Goal: Contribute content: Contribute content

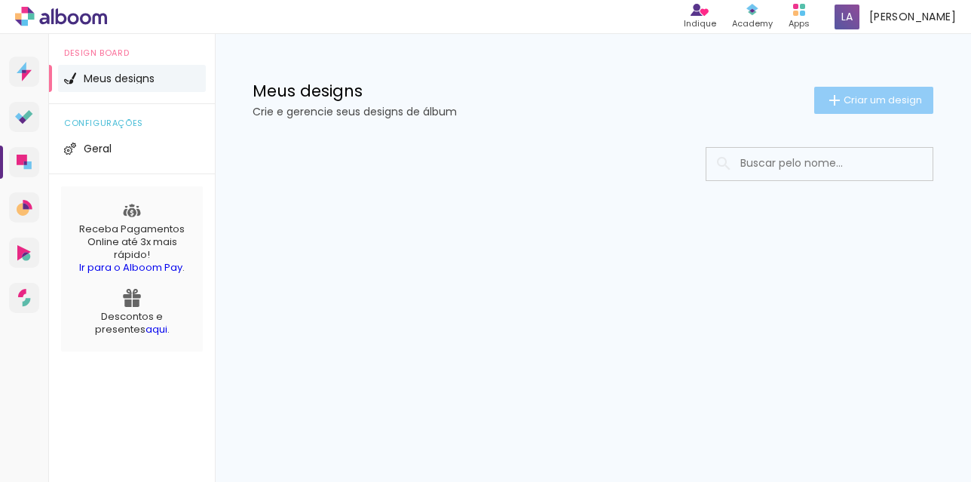
click at [867, 101] on span "Criar um design" at bounding box center [882, 100] width 78 height 10
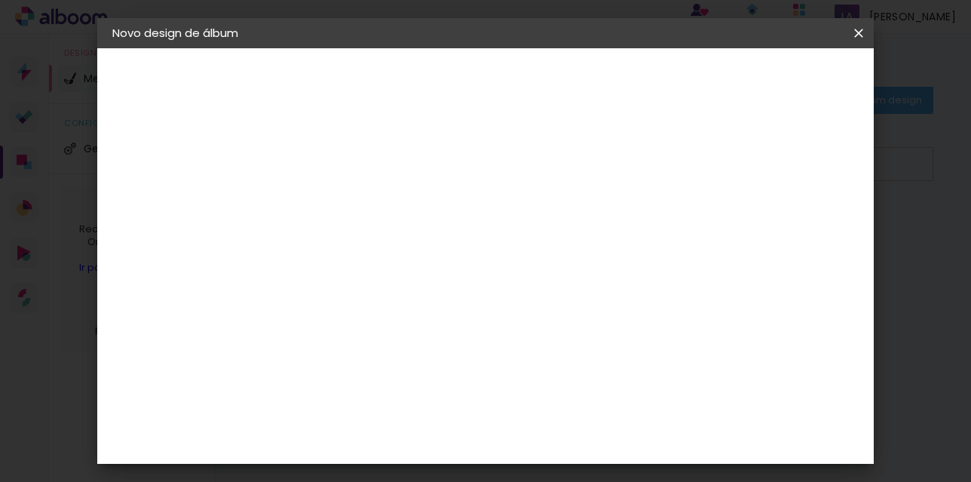
click at [359, 207] on input at bounding box center [359, 202] width 0 height 23
type input "maite"
click at [0, 0] on slot "Avançar" at bounding box center [0, 0] width 0 height 0
click at [389, 292] on input at bounding box center [397, 286] width 152 height 19
type input "c"
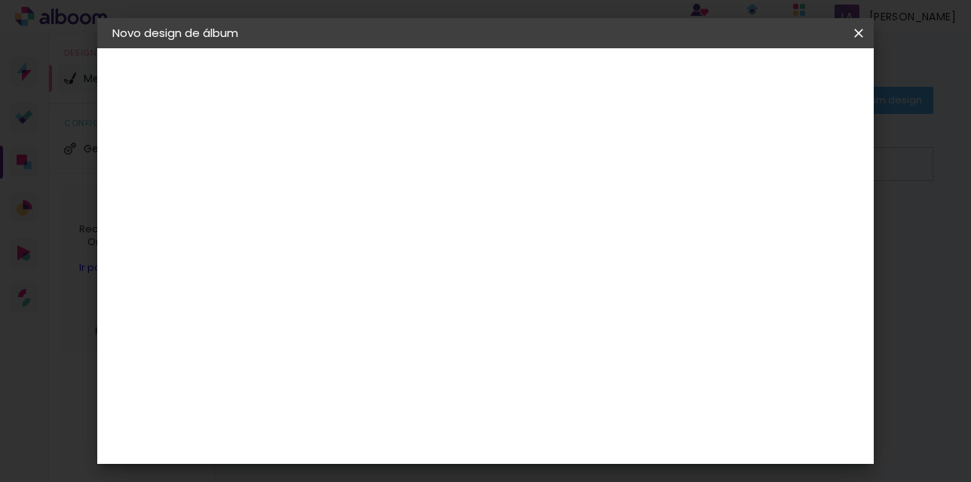
click at [623, 310] on div "Sugerir uma encadernadora" at bounding box center [575, 314] width 93 height 24
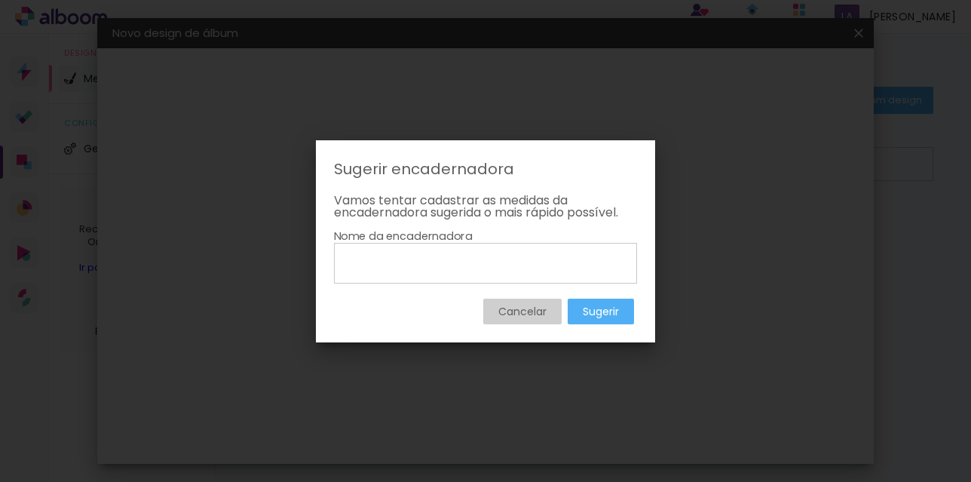
click at [0, 0] on slot "Sugerir" at bounding box center [0, 0] width 0 height 0
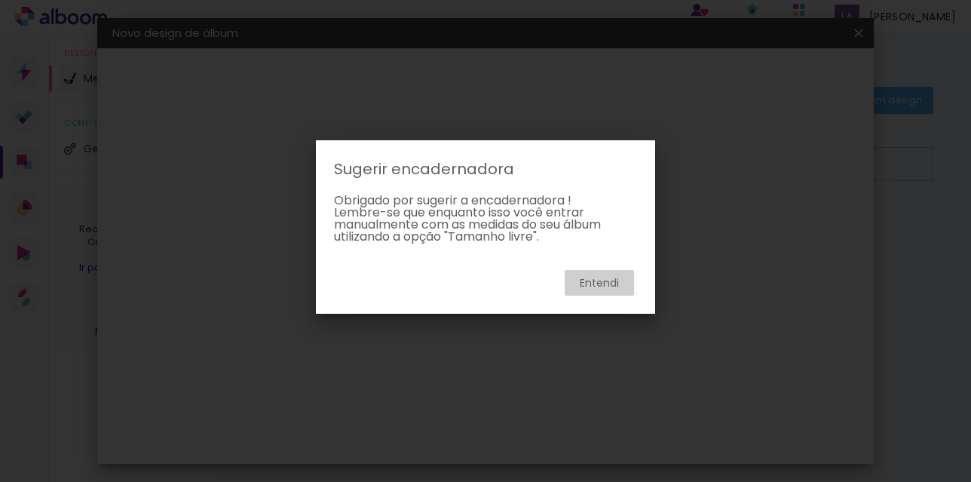
click at [0, 0] on slot "Entendi" at bounding box center [0, 0] width 0 height 0
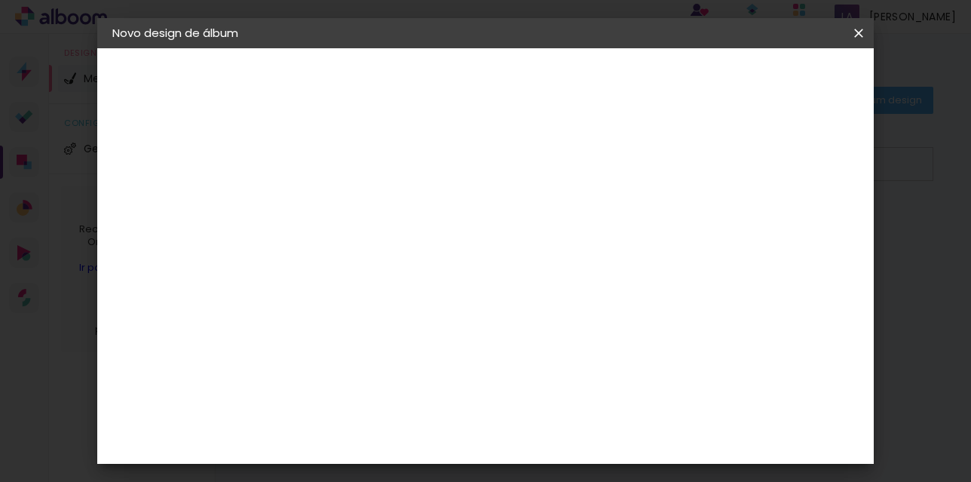
click at [0, 0] on slot "Tamanho Livre" at bounding box center [0, 0] width 0 height 0
click at [0, 0] on slot "Avançar" at bounding box center [0, 0] width 0 height 0
click at [673, 77] on paper-button "Voltar" at bounding box center [642, 80] width 61 height 26
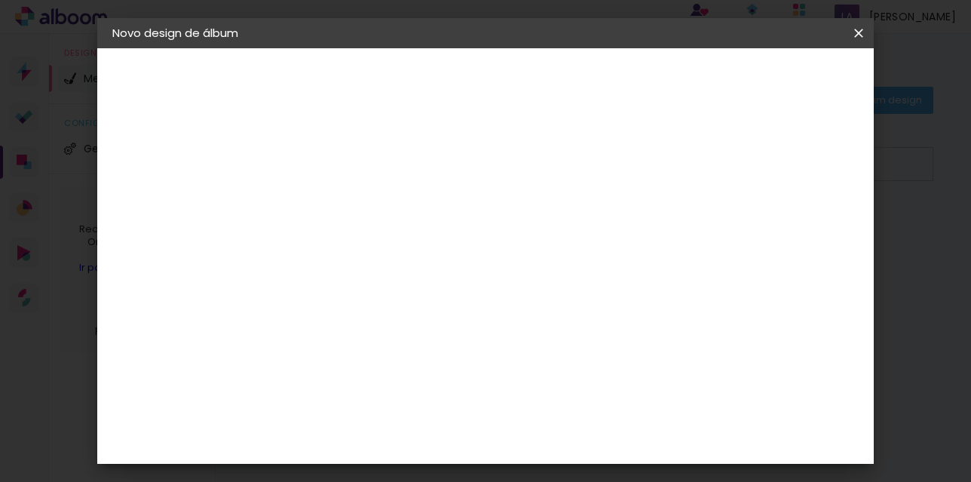
click at [0, 0] on slot "Avançar" at bounding box center [0, 0] width 0 height 0
click at [418, 255] on input "text" at bounding box center [388, 262] width 59 height 23
click at [441, 313] on div "Escolha o tamanho" at bounding box center [396, 344] width 87 height 70
click at [441, 309] on div "Escolha o tamanho" at bounding box center [396, 344] width 87 height 70
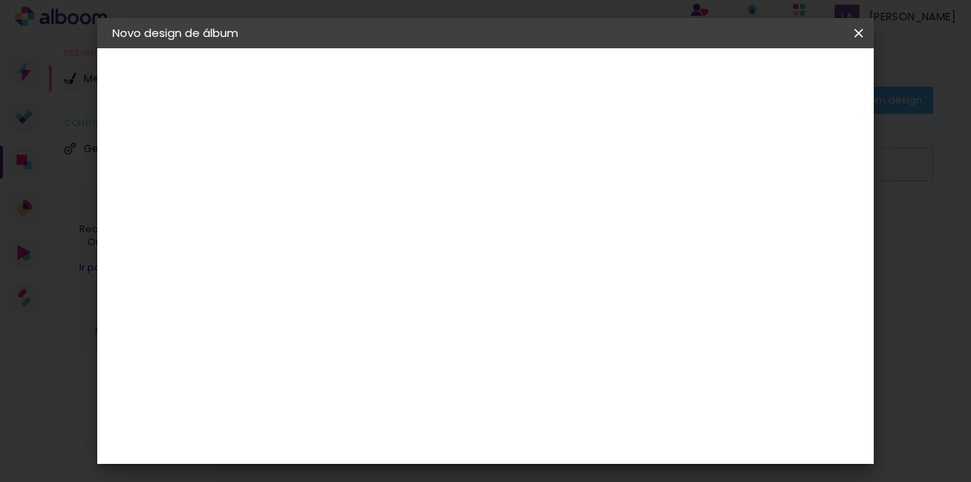
click at [441, 317] on div "Escolha o tamanho" at bounding box center [396, 344] width 87 height 70
click at [418, 251] on input "text" at bounding box center [388, 262] width 59 height 23
click at [0, 0] on slot "Padrão" at bounding box center [0, 0] width 0 height 0
type input "Padrão"
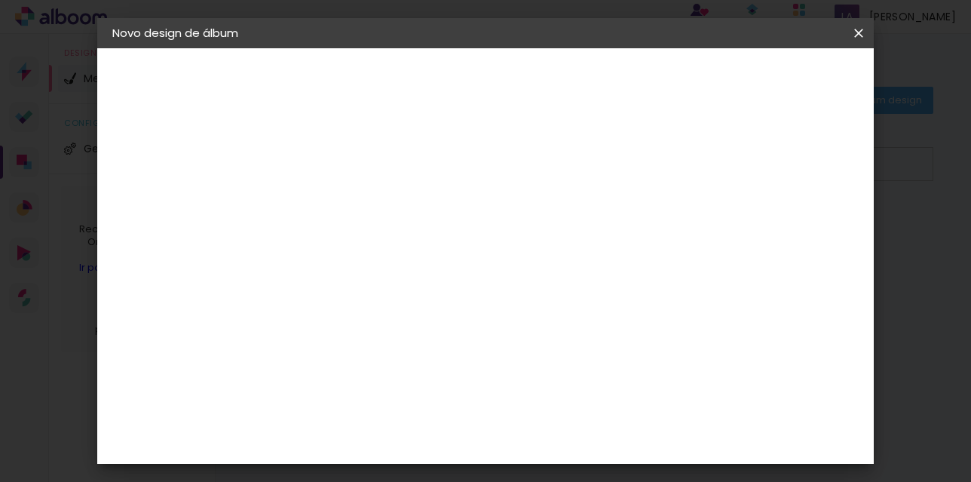
click at [460, 278] on span "20 × 25" at bounding box center [425, 298] width 70 height 40
click at [0, 0] on slot "Avançar" at bounding box center [0, 0] width 0 height 0
click at [764, 83] on span "Iniciar design" at bounding box center [730, 80] width 69 height 11
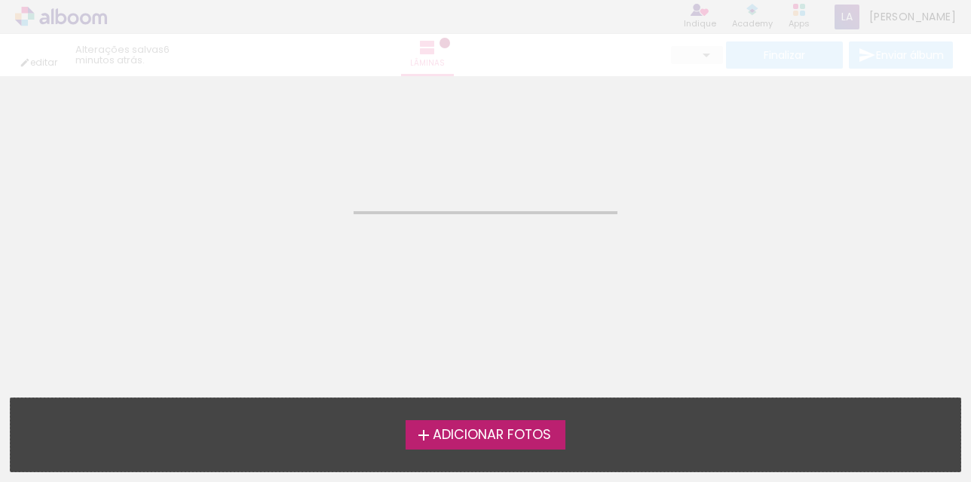
click at [463, 437] on span "Adicionar Fotos" at bounding box center [492, 435] width 118 height 14
click at [0, 0] on input "file" at bounding box center [0, 0] width 0 height 0
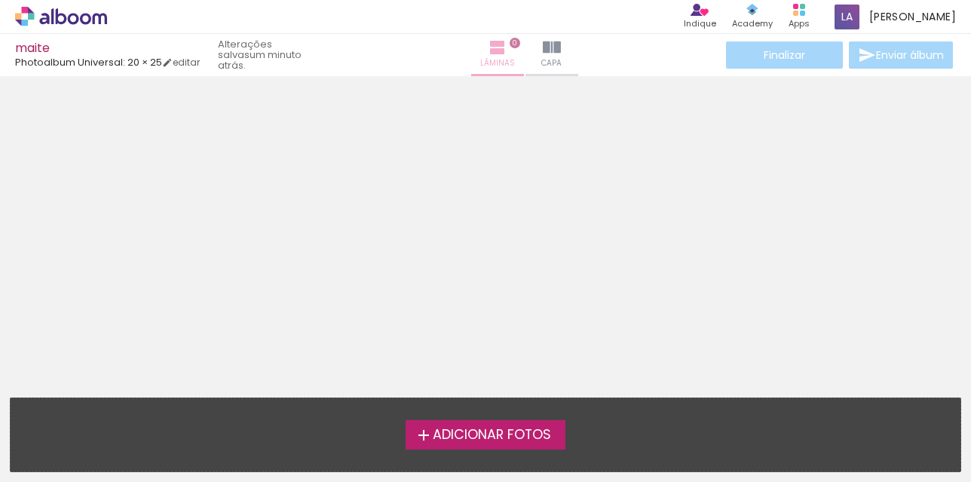
click at [488, 51] on iron-icon at bounding box center [497, 47] width 18 height 18
click at [488, 48] on iron-icon at bounding box center [497, 47] width 18 height 18
click at [488, 47] on iron-icon at bounding box center [497, 47] width 18 height 18
click at [471, 71] on paper-button "Lâminas 0" at bounding box center [497, 55] width 53 height 42
click at [191, 60] on link "editar" at bounding box center [181, 62] width 38 height 13
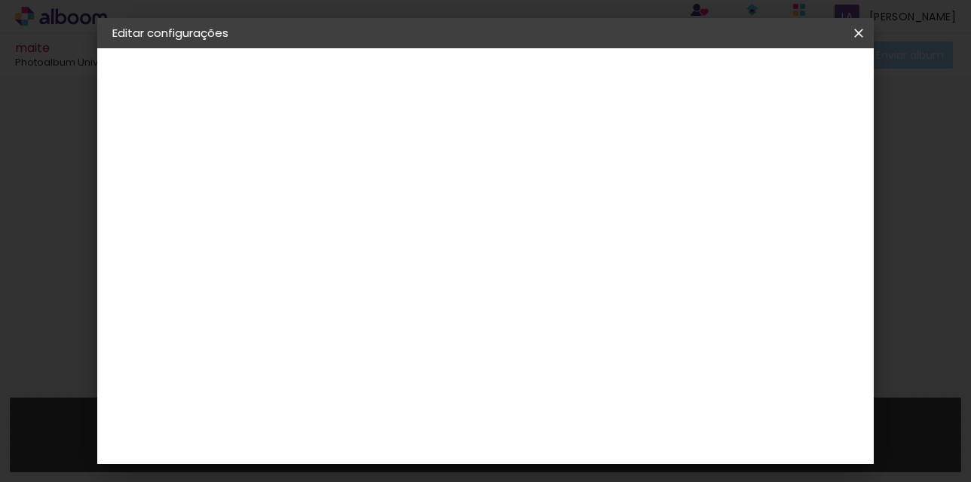
click at [679, 164] on div at bounding box center [672, 163] width 14 height 14
type paper-checkbox "on"
click at [764, 80] on span "Salvar configurações" at bounding box center [709, 80] width 112 height 11
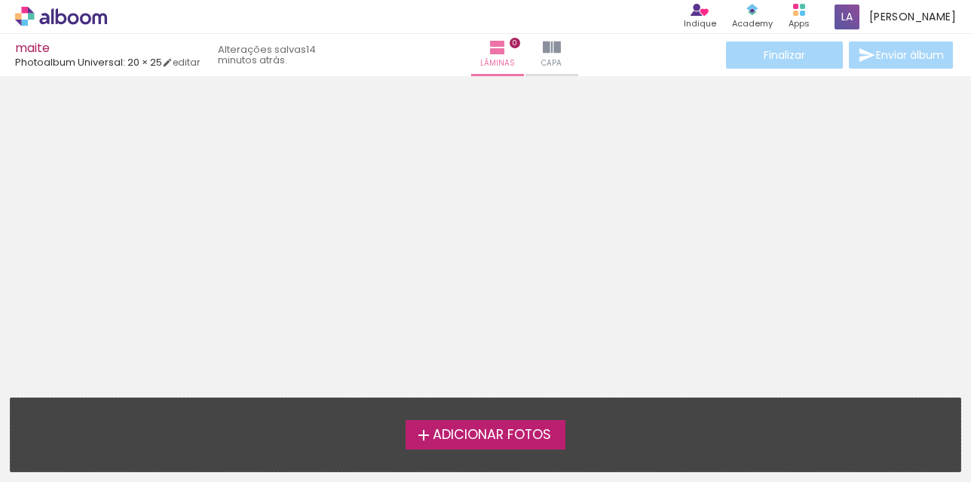
click at [466, 436] on span "Adicionar Fotos" at bounding box center [492, 435] width 118 height 14
click at [0, 0] on input "file" at bounding box center [0, 0] width 0 height 0
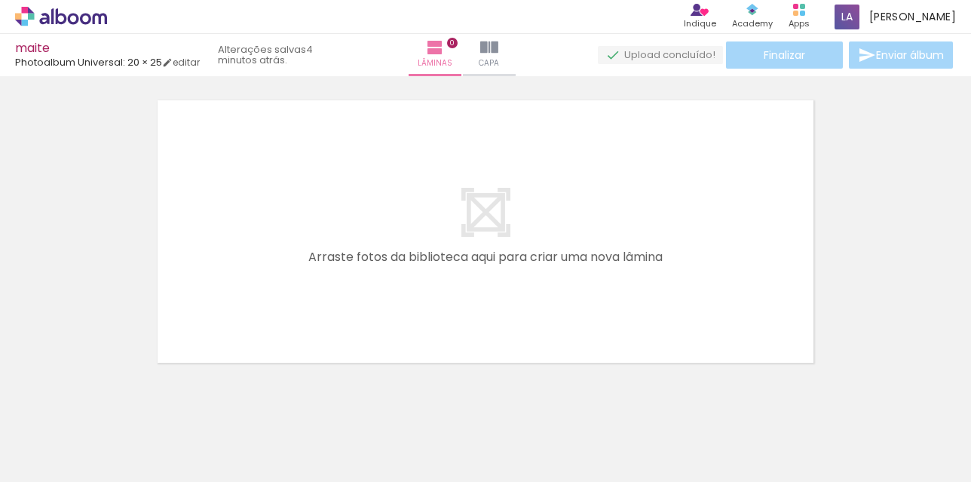
scroll to position [0, 1050]
click at [624, 456] on div at bounding box center [620, 430] width 50 height 75
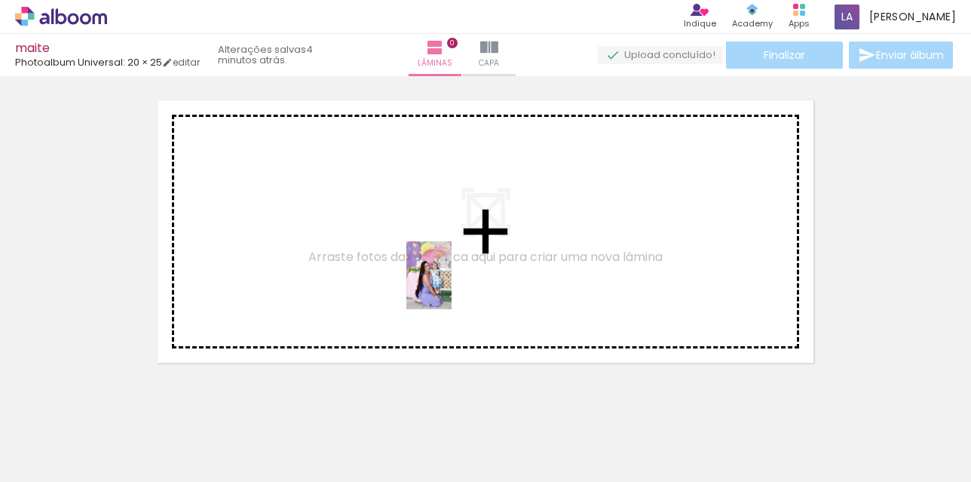
drag, startPoint x: 631, startPoint y: 445, endPoint x: 451, endPoint y: 286, distance: 239.7
click at [451, 286] on quentale-workspace at bounding box center [485, 241] width 971 height 482
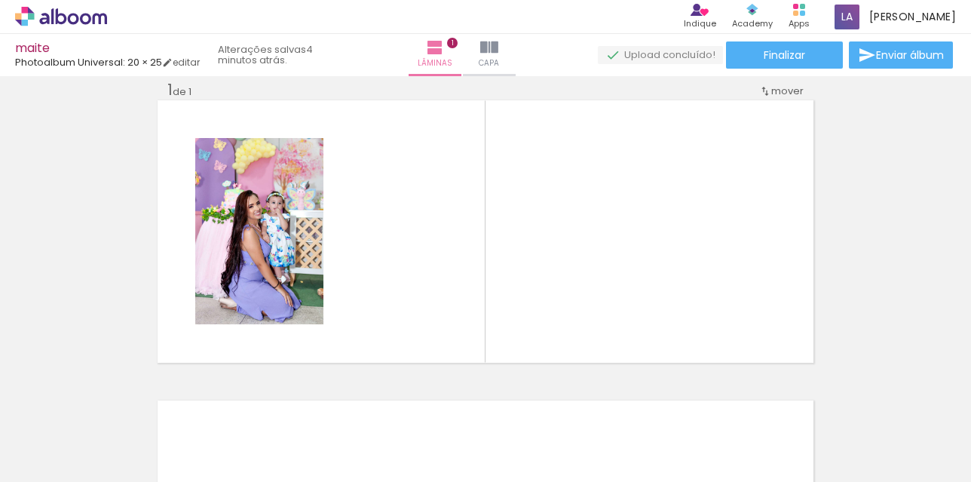
scroll to position [20, 0]
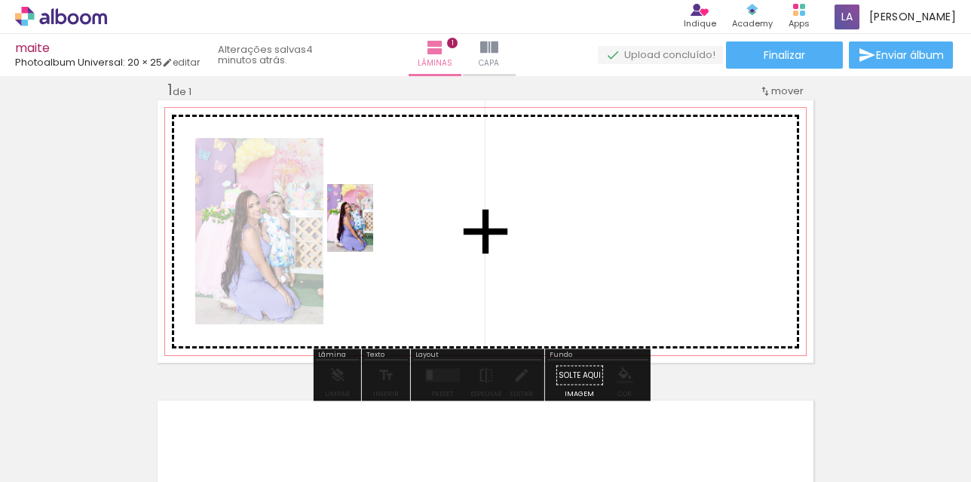
drag, startPoint x: 444, startPoint y: 440, endPoint x: 372, endPoint y: 229, distance: 222.8
click at [372, 229] on quentale-workspace at bounding box center [485, 241] width 971 height 482
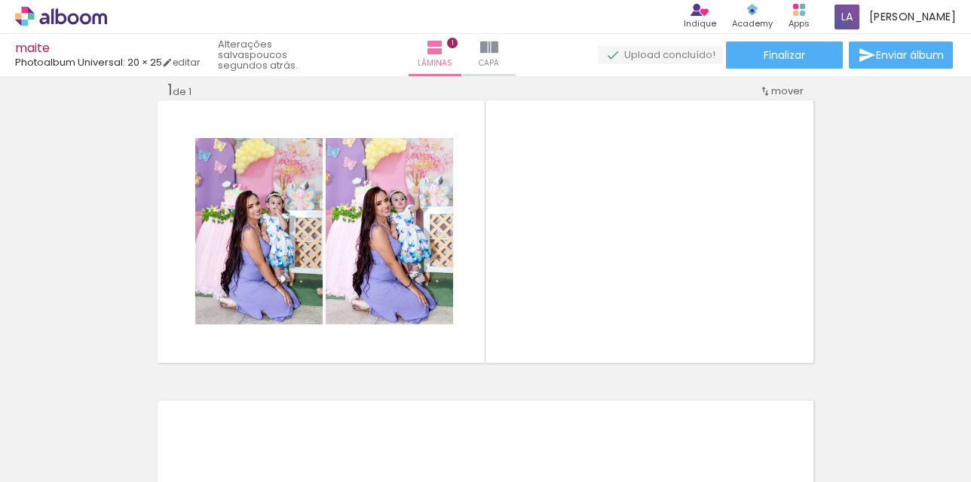
scroll to position [0, 1774]
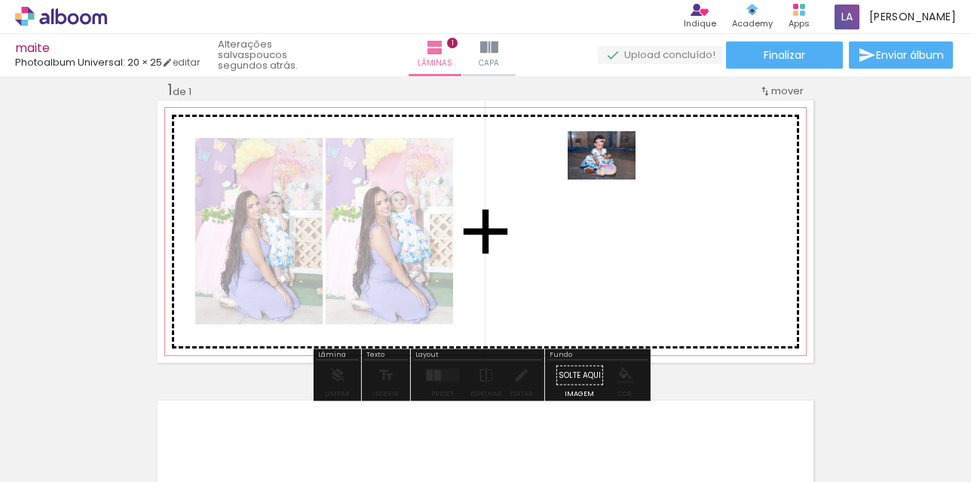
drag, startPoint x: 840, startPoint y: 445, endPoint x: 613, endPoint y: 176, distance: 352.4
click at [613, 176] on quentale-workspace at bounding box center [485, 241] width 971 height 482
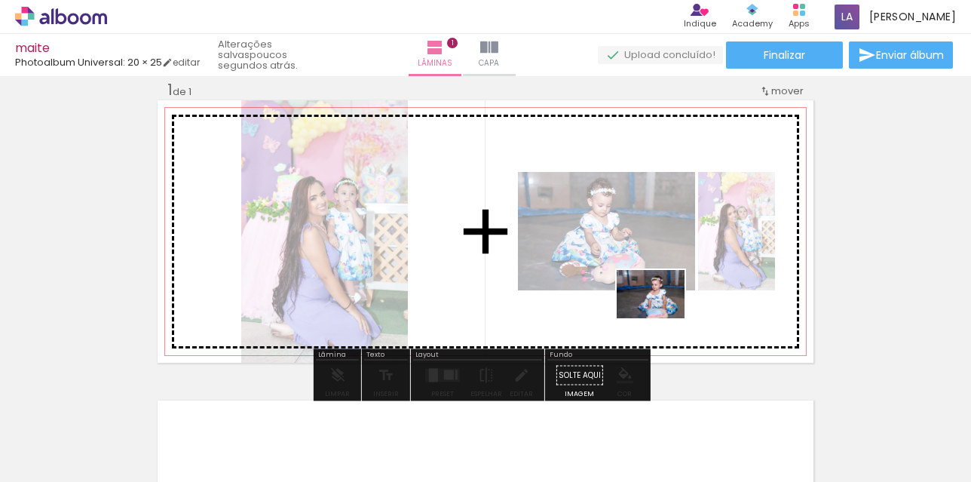
drag, startPoint x: 925, startPoint y: 441, endPoint x: 662, endPoint y: 315, distance: 291.6
click at [662, 315] on quentale-workspace at bounding box center [485, 241] width 971 height 482
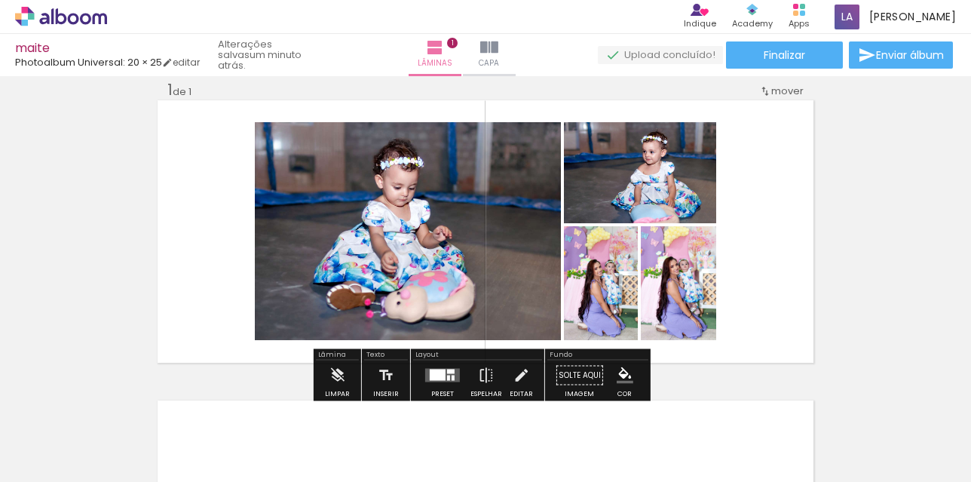
click at [433, 374] on div at bounding box center [438, 374] width 16 height 11
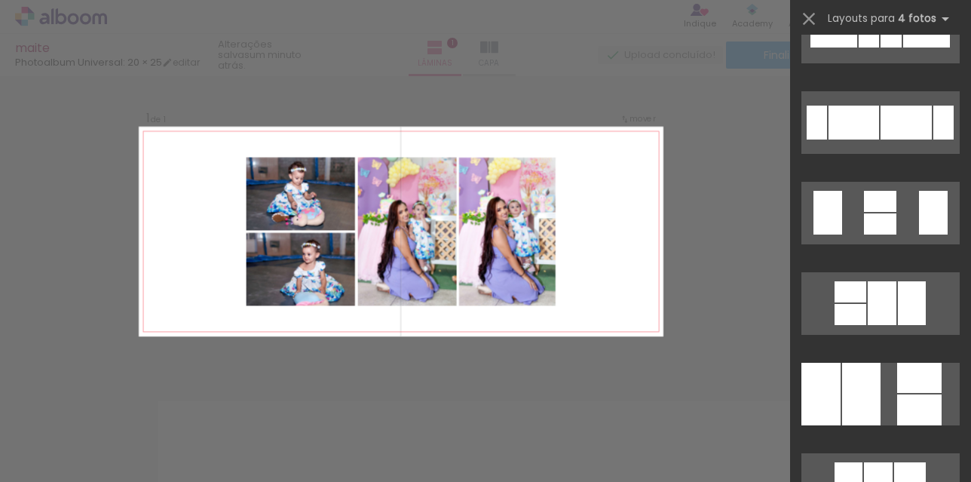
scroll to position [904, 0]
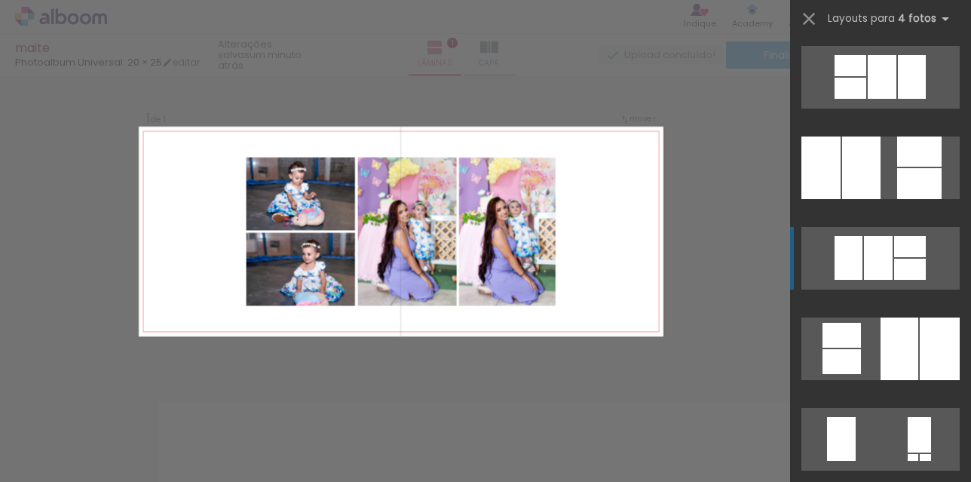
click at [868, 266] on div at bounding box center [878, 258] width 29 height 44
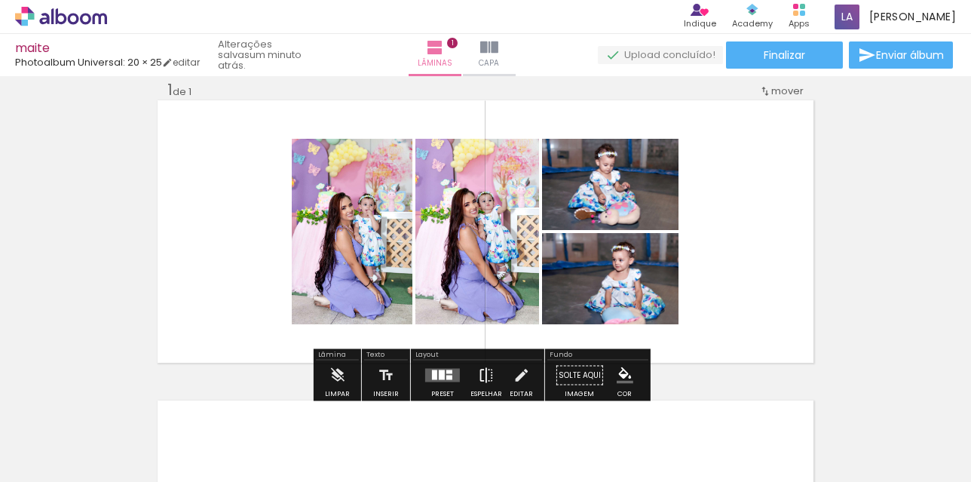
click at [485, 376] on iron-icon at bounding box center [486, 375] width 17 height 30
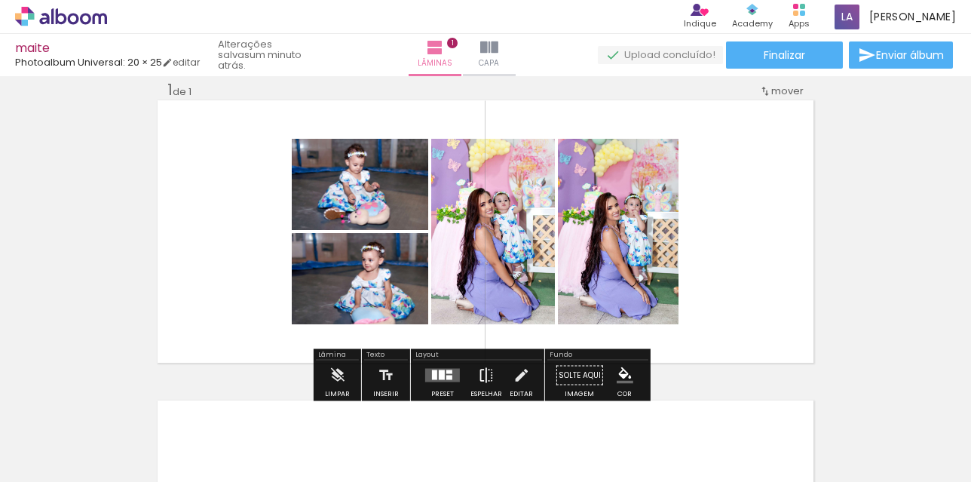
click at [485, 376] on iron-icon at bounding box center [486, 375] width 17 height 30
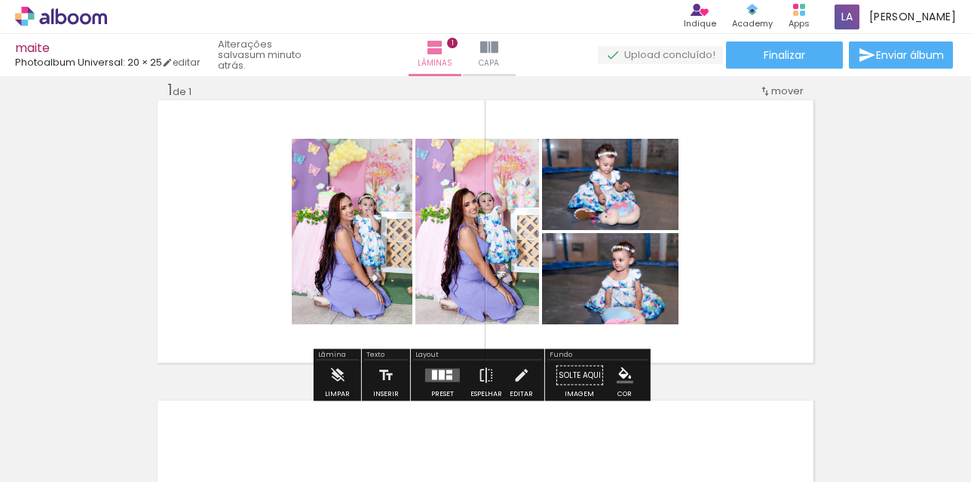
click at [433, 379] on div at bounding box center [434, 375] width 5 height 10
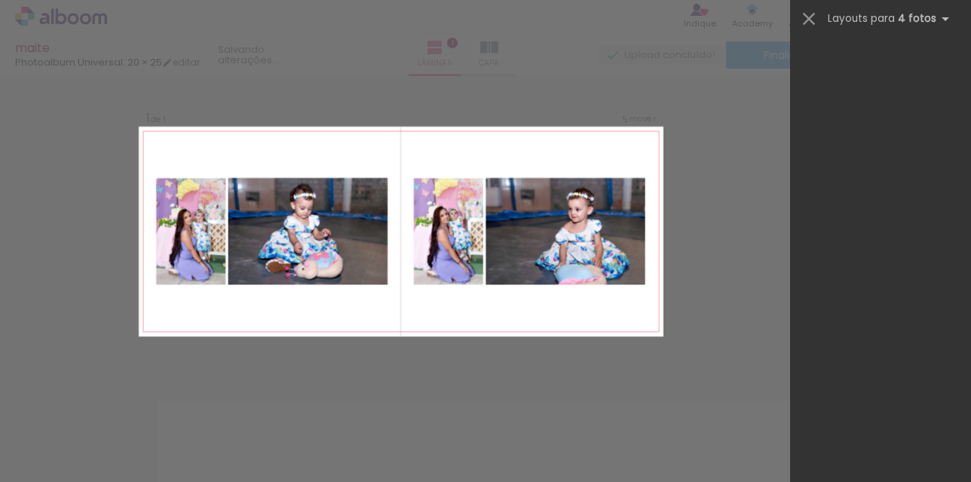
scroll to position [1543, 0]
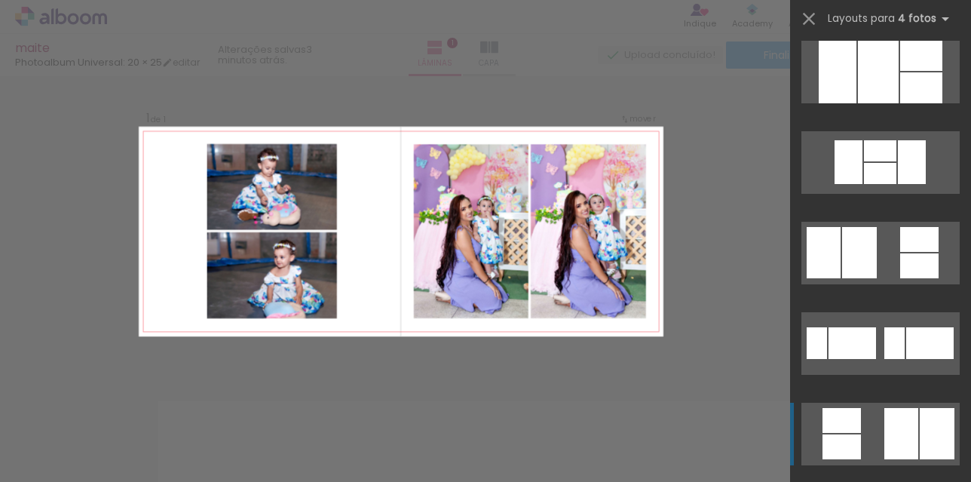
click at [876, 437] on quentale-layouter at bounding box center [880, 433] width 158 height 63
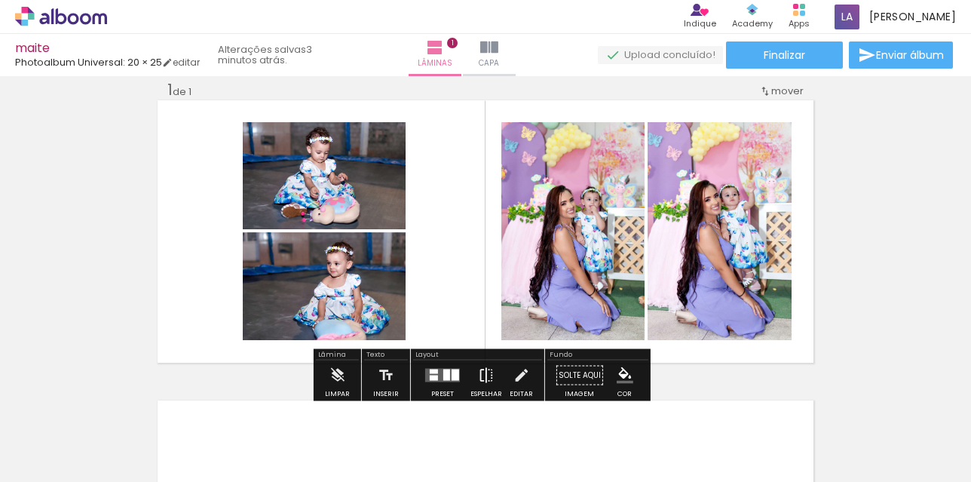
click at [484, 372] on iron-icon at bounding box center [486, 375] width 17 height 30
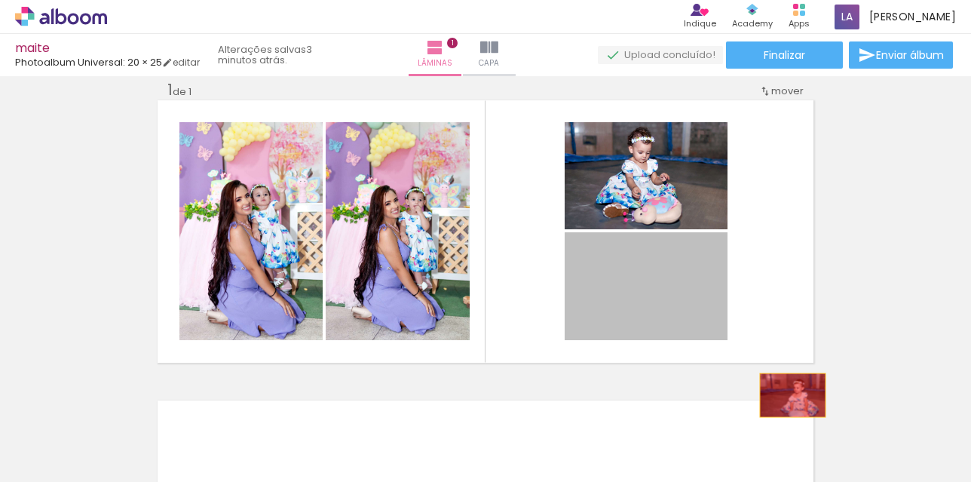
drag, startPoint x: 668, startPoint y: 310, endPoint x: 916, endPoint y: 447, distance: 282.7
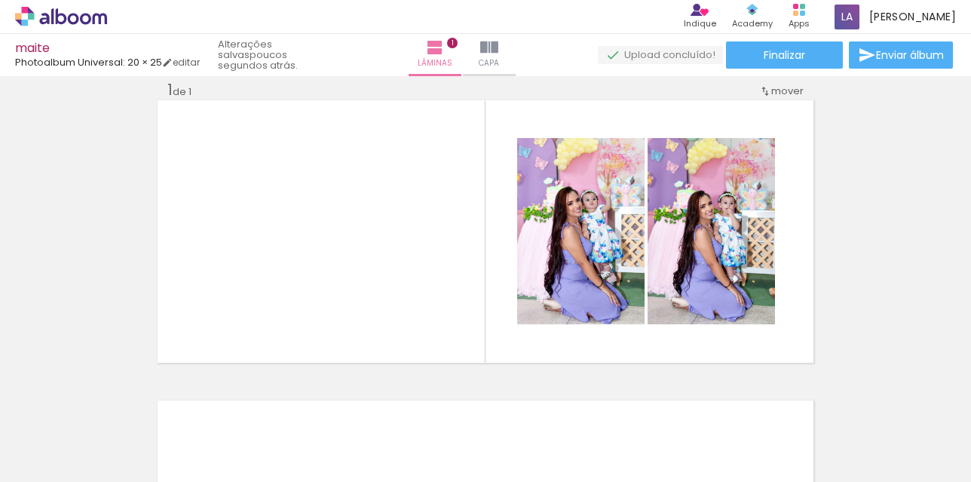
scroll to position [0, 0]
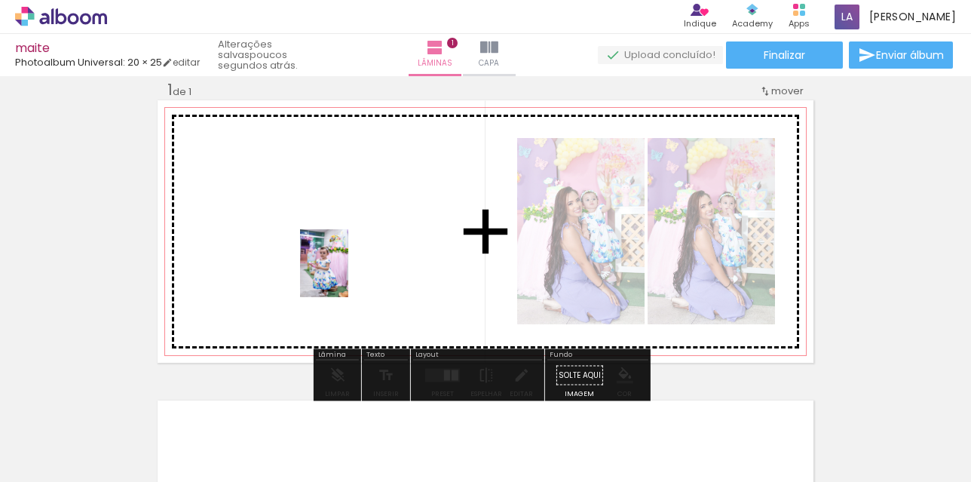
drag, startPoint x: 581, startPoint y: 450, endPoint x: 345, endPoint y: 274, distance: 294.1
click at [345, 274] on quentale-workspace at bounding box center [485, 241] width 971 height 482
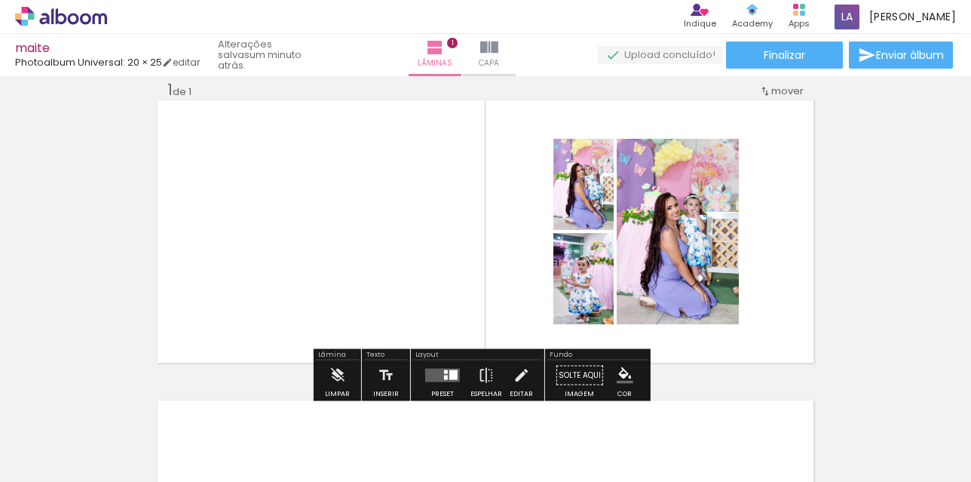
click at [449, 376] on div at bounding box center [453, 375] width 8 height 10
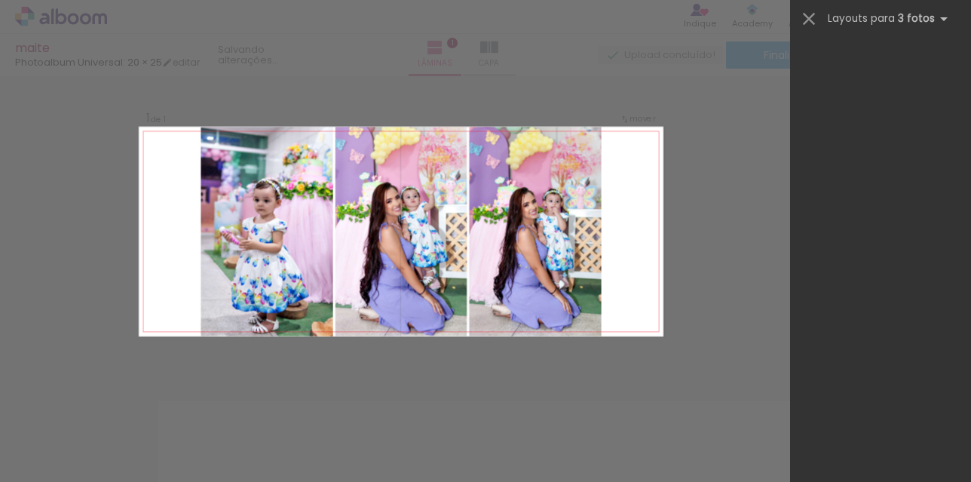
scroll to position [1276, 0]
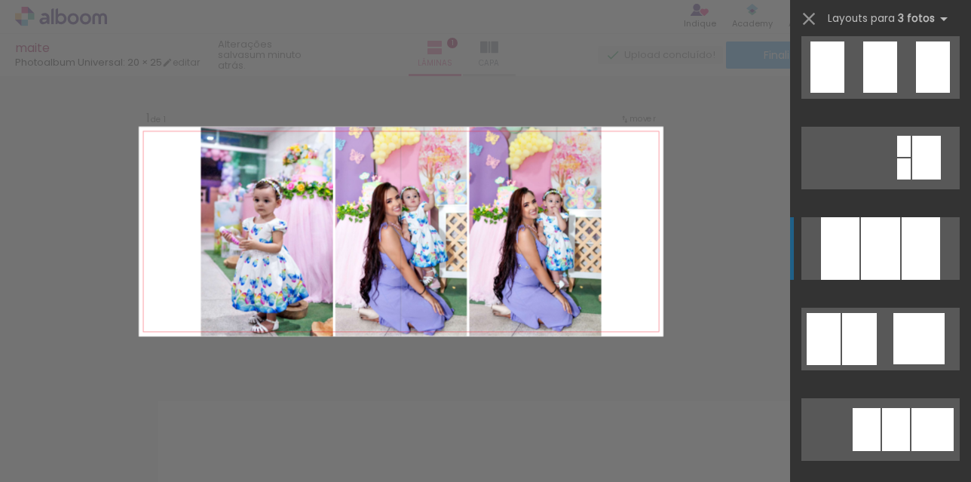
click at [874, 252] on div at bounding box center [880, 248] width 39 height 63
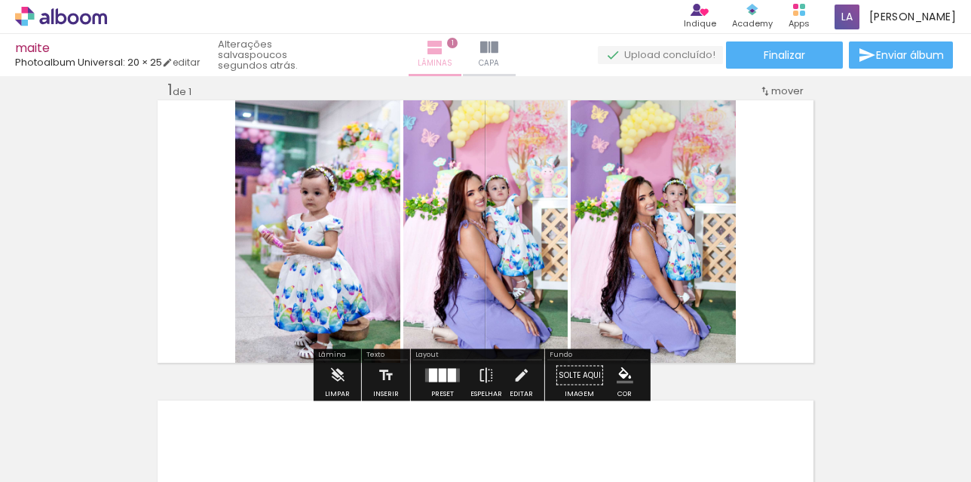
click at [434, 47] on iron-icon at bounding box center [435, 47] width 18 height 18
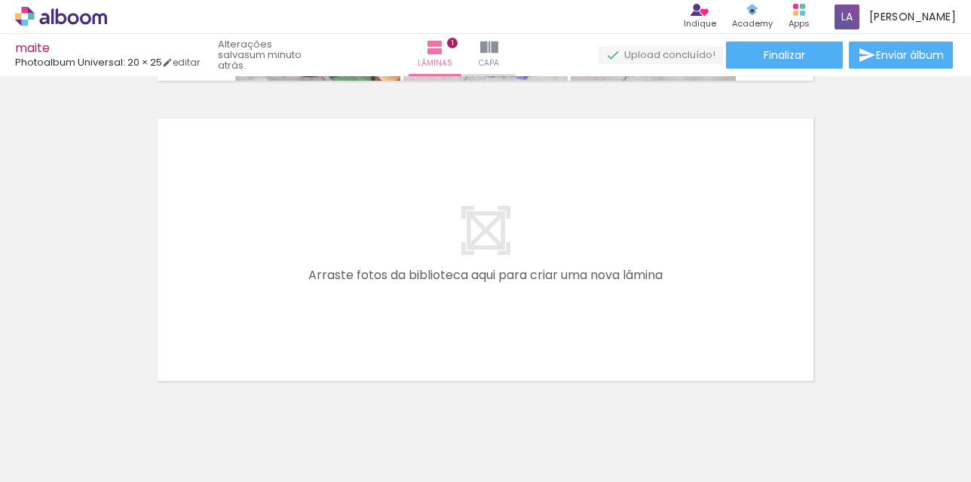
scroll to position [0, 1774]
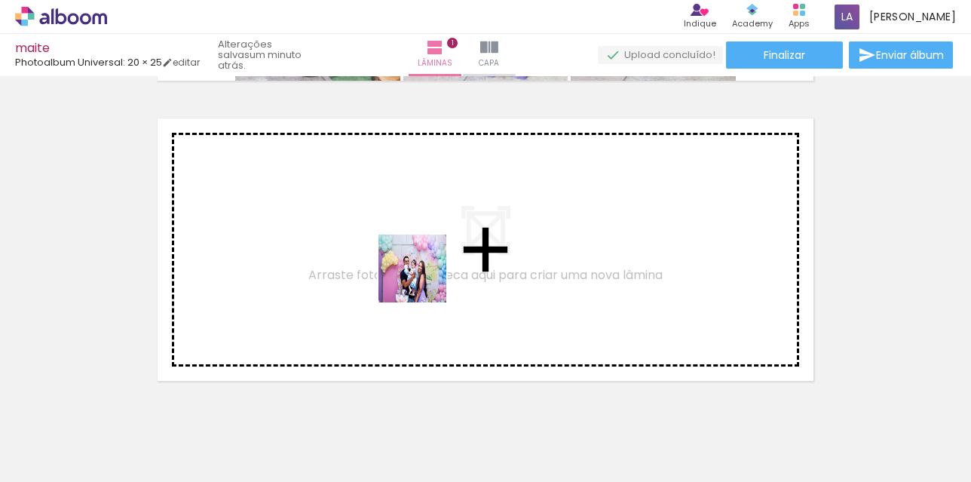
drag, startPoint x: 750, startPoint y: 448, endPoint x: 675, endPoint y: 445, distance: 74.6
click at [423, 280] on quentale-workspace at bounding box center [485, 241] width 971 height 482
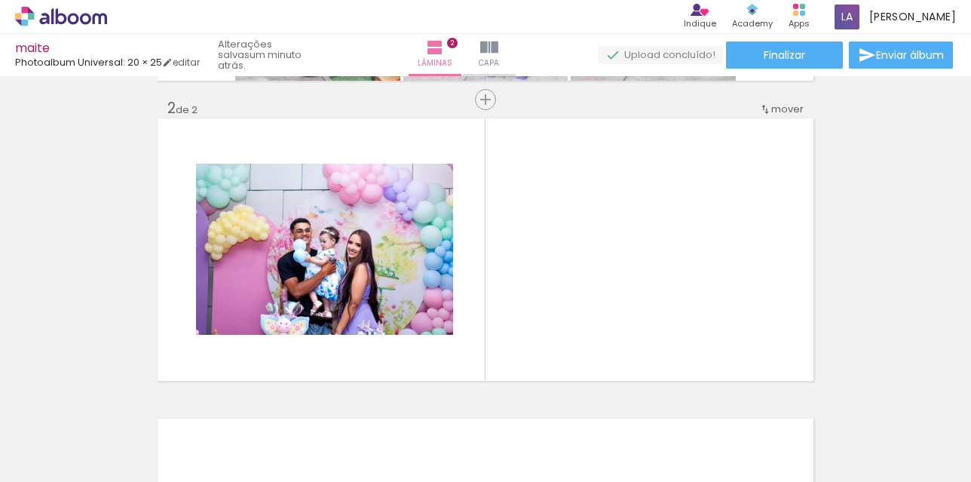
scroll to position [320, 0]
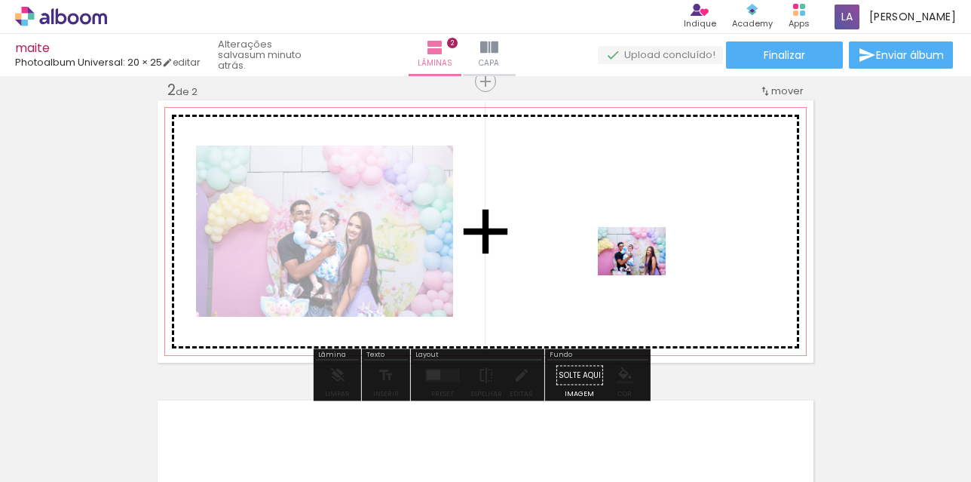
drag, startPoint x: 661, startPoint y: 444, endPoint x: 643, endPoint y: 272, distance: 172.8
click at [643, 272] on quentale-workspace at bounding box center [485, 241] width 971 height 482
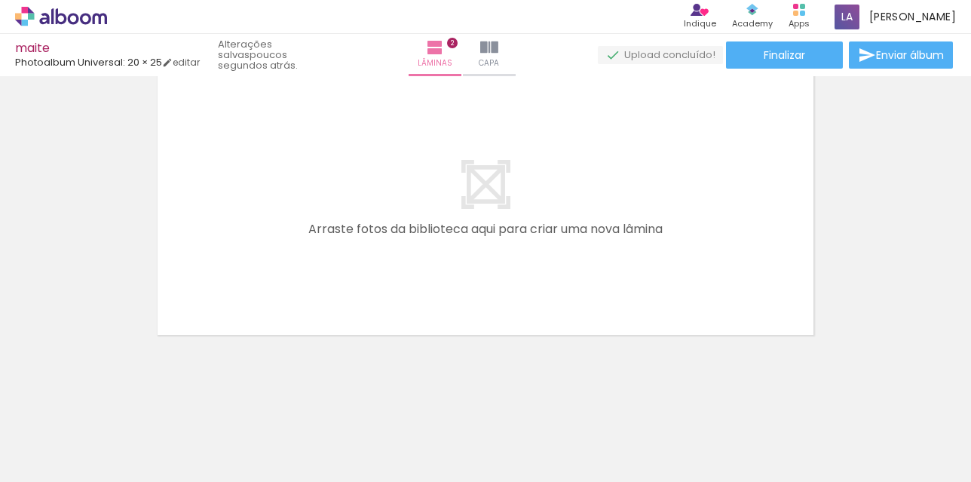
scroll to position [0, 781]
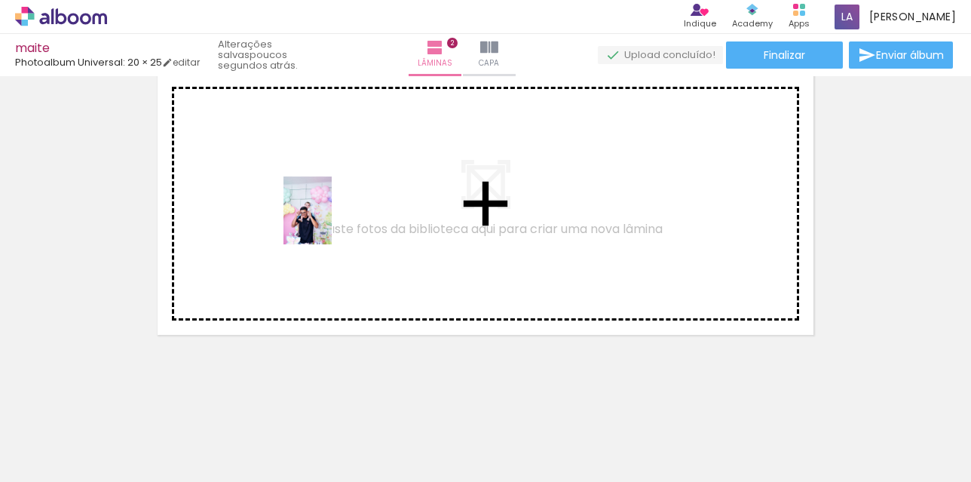
drag, startPoint x: 476, startPoint y: 444, endPoint x: 329, endPoint y: 222, distance: 266.5
click at [329, 222] on quentale-workspace at bounding box center [485, 241] width 971 height 482
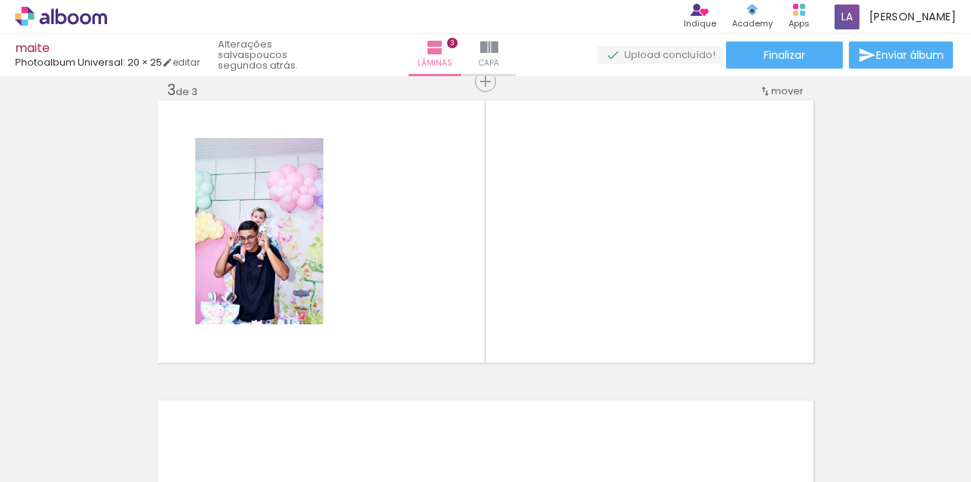
scroll to position [0, 434]
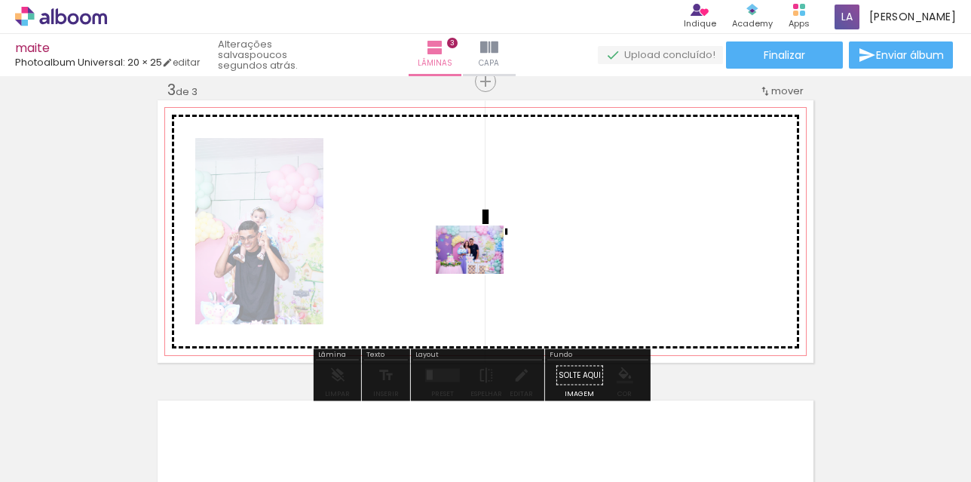
drag, startPoint x: 304, startPoint y: 447, endPoint x: 481, endPoint y: 271, distance: 249.9
click at [481, 271] on quentale-workspace at bounding box center [485, 241] width 971 height 482
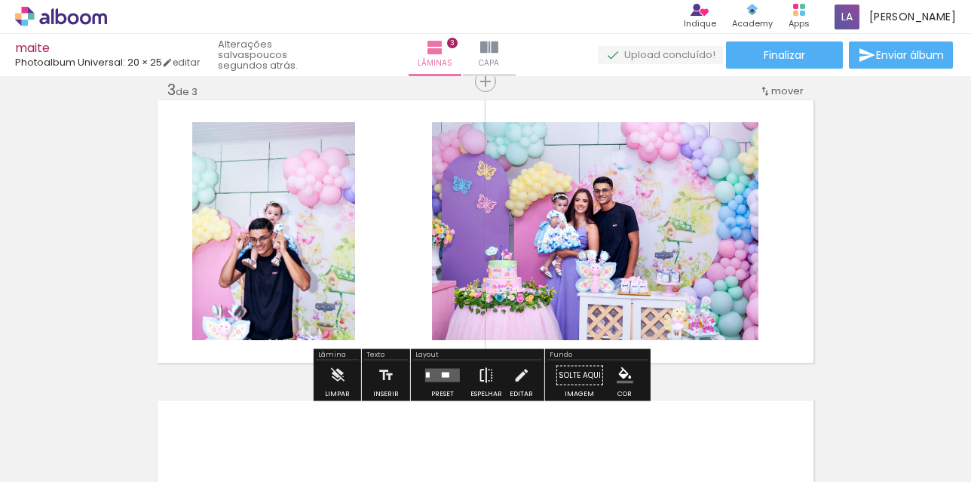
click at [482, 375] on iron-icon at bounding box center [486, 375] width 17 height 30
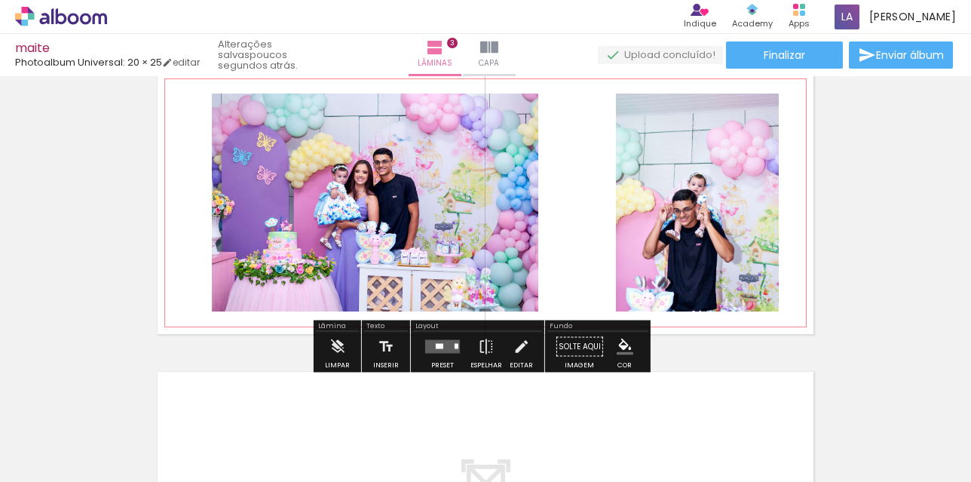
scroll to position [695, 0]
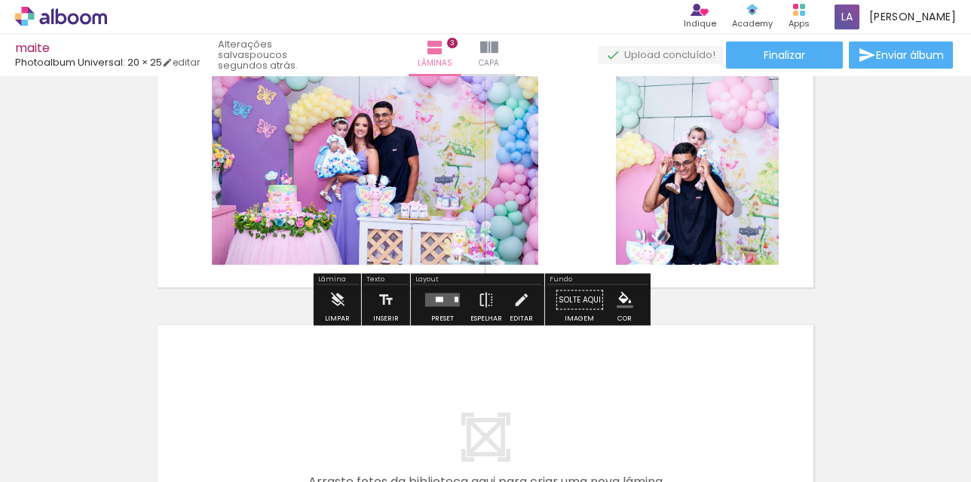
click at [430, 294] on quentale-layouter at bounding box center [442, 300] width 35 height 14
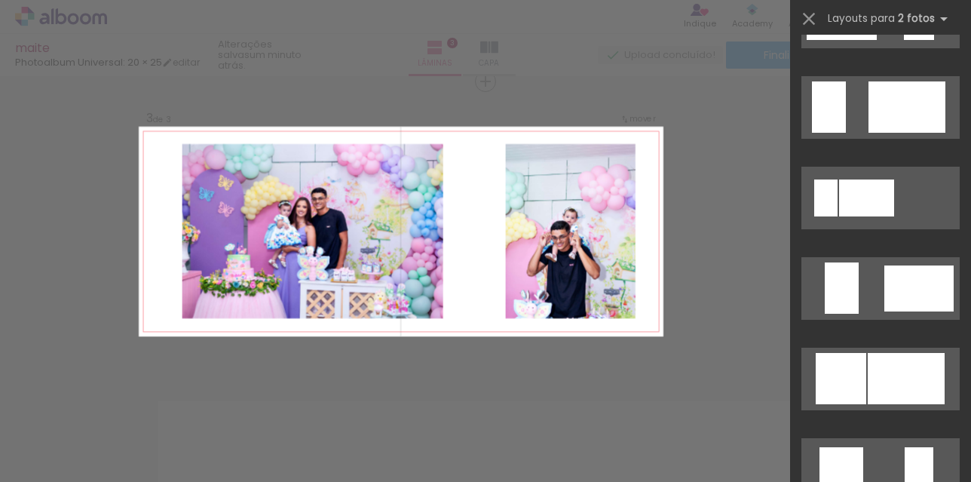
scroll to position [1130, 0]
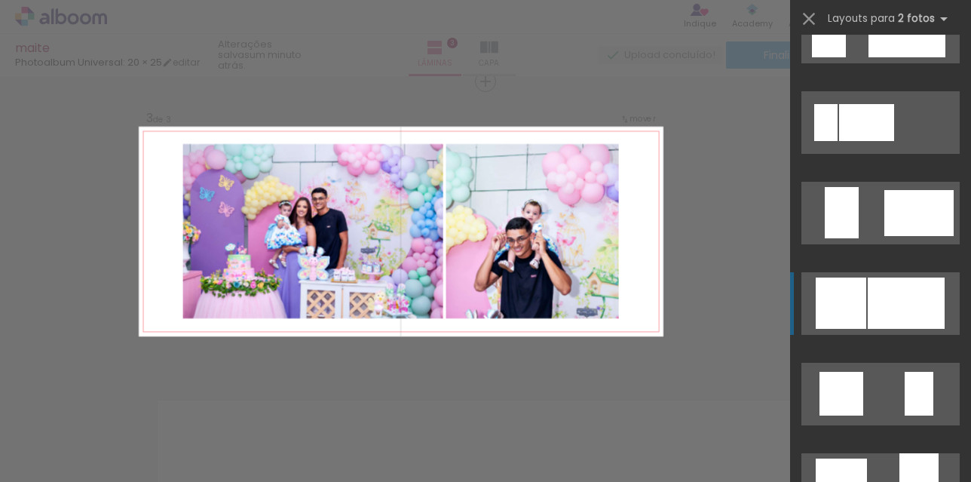
click at [921, 295] on div at bounding box center [905, 302] width 77 height 51
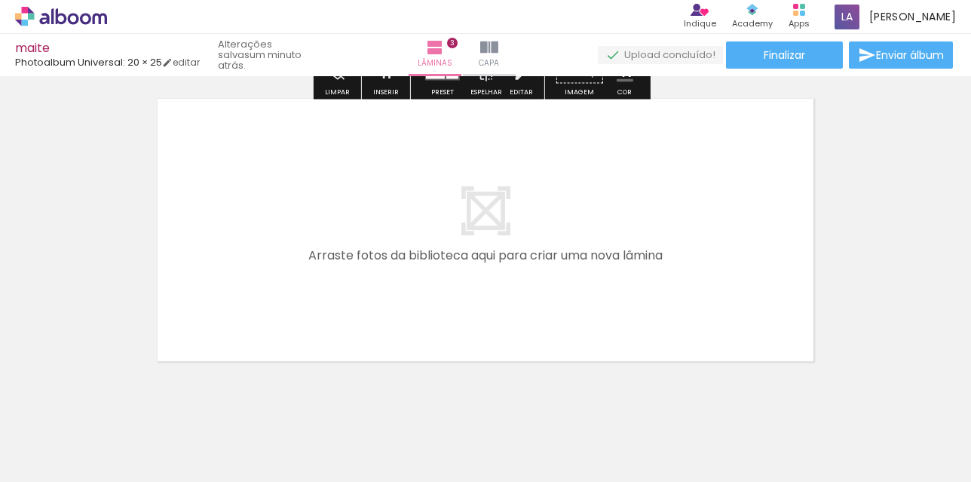
scroll to position [947, 0]
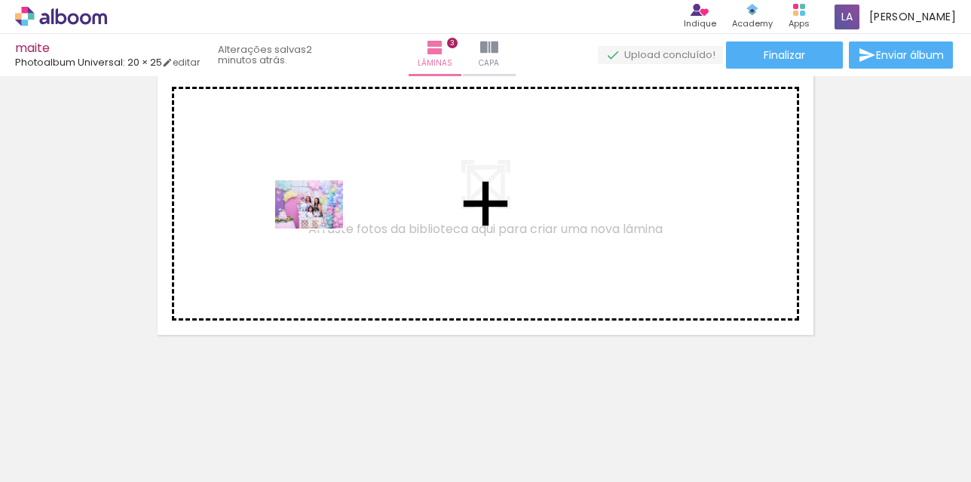
drag, startPoint x: 402, startPoint y: 437, endPoint x: 320, endPoint y: 225, distance: 226.9
click at [320, 225] on quentale-workspace at bounding box center [485, 241] width 971 height 482
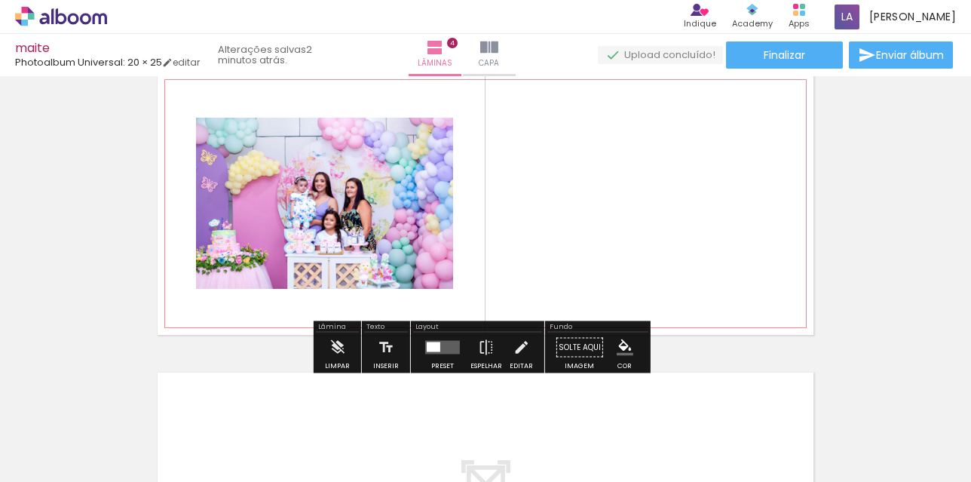
scroll to position [919, 0]
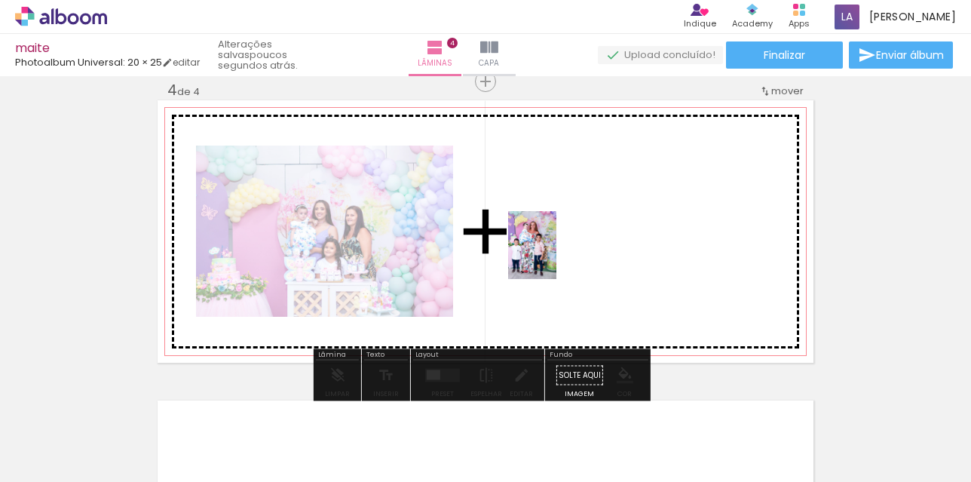
drag, startPoint x: 558, startPoint y: 446, endPoint x: 553, endPoint y: 256, distance: 190.0
click at [553, 256] on quentale-workspace at bounding box center [485, 241] width 971 height 482
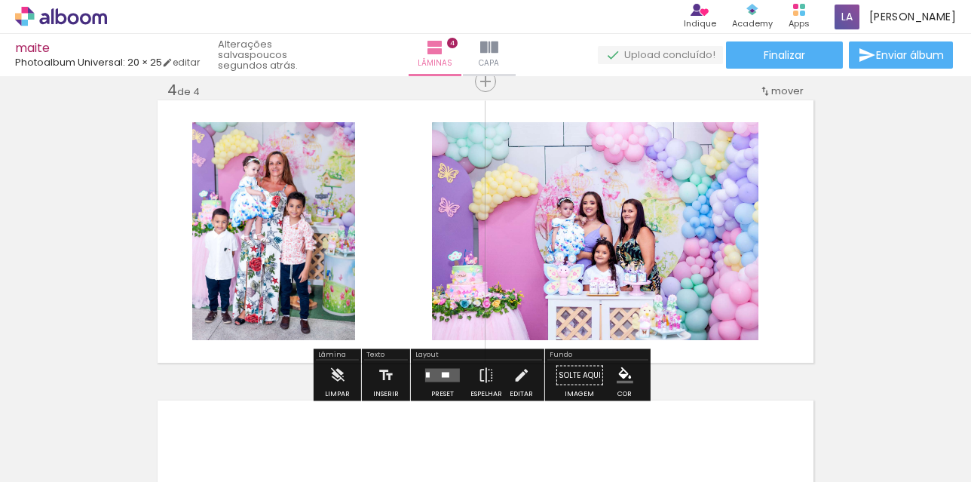
click at [442, 372] on div at bounding box center [446, 374] width 8 height 5
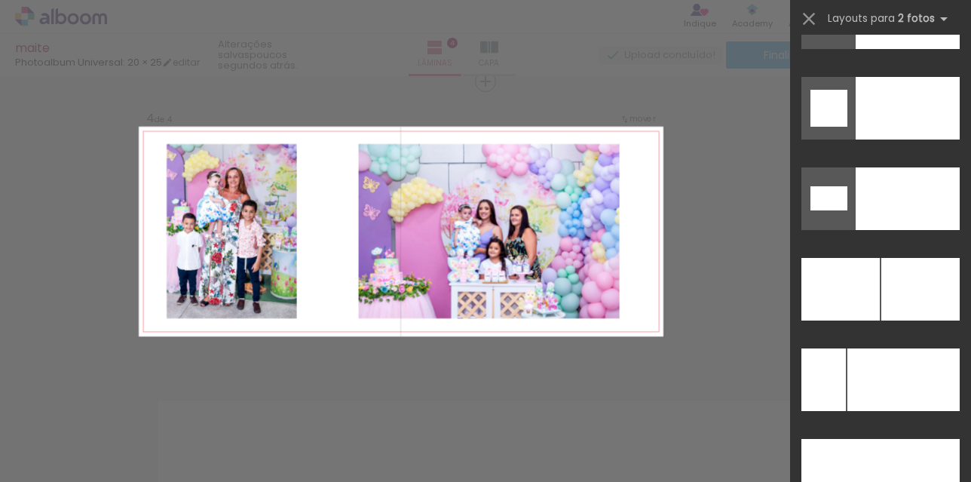
scroll to position [6707, 0]
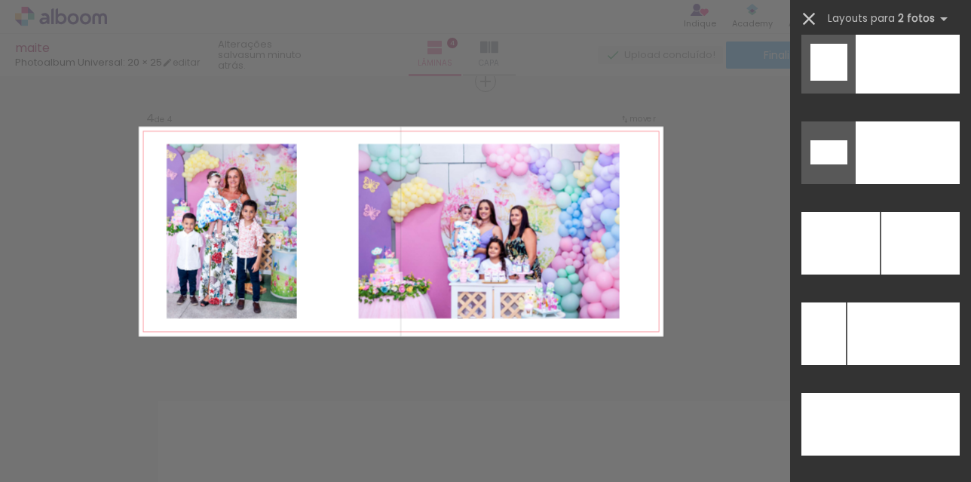
click at [809, 19] on iron-icon at bounding box center [808, 18] width 21 height 21
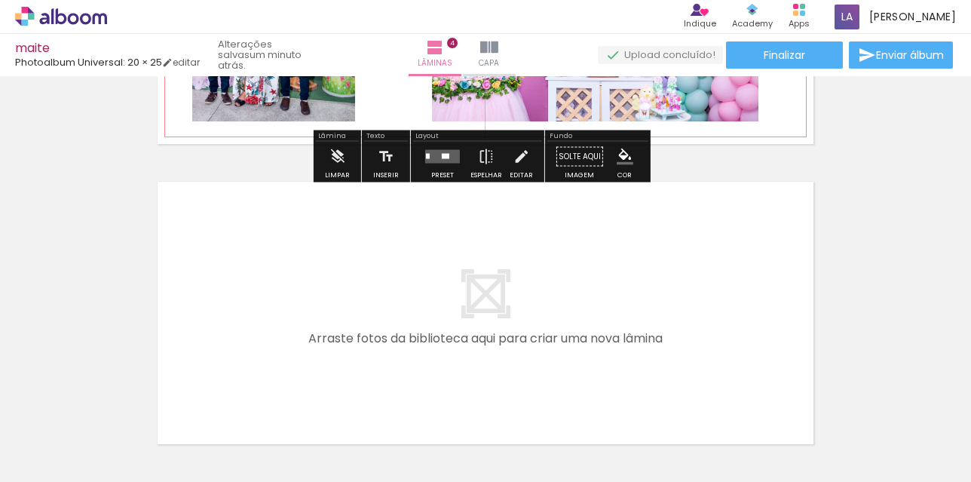
scroll to position [1221, 0]
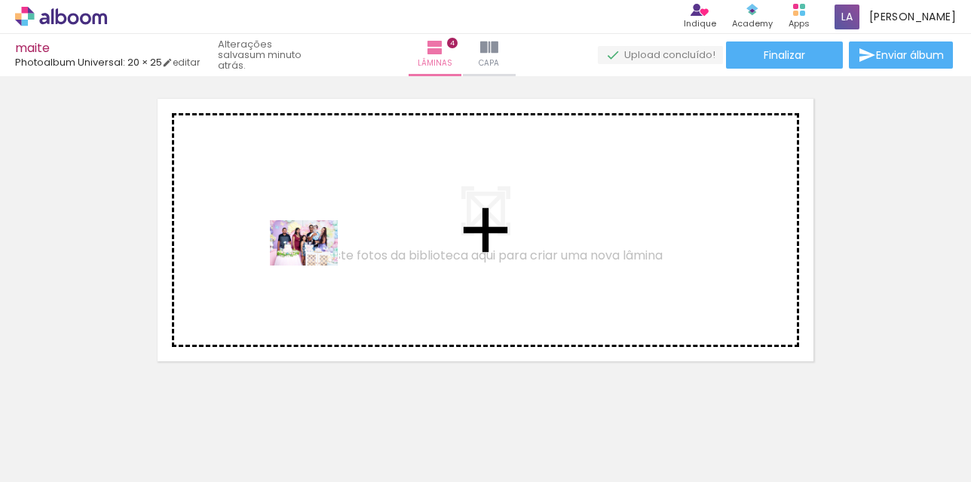
drag, startPoint x: 726, startPoint y: 433, endPoint x: 315, endPoint y: 265, distance: 443.8
click at [315, 265] on quentale-workspace at bounding box center [485, 241] width 971 height 482
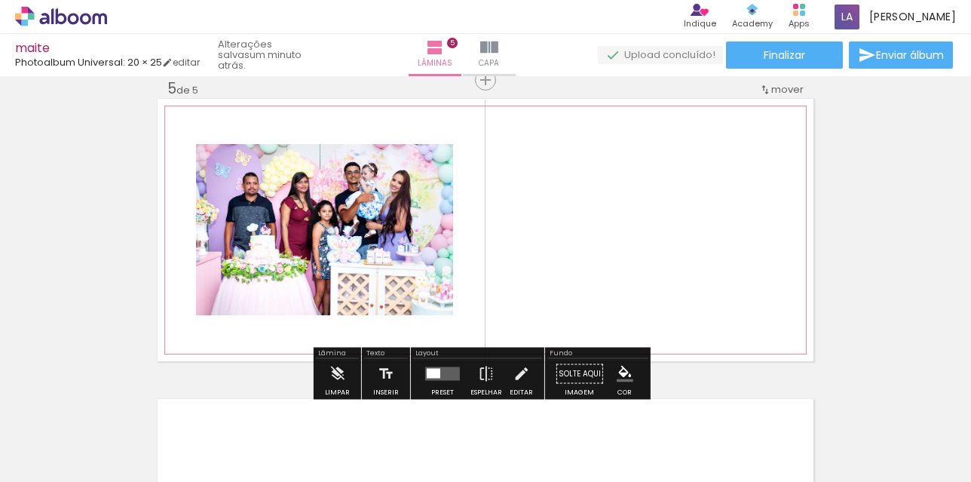
scroll to position [1219, 0]
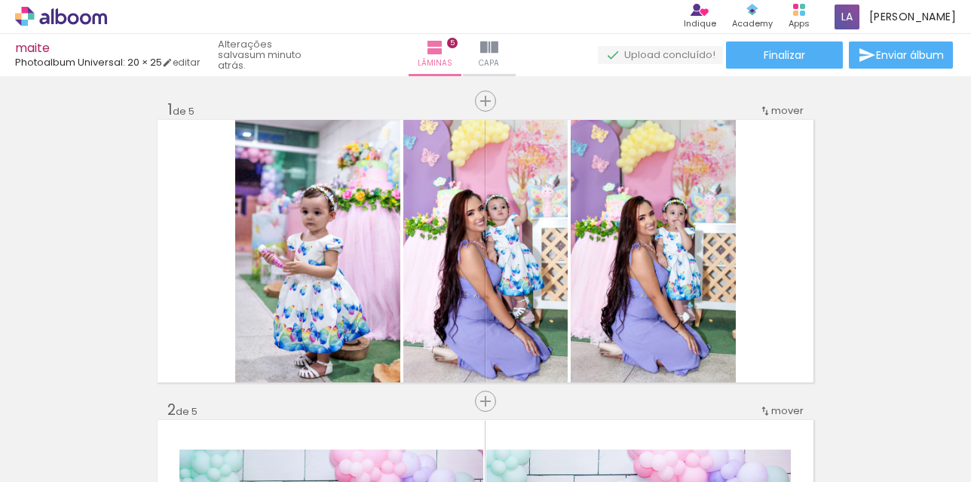
click at [0, 0] on div "Confirmar Cancelar" at bounding box center [0, 0] width 0 height 0
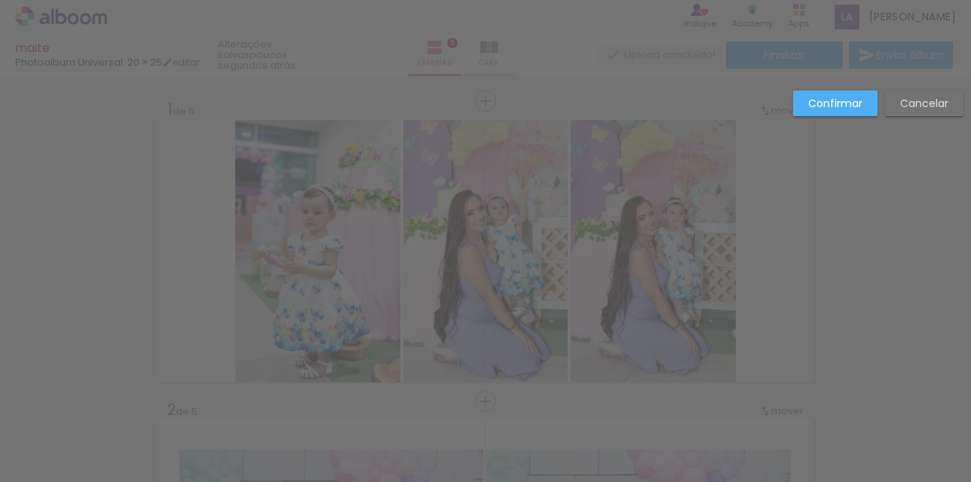
click at [0, 0] on slot "Cancelar" at bounding box center [0, 0] width 0 height 0
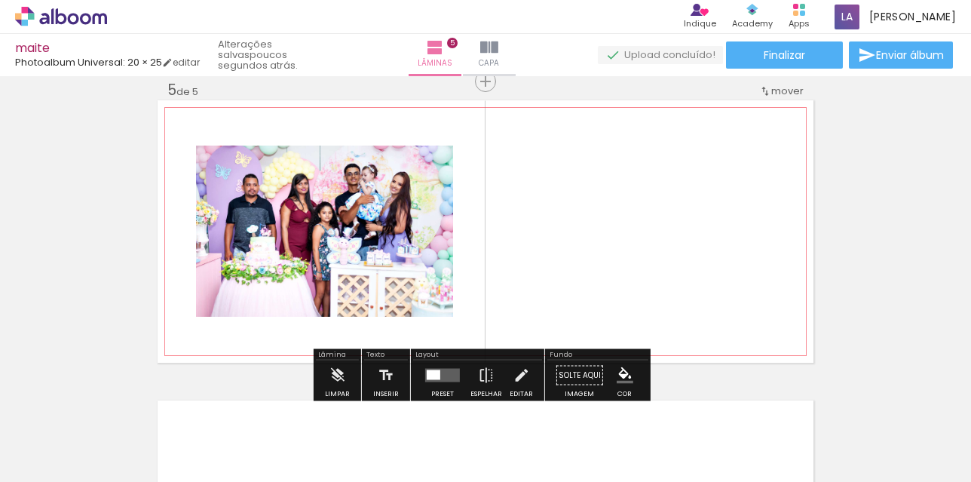
scroll to position [0, 434]
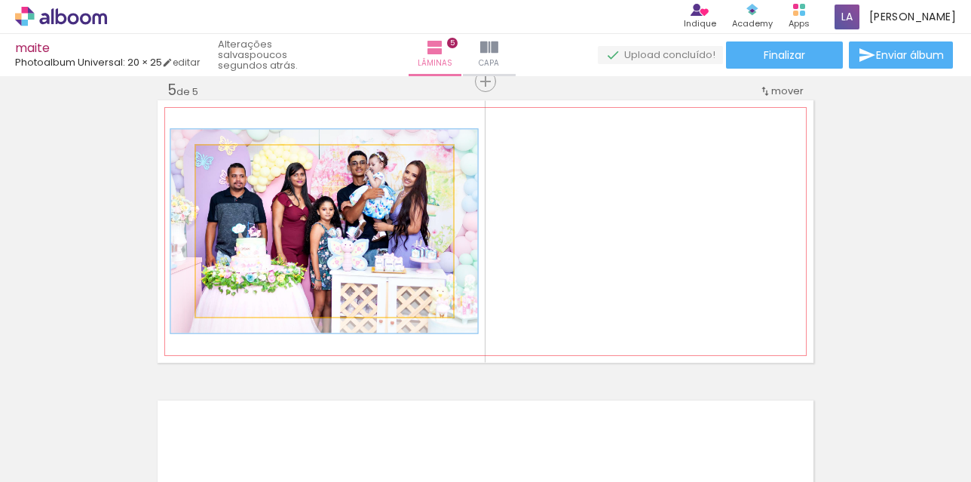
drag, startPoint x: 227, startPoint y: 161, endPoint x: 237, endPoint y: 161, distance: 9.8
type paper-slider "119"
click at [237, 161] on div at bounding box center [241, 161] width 14 height 14
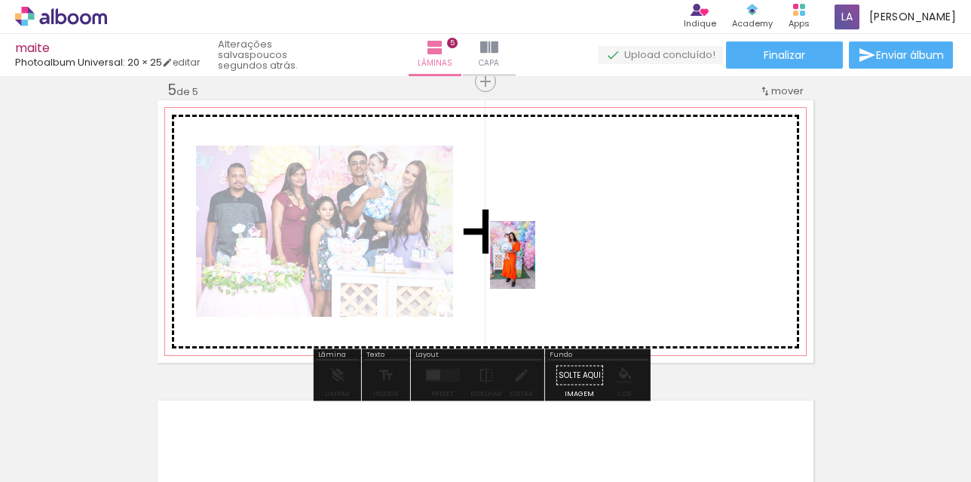
drag, startPoint x: 484, startPoint y: 436, endPoint x: 535, endPoint y: 266, distance: 177.1
click at [535, 266] on quentale-workspace at bounding box center [485, 241] width 971 height 482
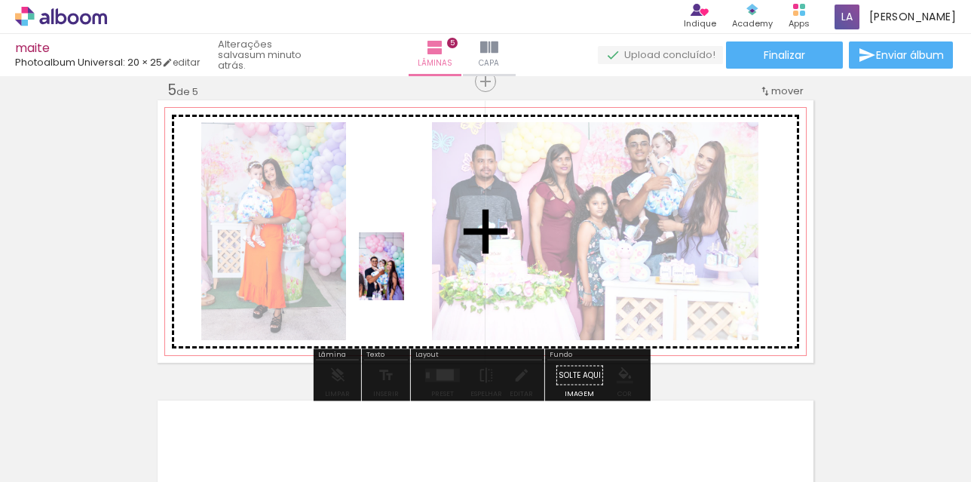
drag, startPoint x: 649, startPoint y: 434, endPoint x: 404, endPoint y: 277, distance: 290.8
click at [404, 277] on quentale-workspace at bounding box center [485, 241] width 971 height 482
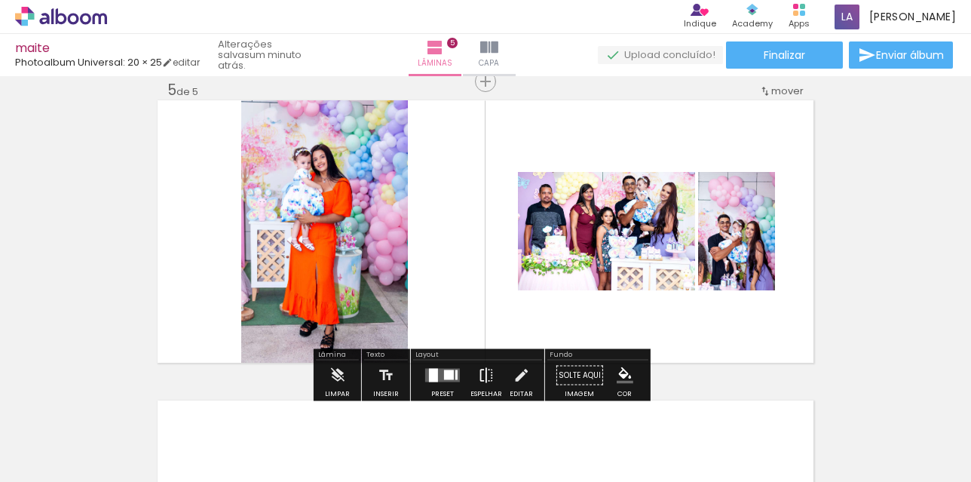
click at [479, 372] on iron-icon at bounding box center [486, 375] width 17 height 30
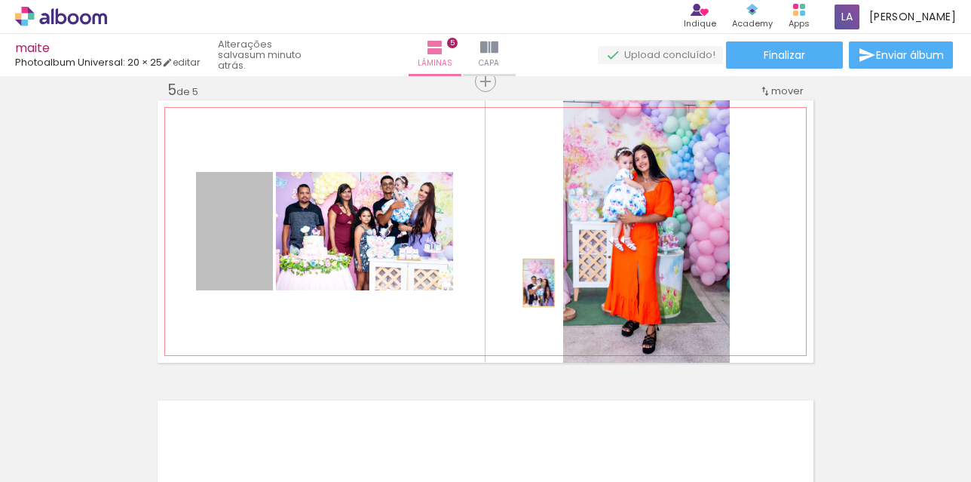
drag, startPoint x: 244, startPoint y: 274, endPoint x: 533, endPoint y: 283, distance: 288.8
click at [533, 283] on quentale-layouter at bounding box center [486, 231] width 656 height 262
drag, startPoint x: 231, startPoint y: 246, endPoint x: 526, endPoint y: 230, distance: 295.9
click at [526, 230] on quentale-layouter at bounding box center [486, 231] width 656 height 262
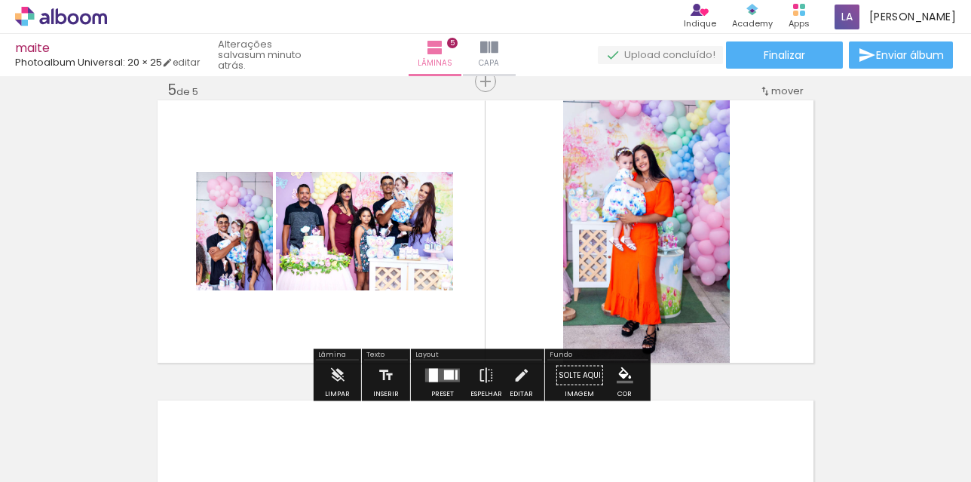
click at [437, 370] on quentale-layouter at bounding box center [442, 376] width 35 height 14
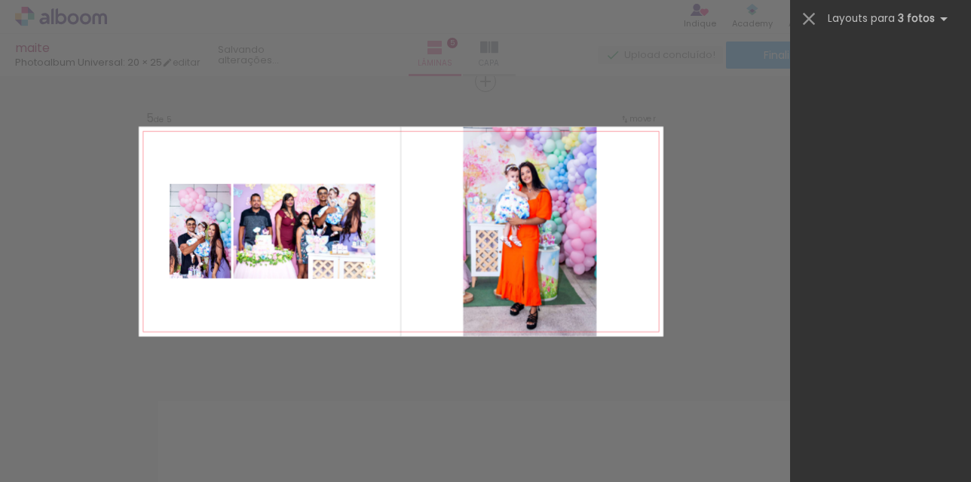
scroll to position [0, 0]
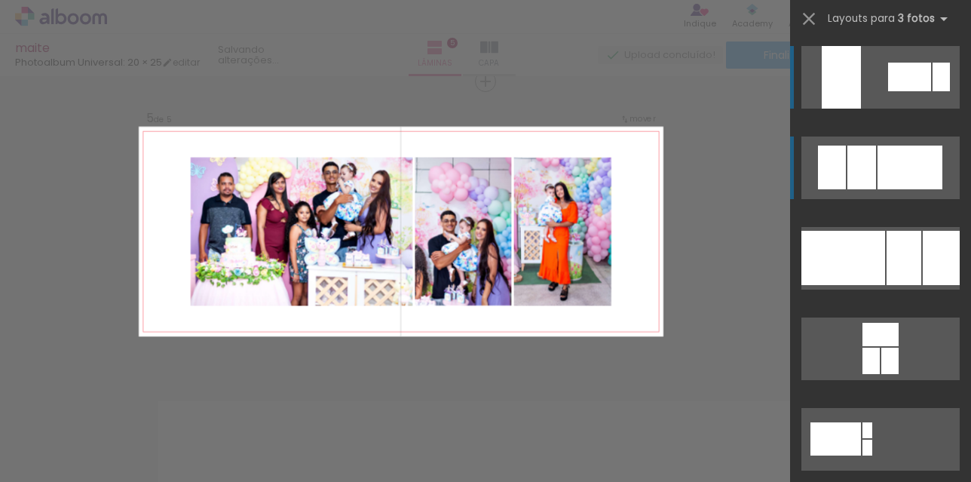
click at [877, 170] on div at bounding box center [909, 167] width 65 height 44
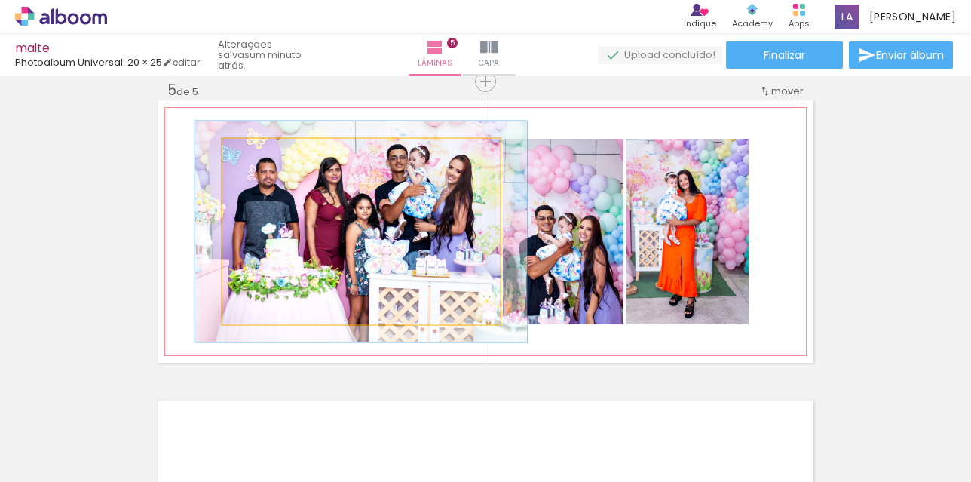
click at [315, 233] on quentale-photo at bounding box center [360, 231] width 277 height 185
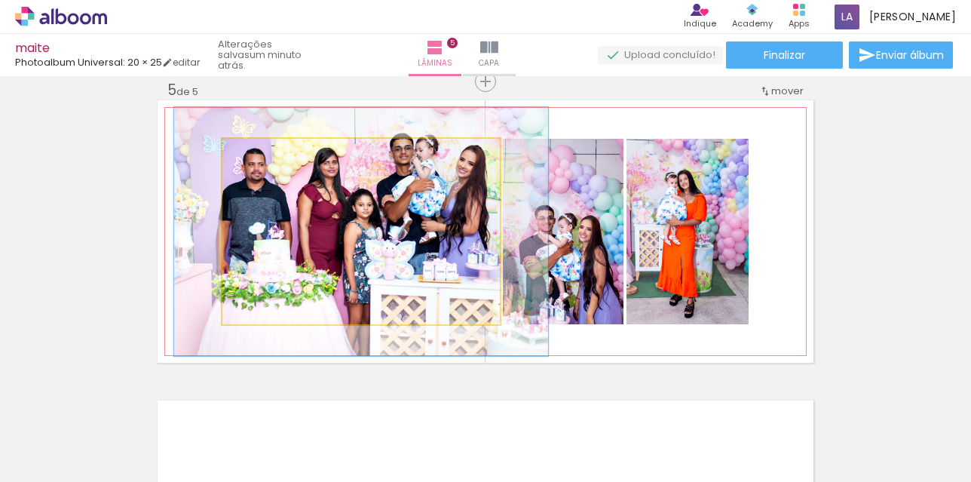
drag, startPoint x: 268, startPoint y: 154, endPoint x: 277, endPoint y: 162, distance: 12.3
click at [277, 162] on div at bounding box center [278, 154] width 24 height 24
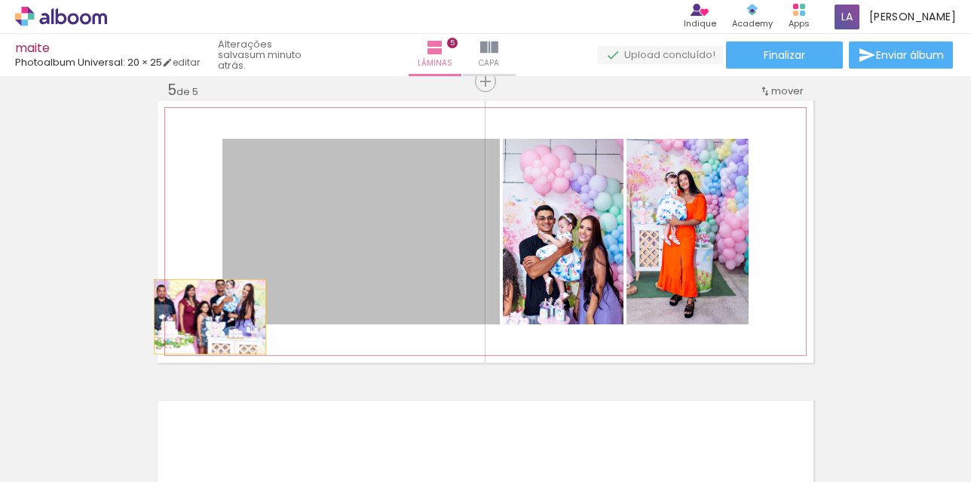
drag, startPoint x: 225, startPoint y: 314, endPoint x: 204, endPoint y: 317, distance: 21.3
click at [204, 317] on quentale-layouter at bounding box center [486, 231] width 656 height 262
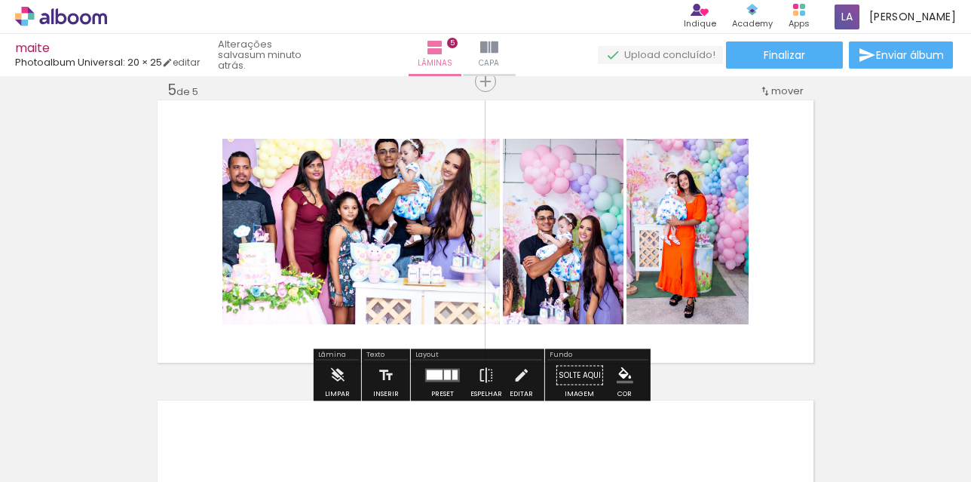
click at [446, 375] on div at bounding box center [447, 375] width 7 height 10
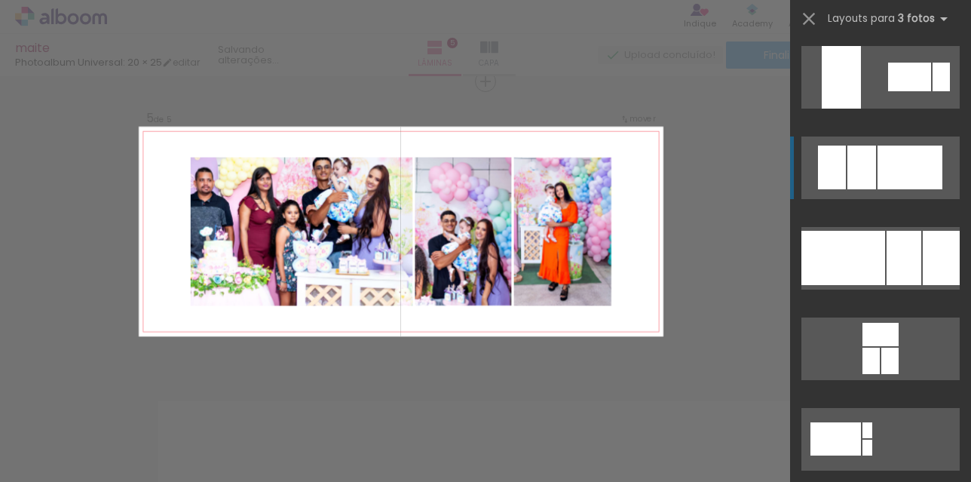
scroll to position [90, 0]
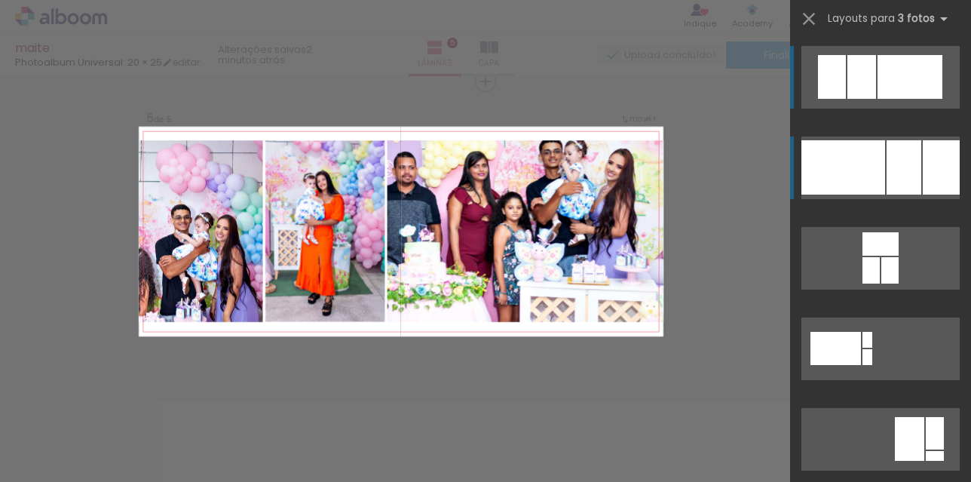
click at [864, 156] on div at bounding box center [843, 167] width 84 height 54
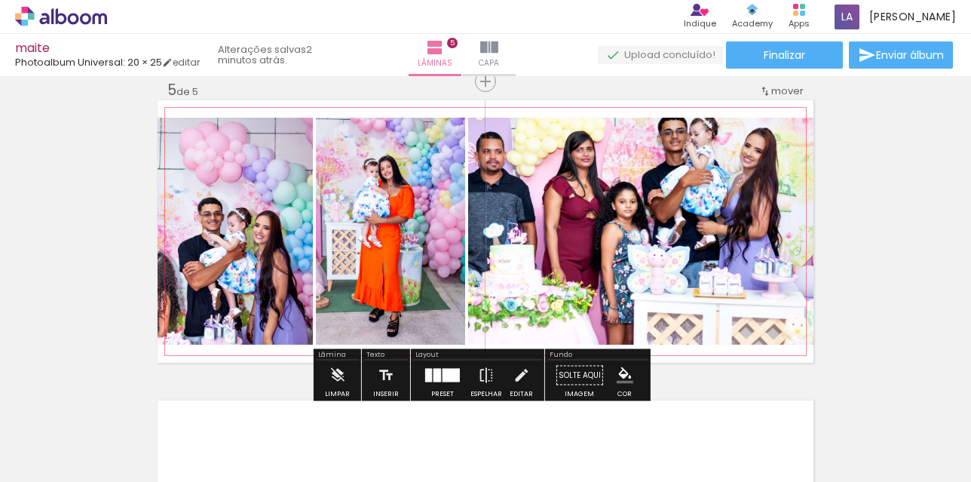
click at [654, 234] on quentale-photo at bounding box center [640, 231] width 345 height 227
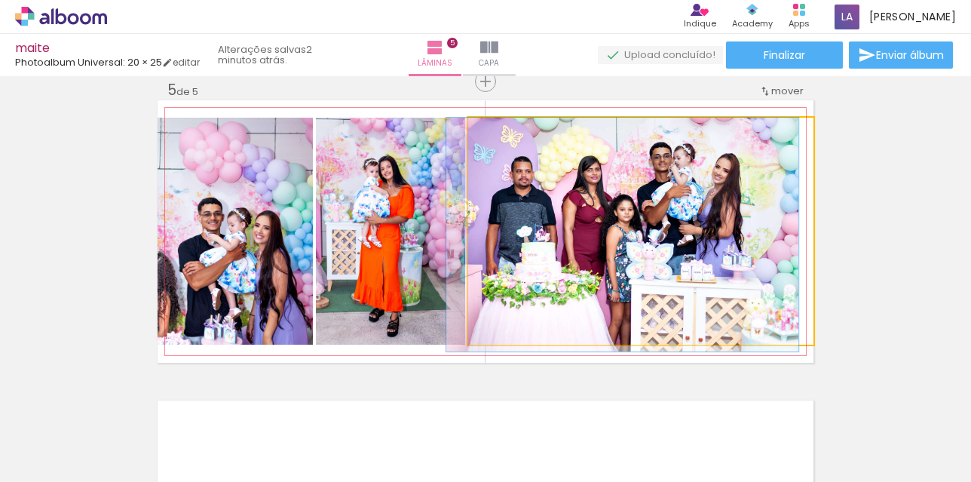
drag, startPoint x: 523, startPoint y: 131, endPoint x: 504, endPoint y: 133, distance: 19.0
type paper-slider "102"
click at [504, 133] on div at bounding box center [505, 133] width 24 height 24
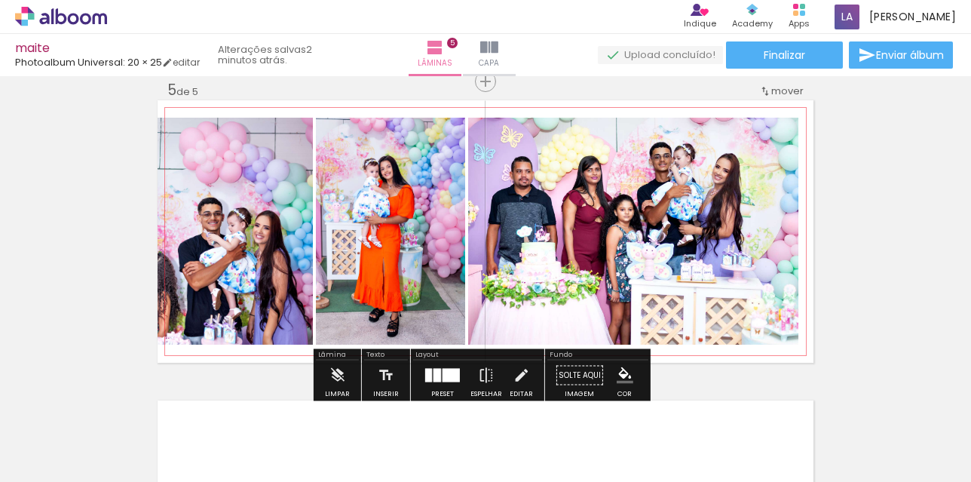
click at [252, 274] on quentale-photo at bounding box center [235, 231] width 155 height 227
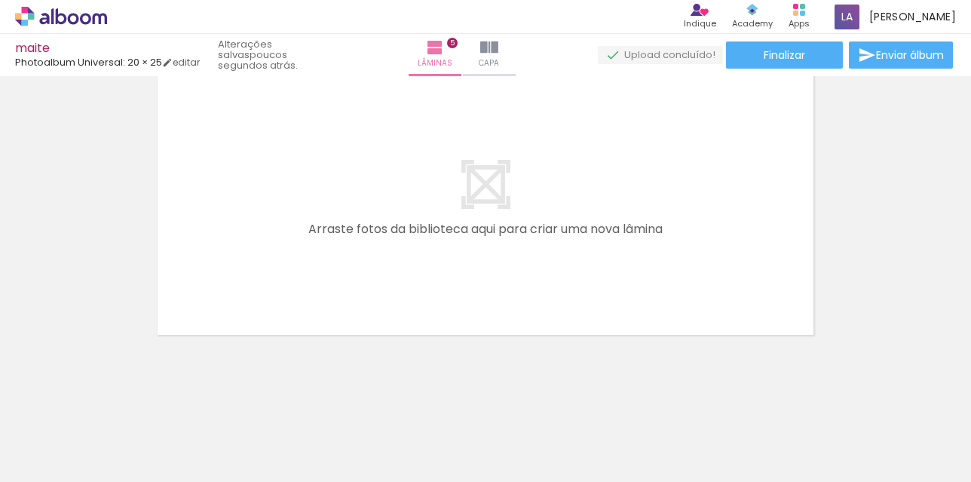
scroll to position [0, 0]
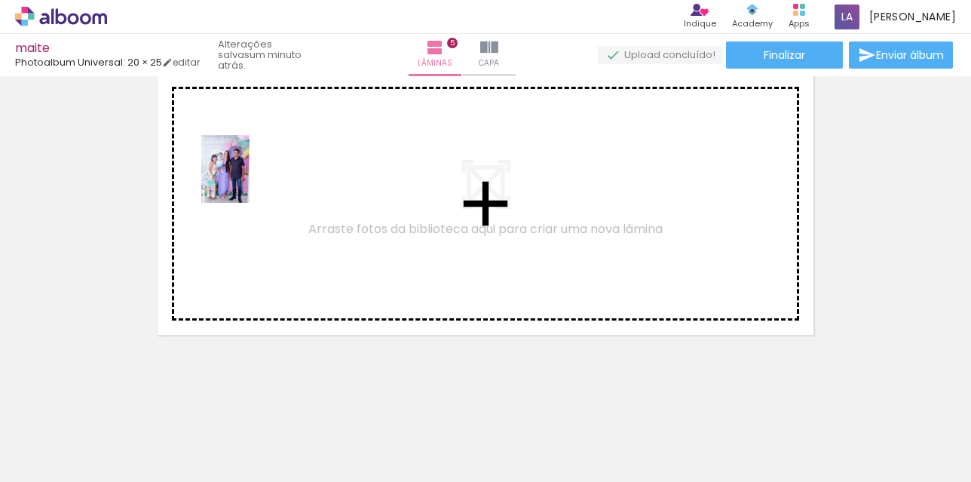
drag, startPoint x: 498, startPoint y: 440, endPoint x: 246, endPoint y: 180, distance: 361.9
click at [246, 180] on quentale-workspace at bounding box center [485, 241] width 971 height 482
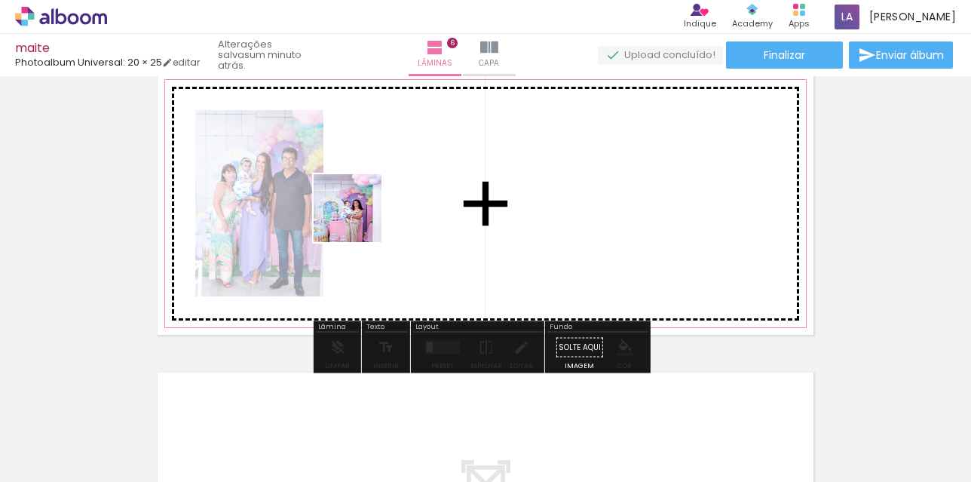
scroll to position [1519, 0]
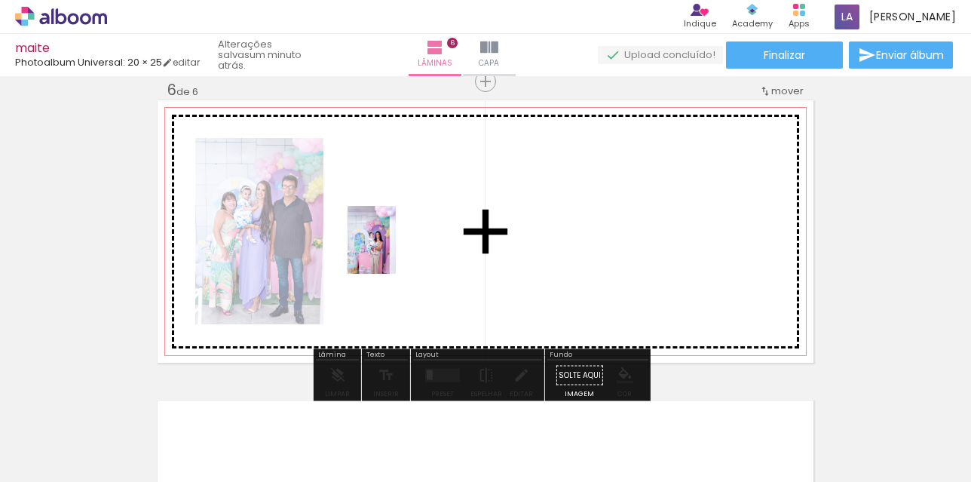
drag, startPoint x: 326, startPoint y: 302, endPoint x: 393, endPoint y: 251, distance: 84.4
click at [393, 251] on quentale-workspace at bounding box center [485, 241] width 971 height 482
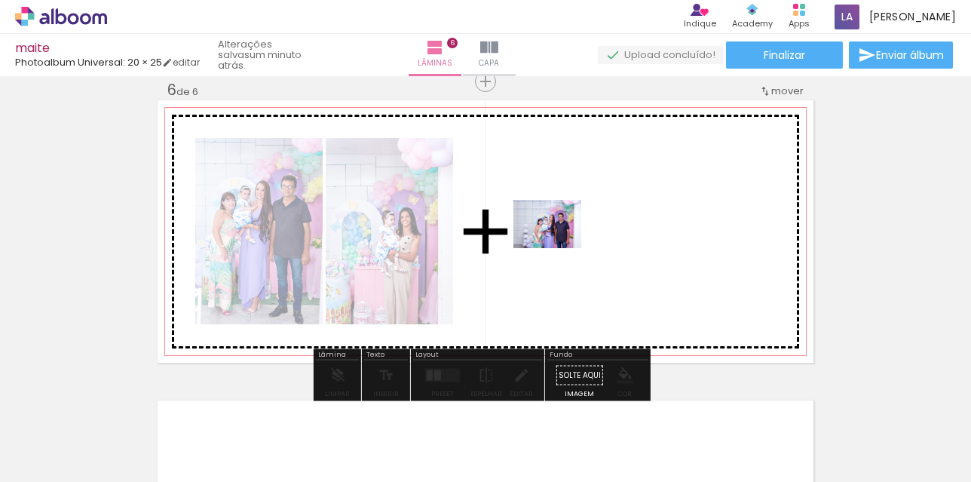
drag, startPoint x: 413, startPoint y: 437, endPoint x: 558, endPoint y: 245, distance: 241.0
click at [558, 245] on quentale-workspace at bounding box center [485, 241] width 971 height 482
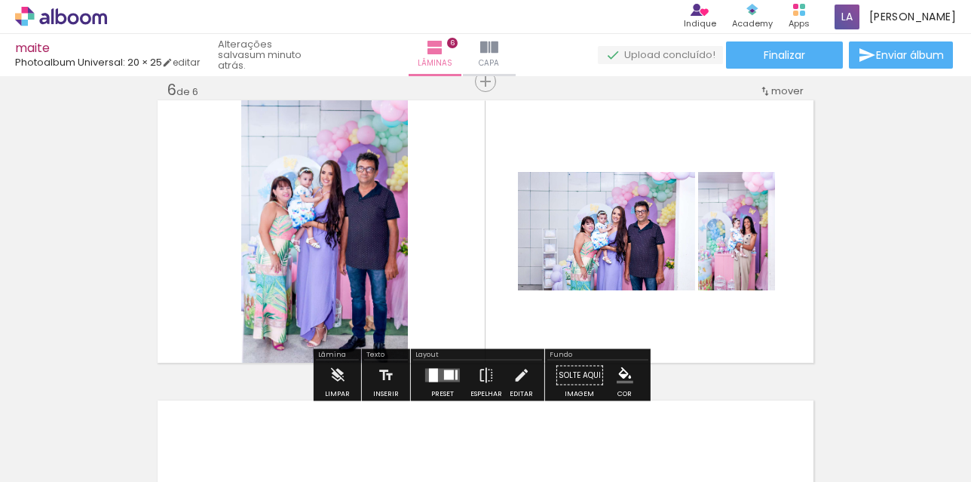
click at [444, 374] on div at bounding box center [449, 375] width 10 height 10
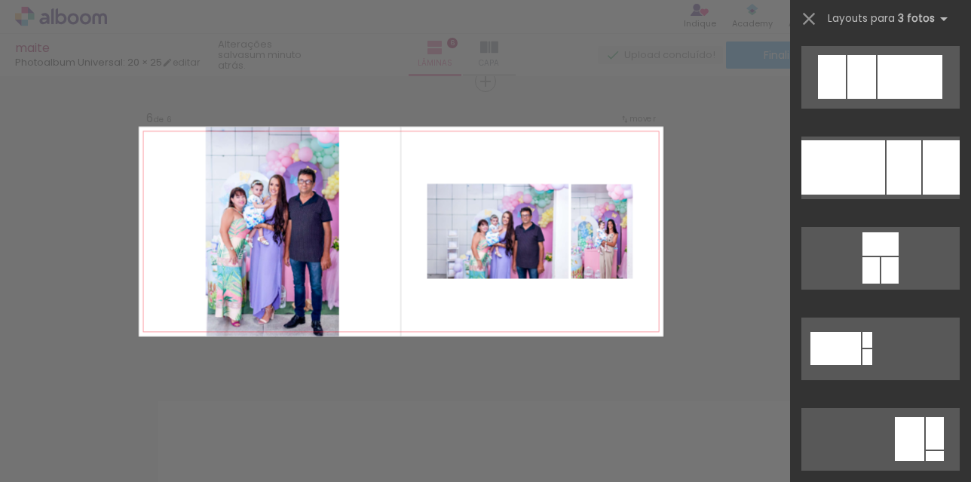
scroll to position [0, 0]
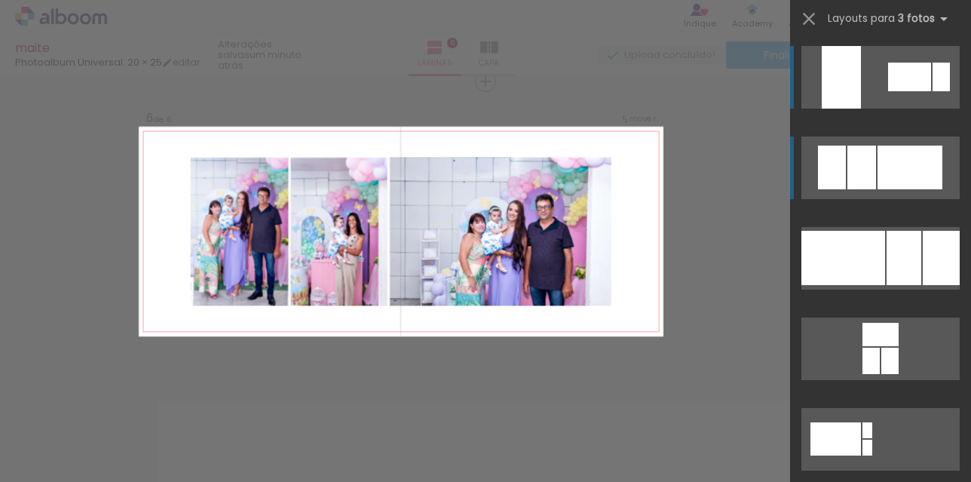
click at [840, 153] on quentale-layouter at bounding box center [880, 167] width 158 height 63
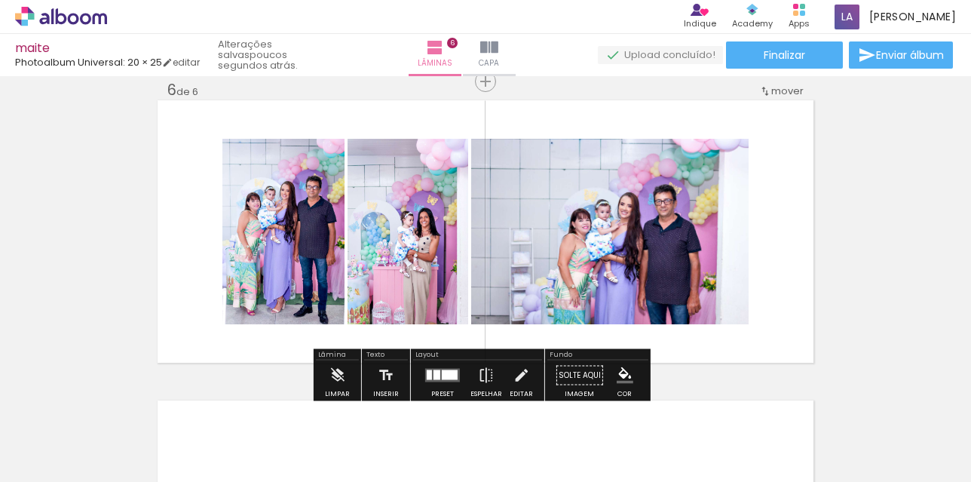
click at [616, 372] on iron-icon "color picker" at bounding box center [624, 375] width 17 height 17
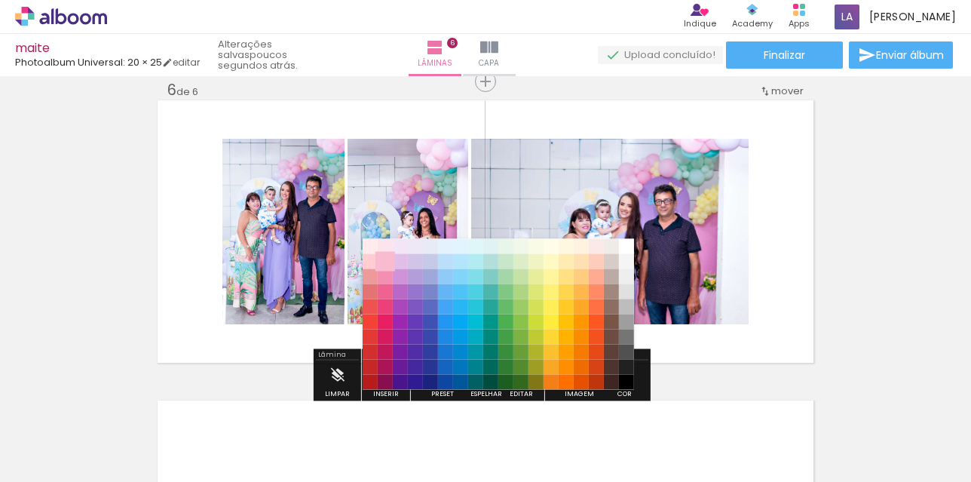
click at [389, 258] on paper-item "#f8bbd0" at bounding box center [385, 261] width 15 height 15
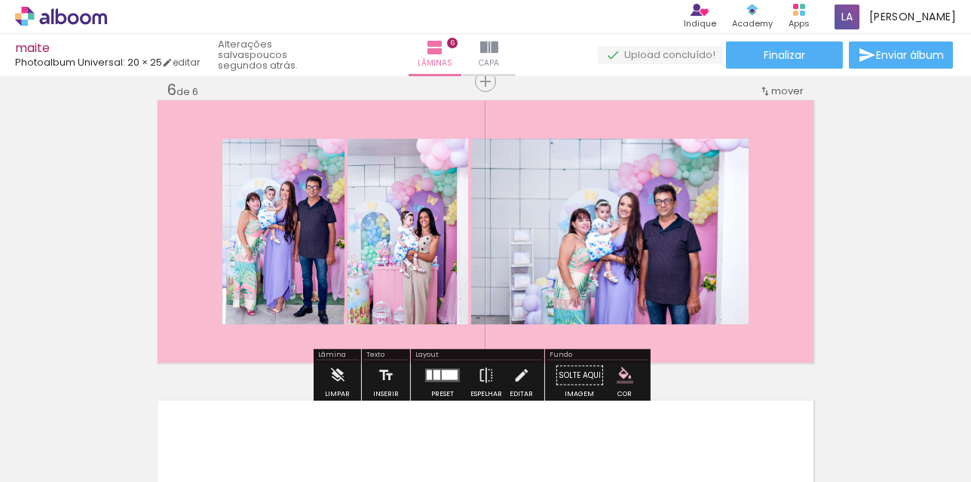
click at [616, 378] on iron-icon "color picker" at bounding box center [624, 375] width 17 height 17
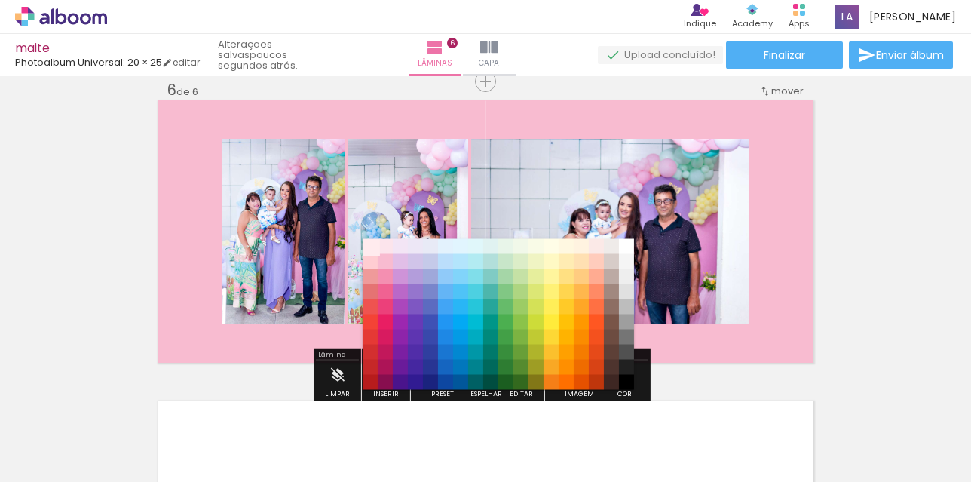
click at [368, 243] on paper-item "#ffebee" at bounding box center [369, 246] width 15 height 15
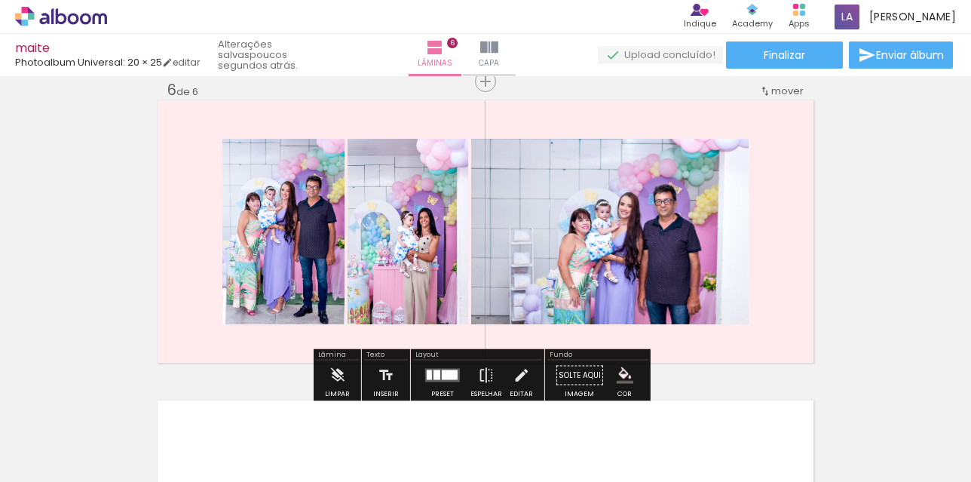
click at [623, 375] on iron-icon "color picker" at bounding box center [624, 375] width 17 height 17
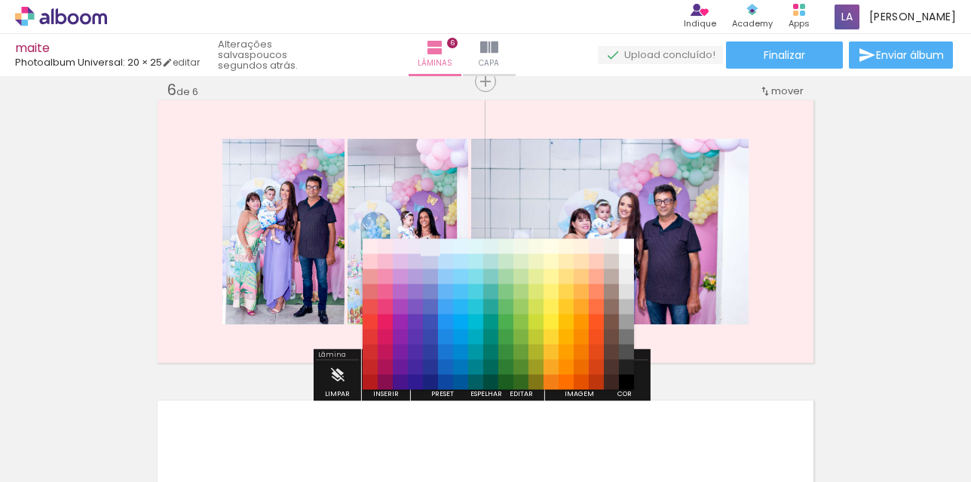
click at [430, 242] on paper-item "#e8eaf6" at bounding box center [430, 246] width 15 height 15
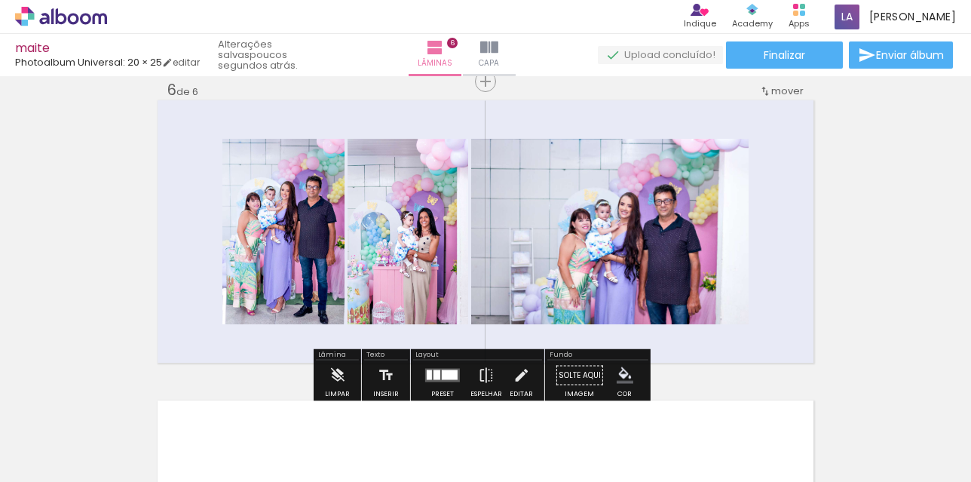
click at [617, 374] on iron-icon "color picker" at bounding box center [624, 375] width 17 height 17
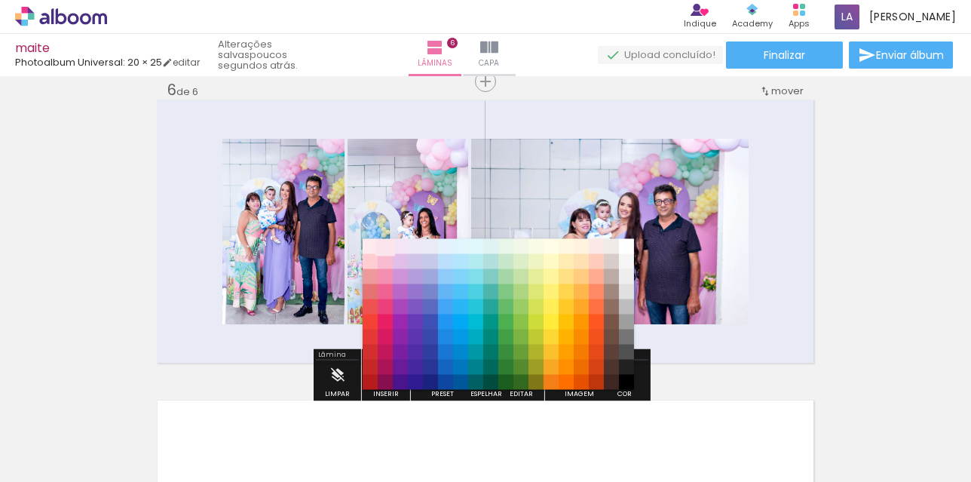
click at [387, 243] on paper-item "#fce4ec" at bounding box center [385, 246] width 15 height 15
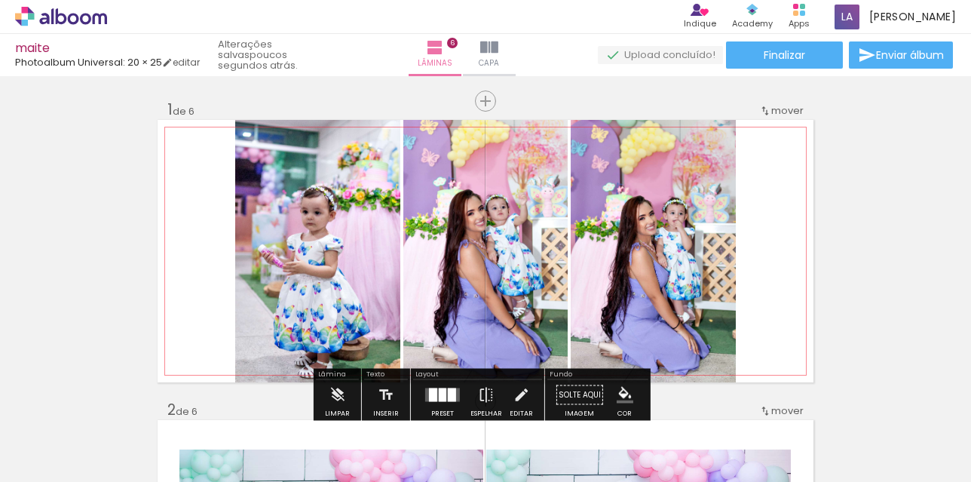
click at [780, 203] on quentale-layouter at bounding box center [486, 251] width 656 height 262
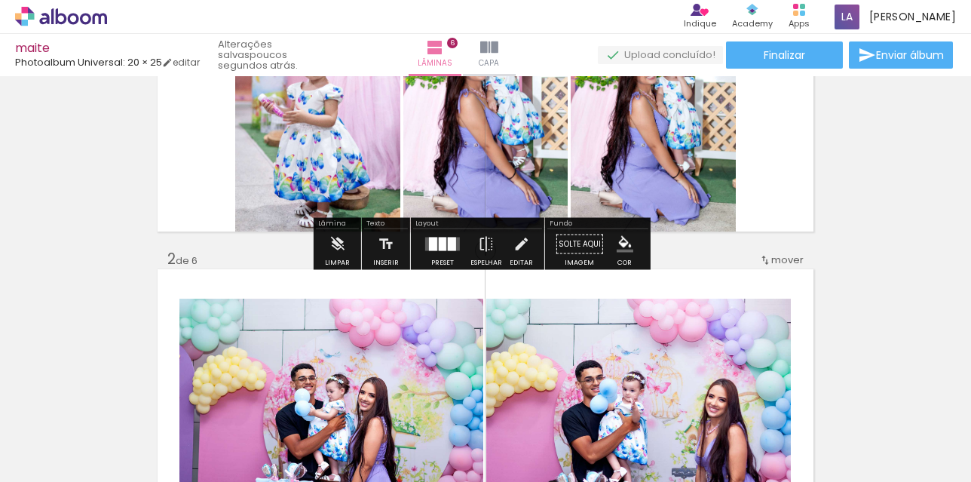
click at [617, 245] on iron-icon "color picker" at bounding box center [624, 244] width 17 height 17
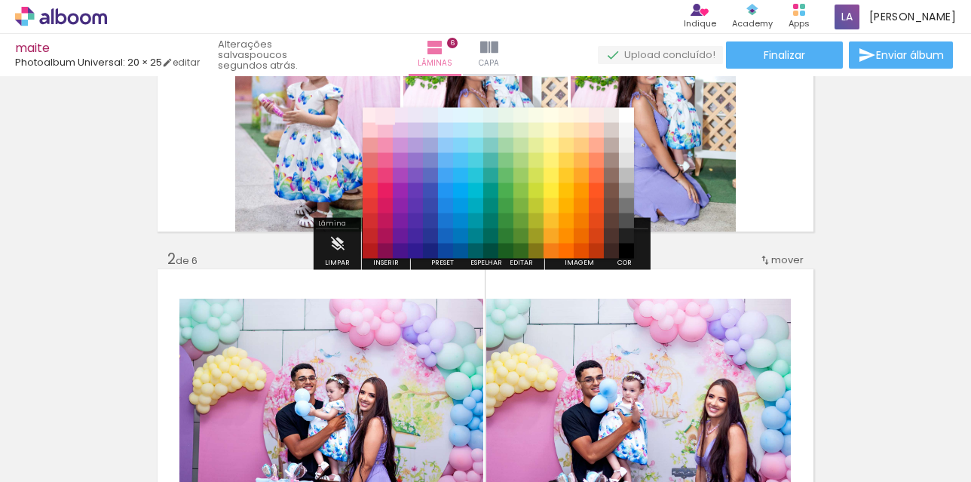
click at [388, 117] on paper-item "#fce4ec" at bounding box center [385, 115] width 15 height 15
click at [382, 119] on paper-item "#fce4ec" at bounding box center [385, 115] width 15 height 15
click at [404, 121] on paper-item "#f3e5f5" at bounding box center [400, 115] width 15 height 15
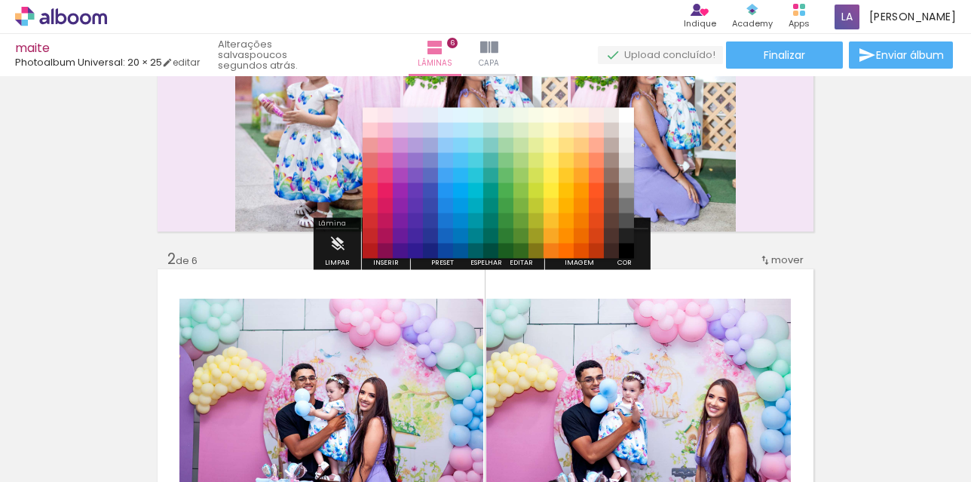
click at [388, 119] on div "#ffebee #ffcdd2 #ef9a9a #e57373 #ef5350 #f44336 #e53935 #d32f2f #c62828 #b71c1c…" at bounding box center [497, 190] width 271 height 151
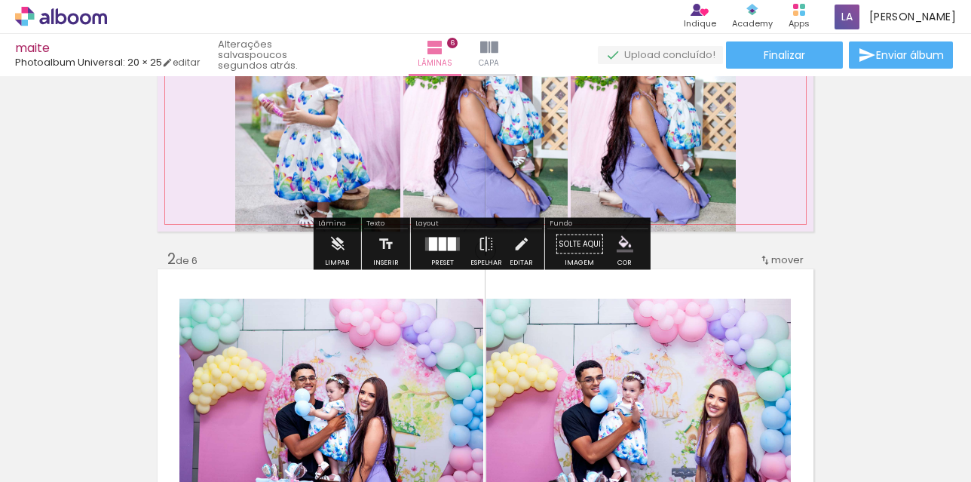
scroll to position [75, 0]
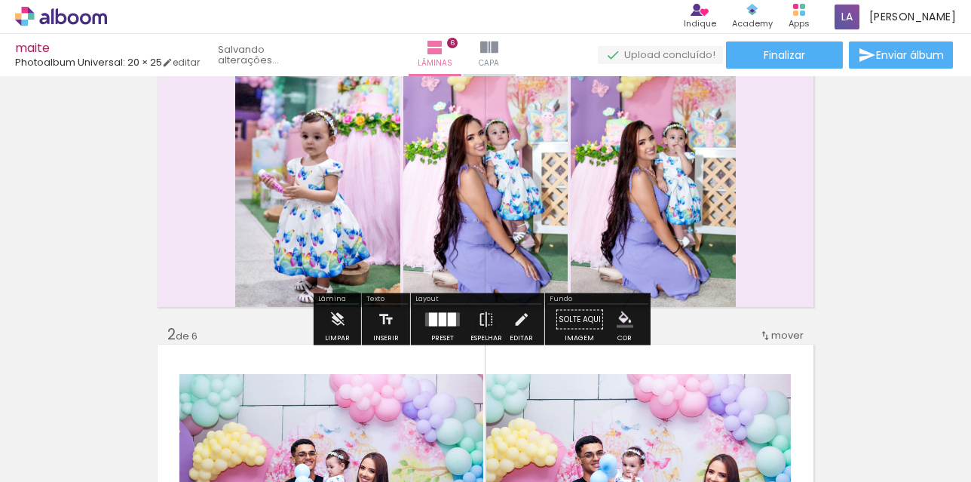
click at [616, 325] on iron-icon "color picker" at bounding box center [624, 319] width 17 height 17
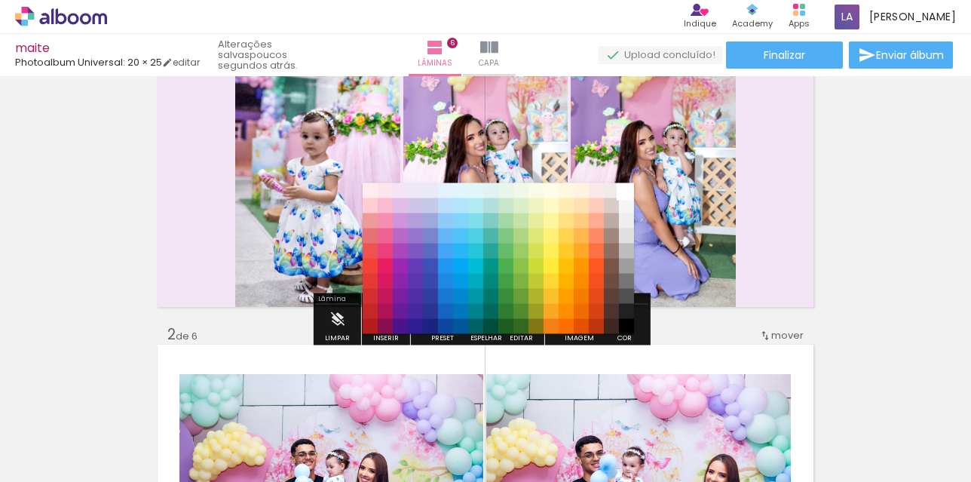
click at [629, 186] on paper-item "#ffffff" at bounding box center [626, 190] width 15 height 15
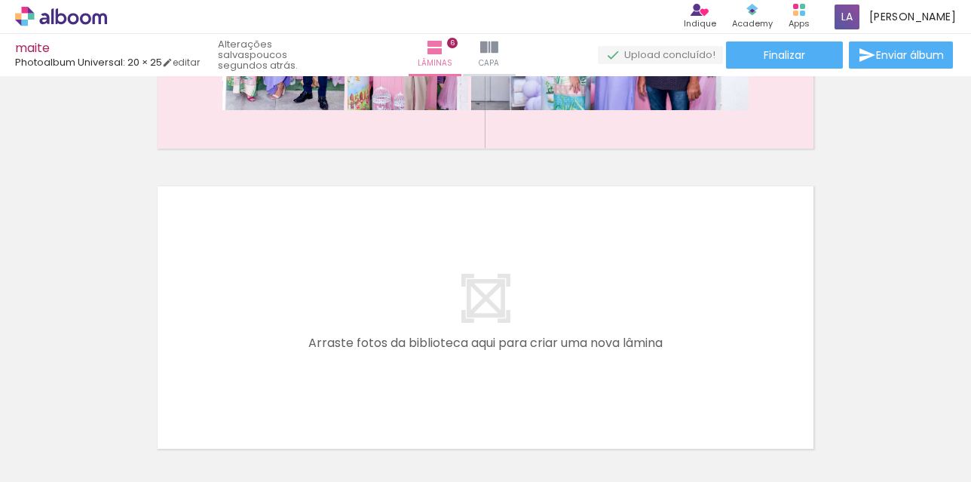
scroll to position [0, 1713]
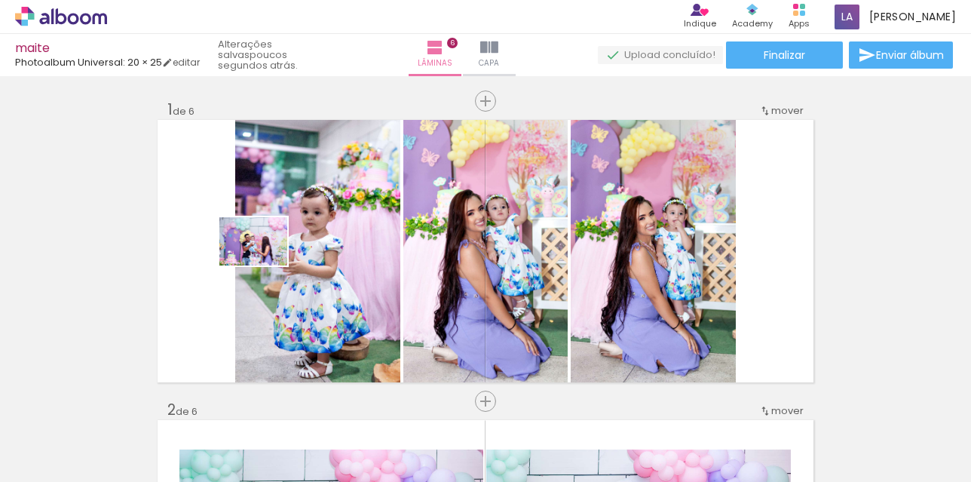
scroll to position [0, 1482]
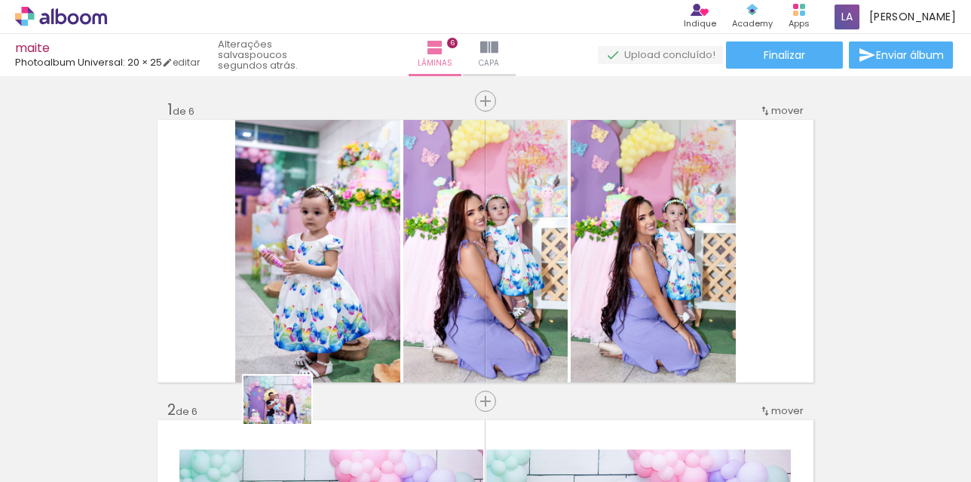
drag, startPoint x: 265, startPoint y: 262, endPoint x: 405, endPoint y: 338, distance: 159.2
click at [289, 433] on div at bounding box center [273, 430] width 68 height 48
click at [274, 435] on div at bounding box center [273, 431] width 75 height 54
click at [358, 440] on div at bounding box center [357, 431] width 75 height 54
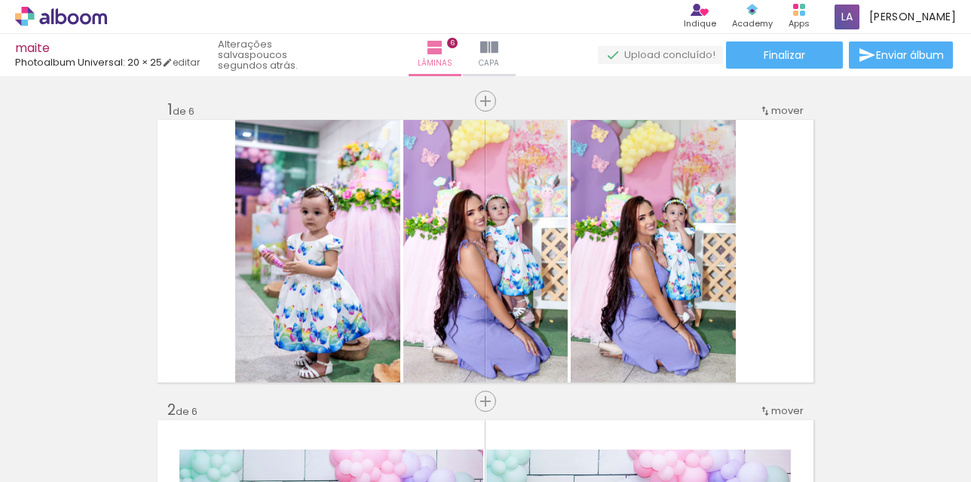
click at [442, 427] on div at bounding box center [442, 430] width 68 height 48
click at [512, 430] on div at bounding box center [526, 431] width 75 height 54
click at [291, 437] on div at bounding box center [273, 431] width 75 height 54
drag, startPoint x: 291, startPoint y: 437, endPoint x: 324, endPoint y: 272, distance: 168.3
click at [324, 272] on quentale-workspace at bounding box center [485, 241] width 971 height 482
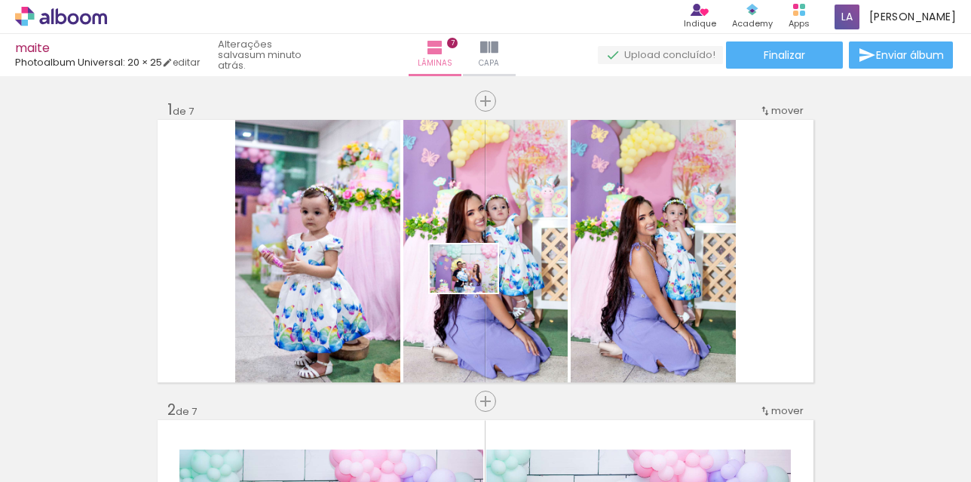
drag, startPoint x: 378, startPoint y: 430, endPoint x: 475, endPoint y: 289, distance: 170.2
click at [475, 289] on quentale-workspace at bounding box center [485, 241] width 971 height 482
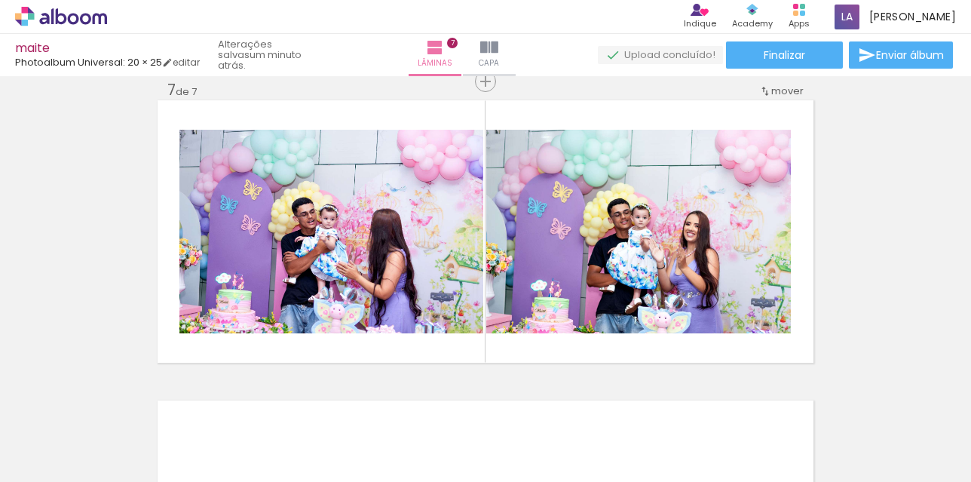
scroll to position [0, 1482]
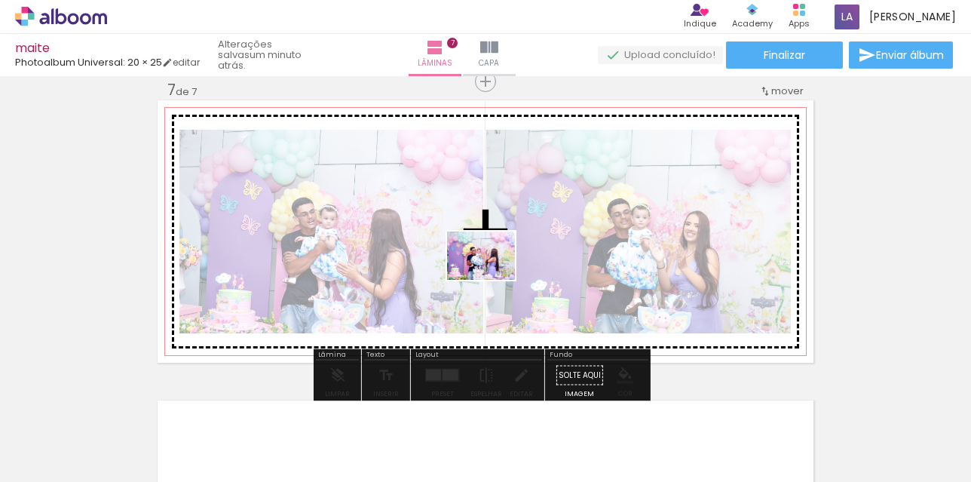
drag, startPoint x: 436, startPoint y: 442, endPoint x: 492, endPoint y: 277, distance: 174.2
click at [492, 277] on quentale-workspace at bounding box center [485, 241] width 971 height 482
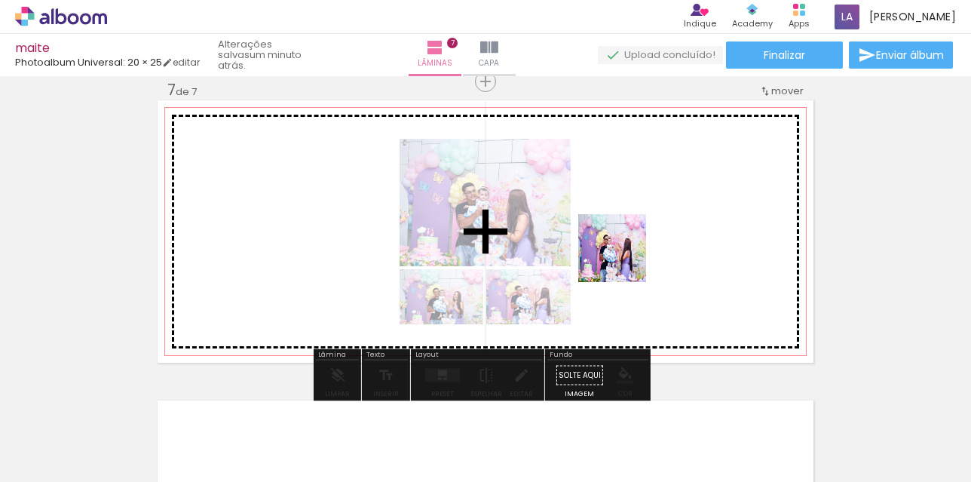
drag, startPoint x: 543, startPoint y: 443, endPoint x: 623, endPoint y: 259, distance: 200.8
click at [623, 259] on quentale-workspace at bounding box center [485, 241] width 971 height 482
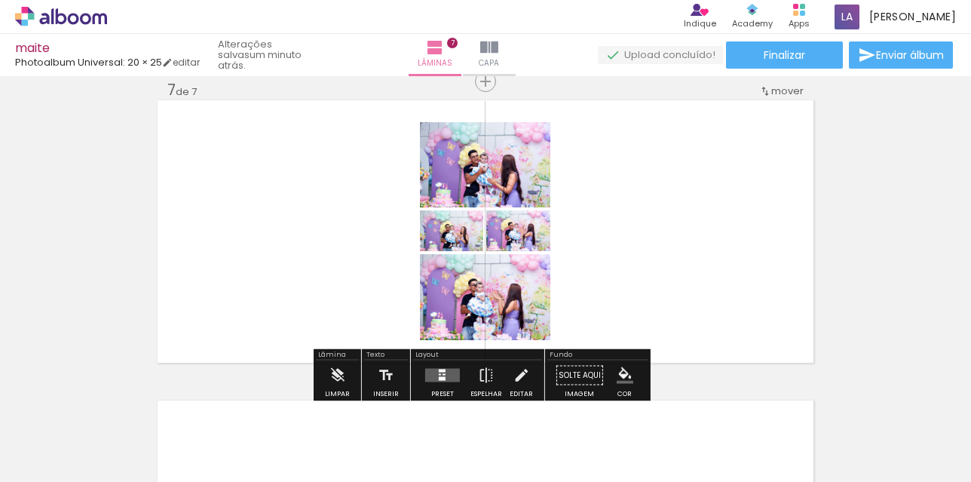
click at [440, 386] on div at bounding box center [442, 375] width 41 height 30
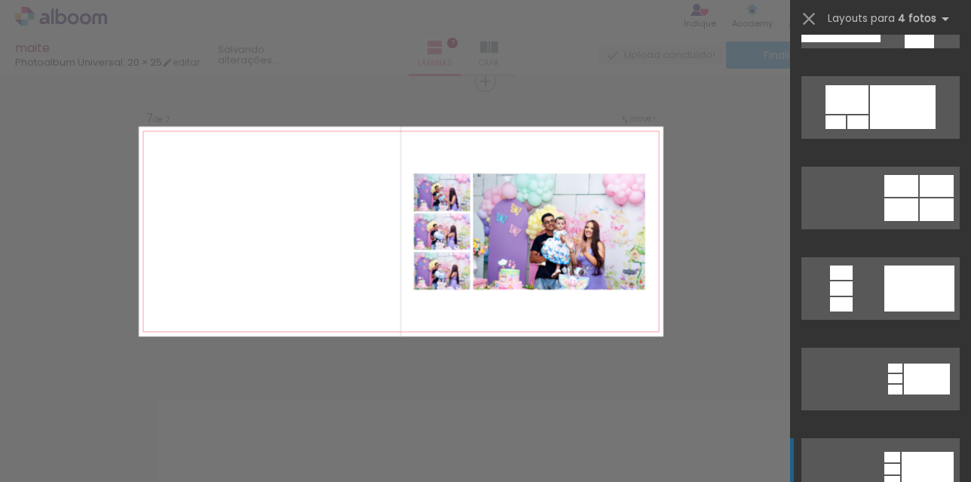
scroll to position [452, 0]
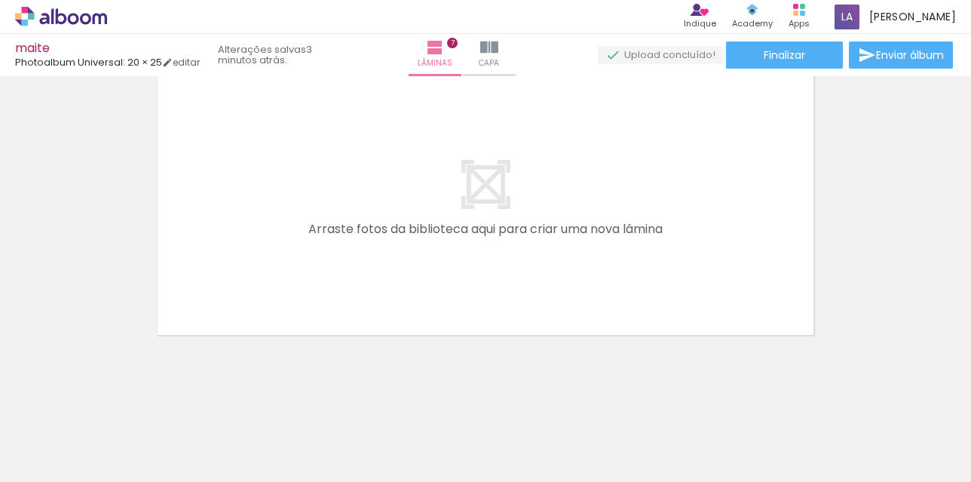
scroll to position [0, 1774]
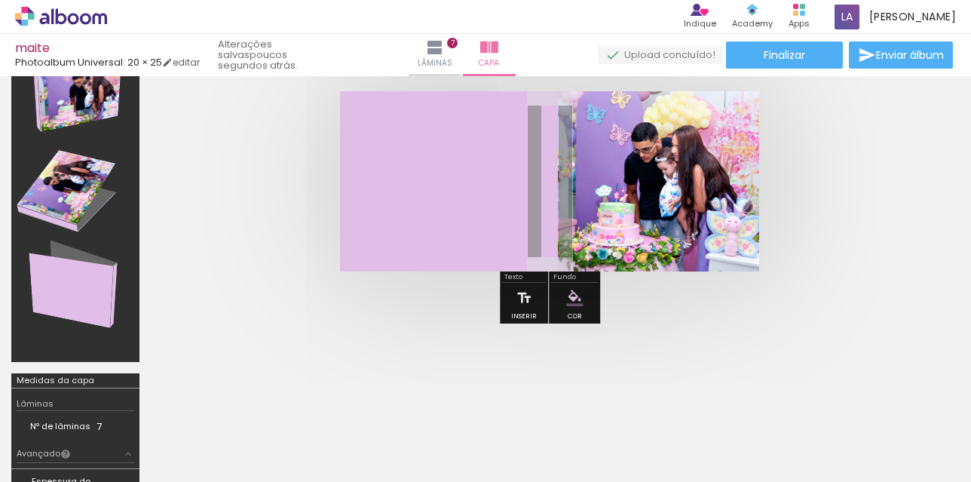
scroll to position [0, 1774]
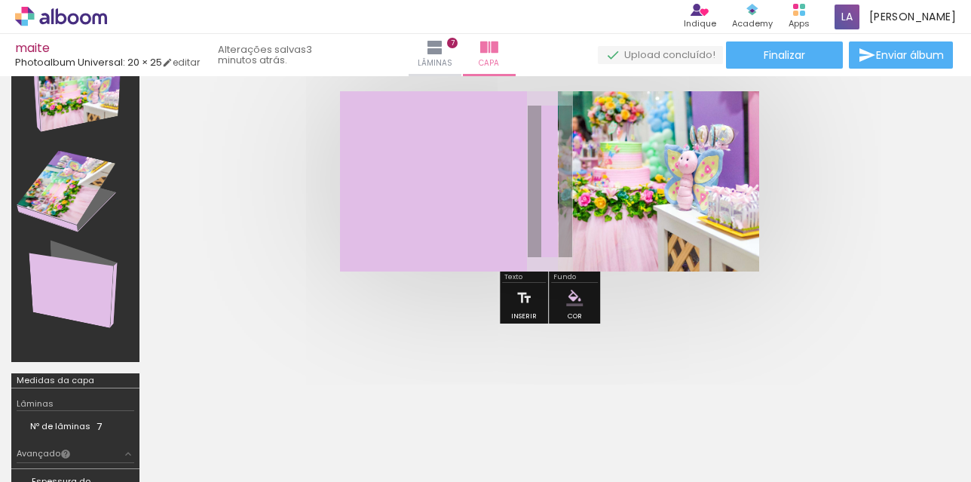
scroll to position [5878, 0]
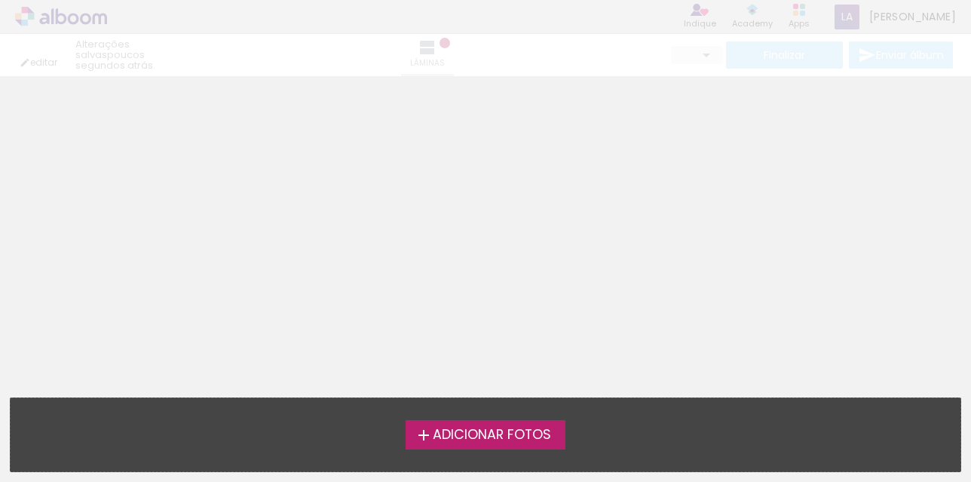
click at [522, 433] on span "Adicionar Fotos" at bounding box center [492, 435] width 118 height 14
click at [0, 0] on input "file" at bounding box center [0, 0] width 0 height 0
click at [90, 18] on div "editar poucos segundos atrás. Lâminas Finalizar Enviar álbum" at bounding box center [485, 38] width 971 height 76
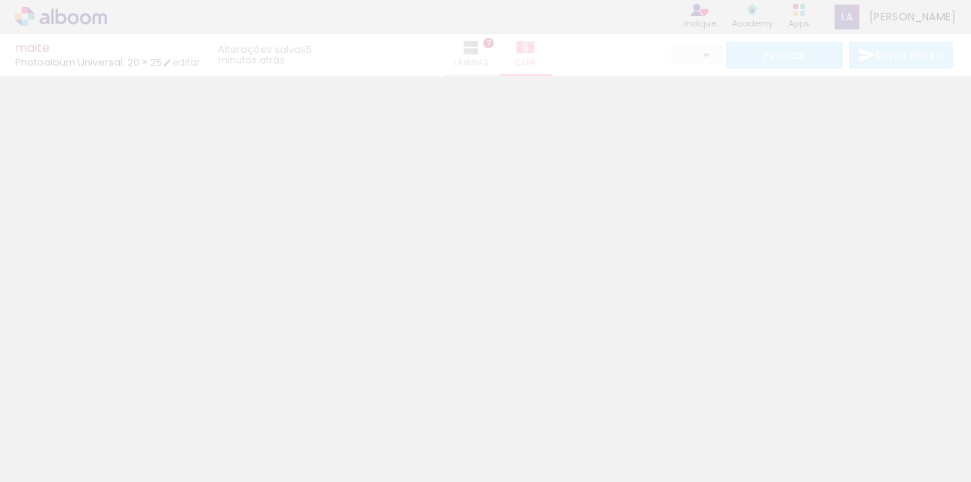
type input "0"
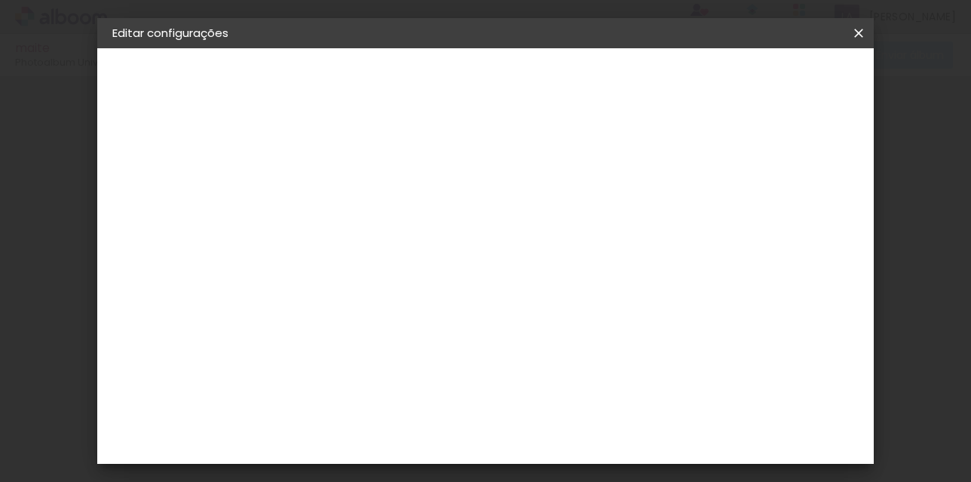
click at [858, 30] on iron-icon at bounding box center [858, 33] width 18 height 15
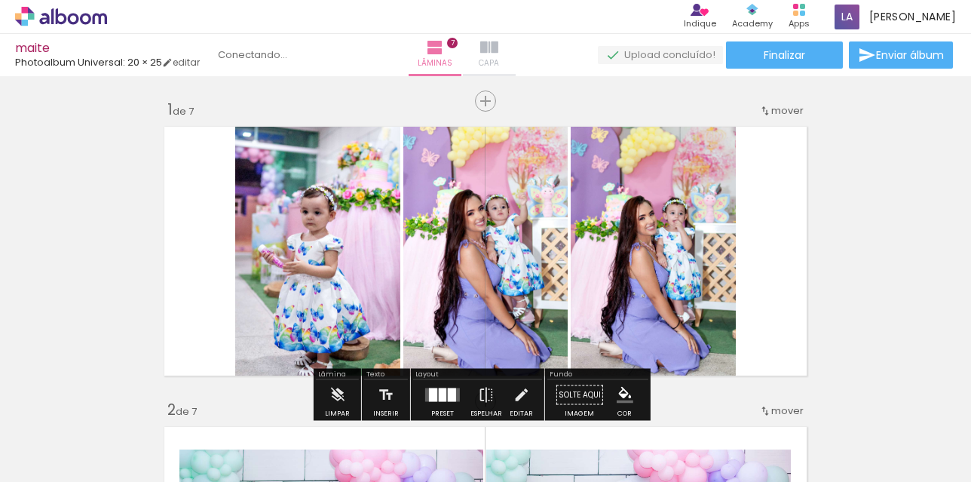
click at [501, 50] on paper-button "Capa" at bounding box center [489, 55] width 53 height 42
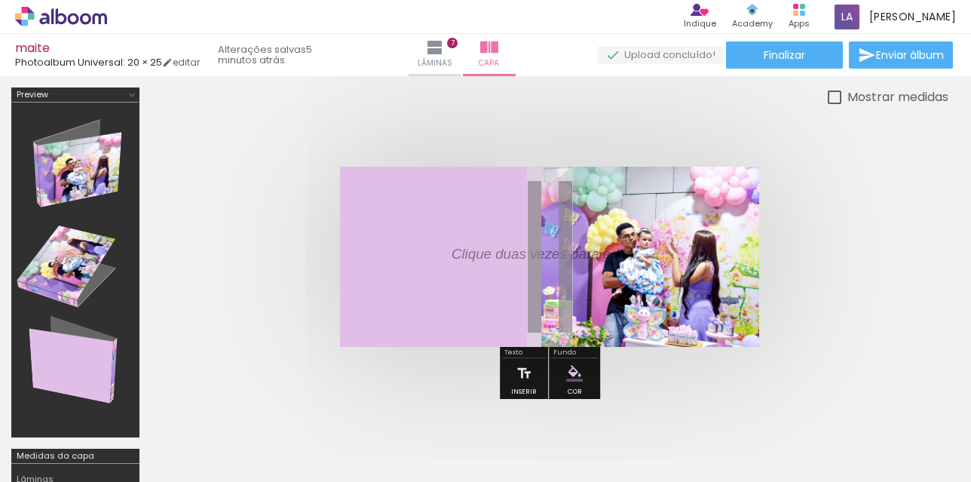
scroll to position [226, 0]
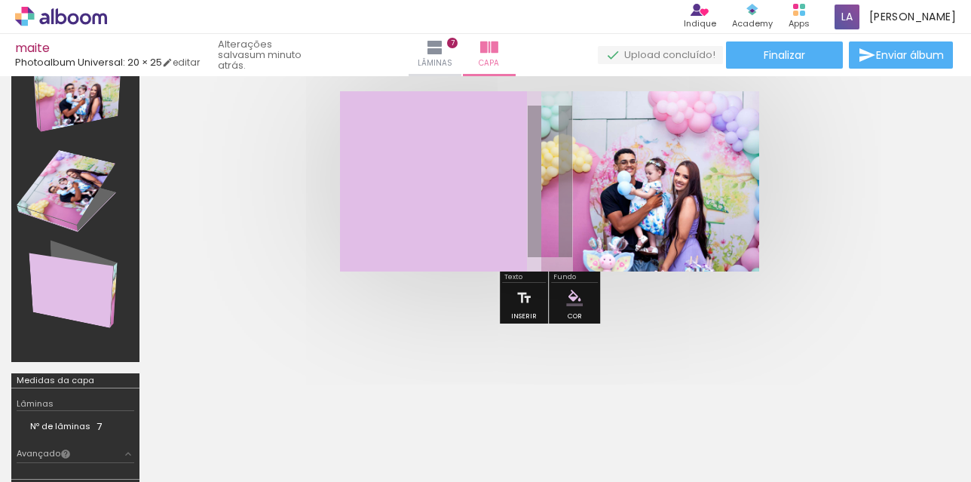
scroll to position [0, 1691]
click at [46, 461] on span "Adicionar Fotos" at bounding box center [53, 461] width 45 height 17
click at [0, 0] on input "file" at bounding box center [0, 0] width 0 height 0
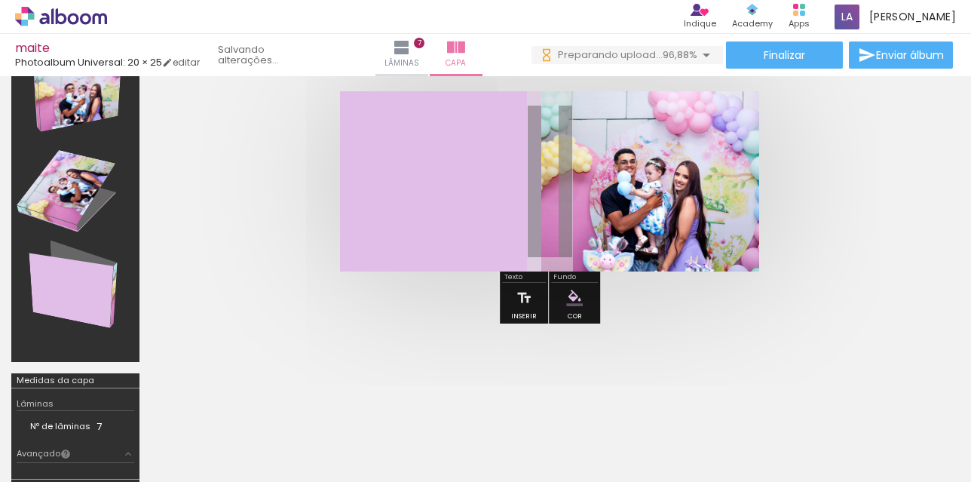
scroll to position [0, 1858]
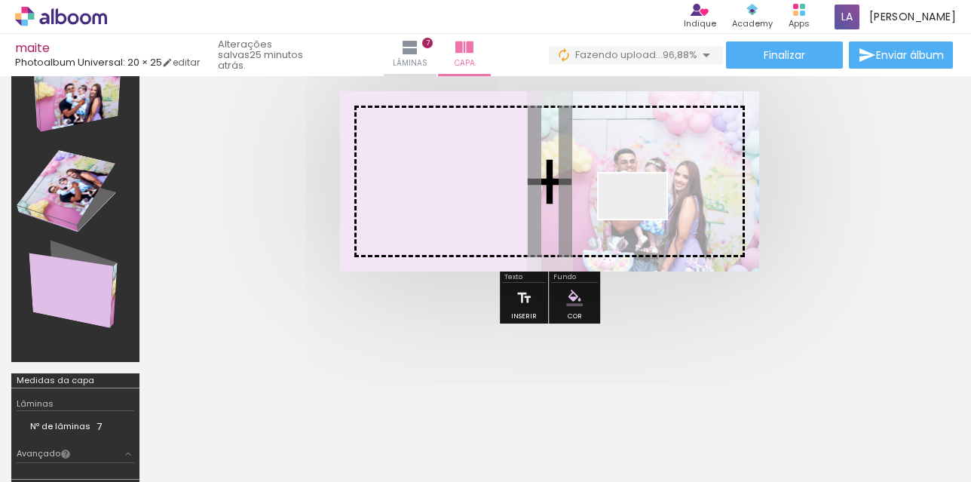
drag, startPoint x: 919, startPoint y: 433, endPoint x: 644, endPoint y: 219, distance: 349.6
click at [644, 219] on quentale-workspace at bounding box center [485, 241] width 971 height 482
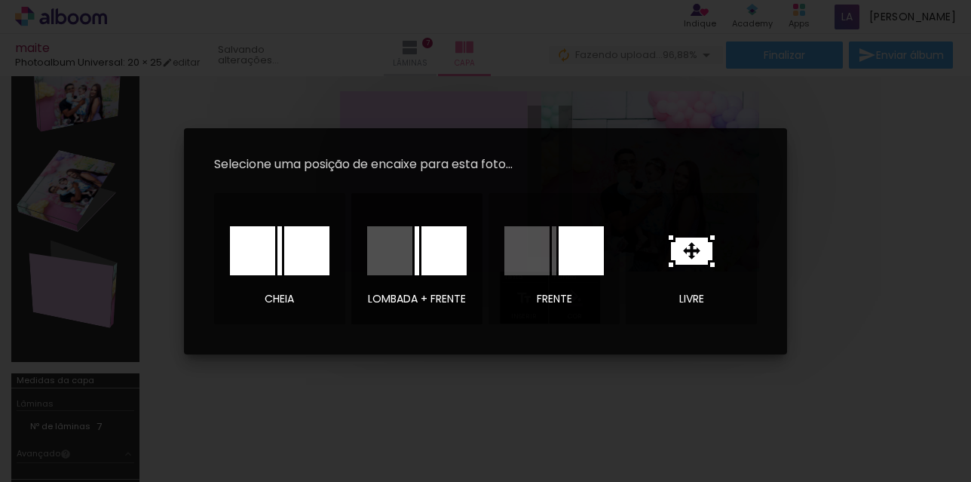
click at [419, 256] on div at bounding box center [416, 250] width 99 height 49
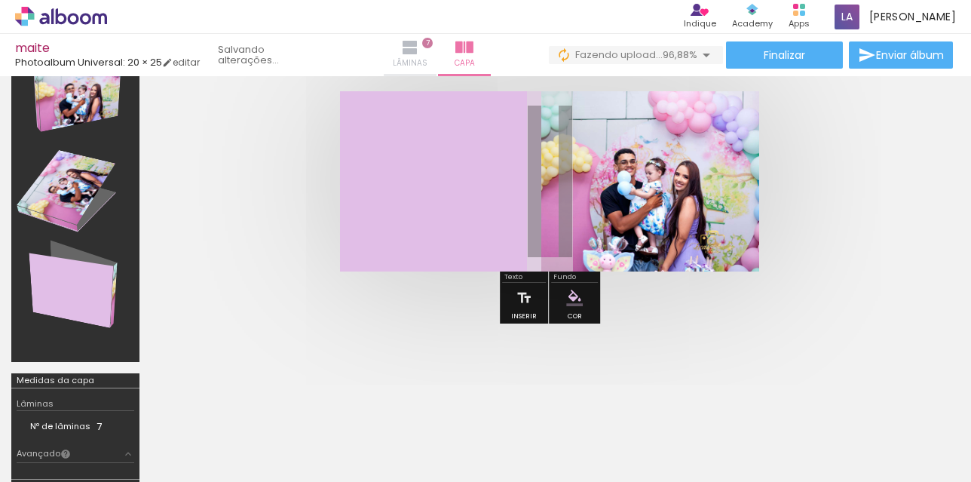
click at [411, 47] on iron-icon at bounding box center [410, 47] width 18 height 18
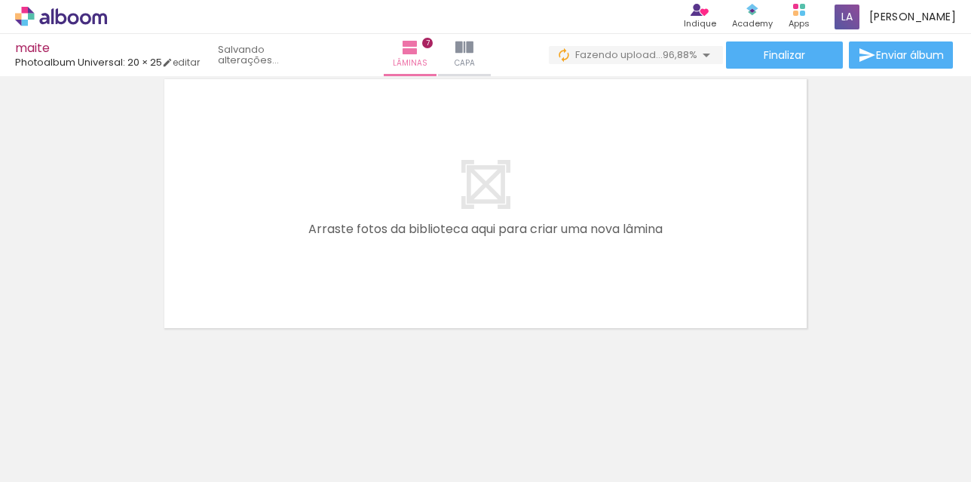
scroll to position [0, 1613]
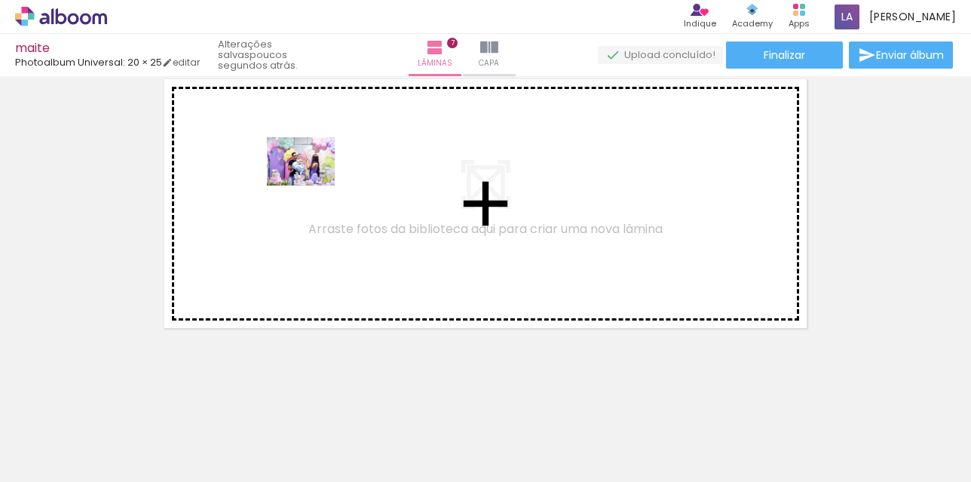
drag, startPoint x: 467, startPoint y: 445, endPoint x: 312, endPoint y: 182, distance: 305.0
click at [312, 182] on quentale-workspace at bounding box center [485, 241] width 971 height 482
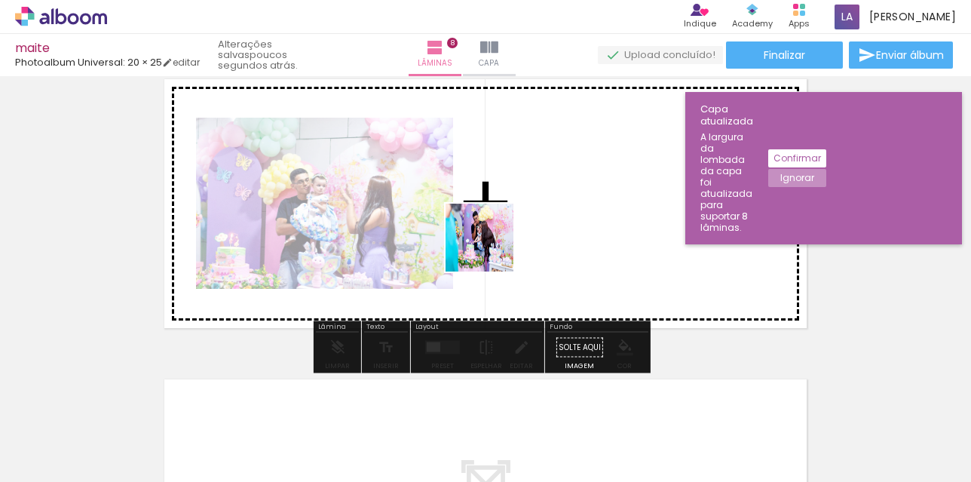
scroll to position [2119, 0]
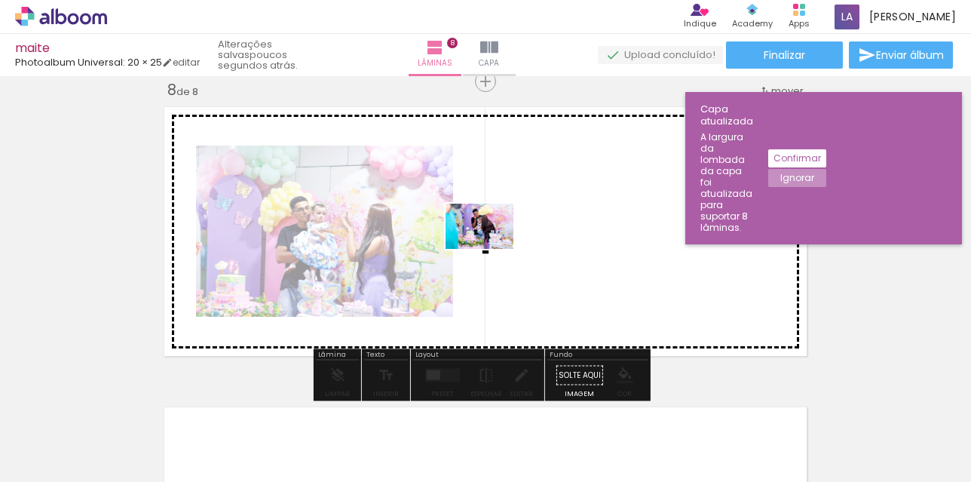
drag, startPoint x: 573, startPoint y: 433, endPoint x: 491, endPoint y: 249, distance: 202.1
click at [491, 249] on quentale-workspace at bounding box center [485, 241] width 971 height 482
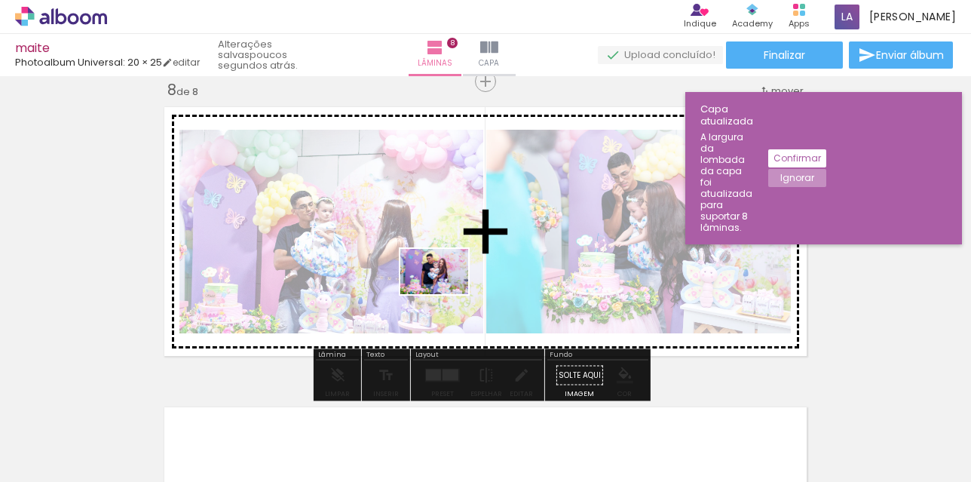
drag, startPoint x: 651, startPoint y: 442, endPoint x: 445, endPoint y: 294, distance: 253.3
click at [445, 294] on quentale-workspace at bounding box center [485, 241] width 971 height 482
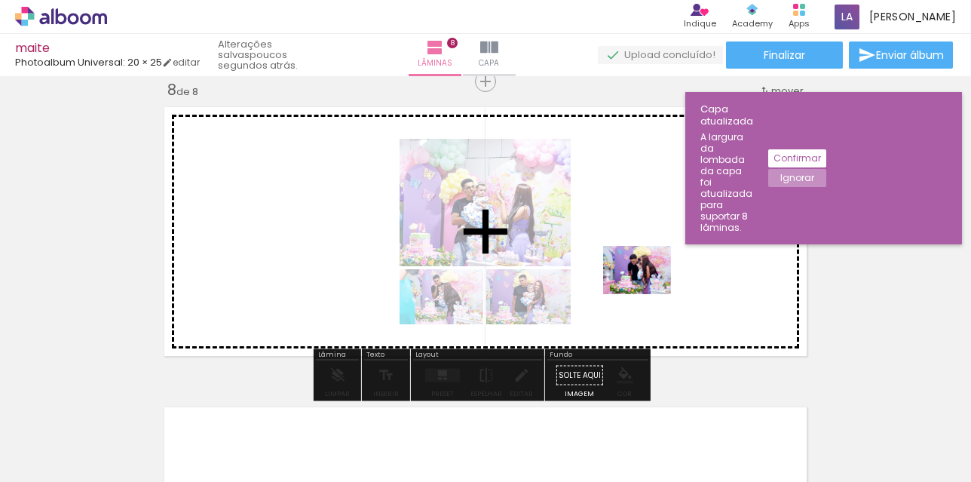
drag, startPoint x: 731, startPoint y: 445, endPoint x: 648, endPoint y: 291, distance: 175.3
click at [648, 291] on quentale-workspace at bounding box center [485, 241] width 971 height 482
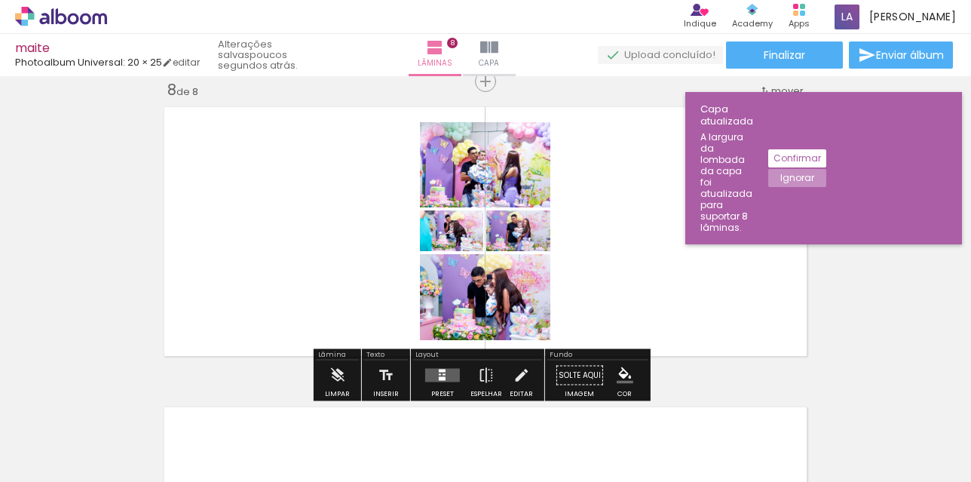
click at [450, 378] on quentale-layouter at bounding box center [442, 376] width 35 height 14
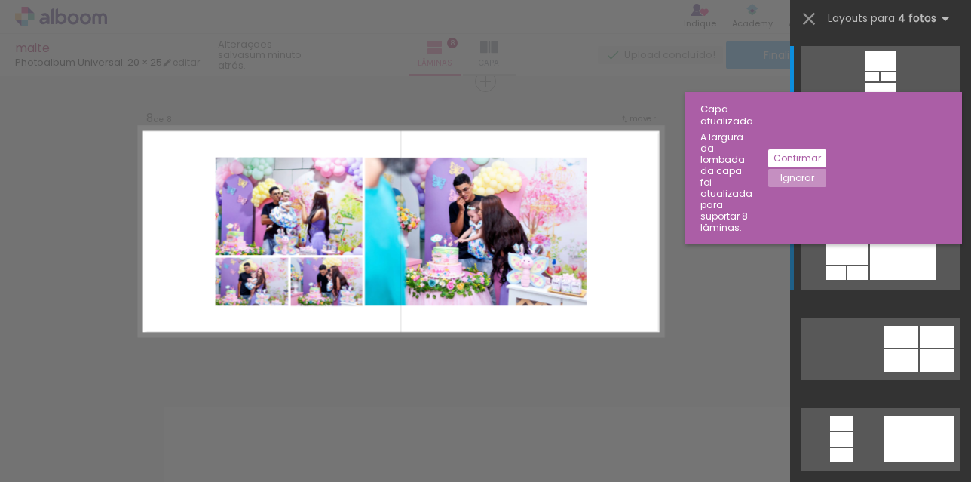
click at [858, 267] on div at bounding box center [857, 273] width 21 height 14
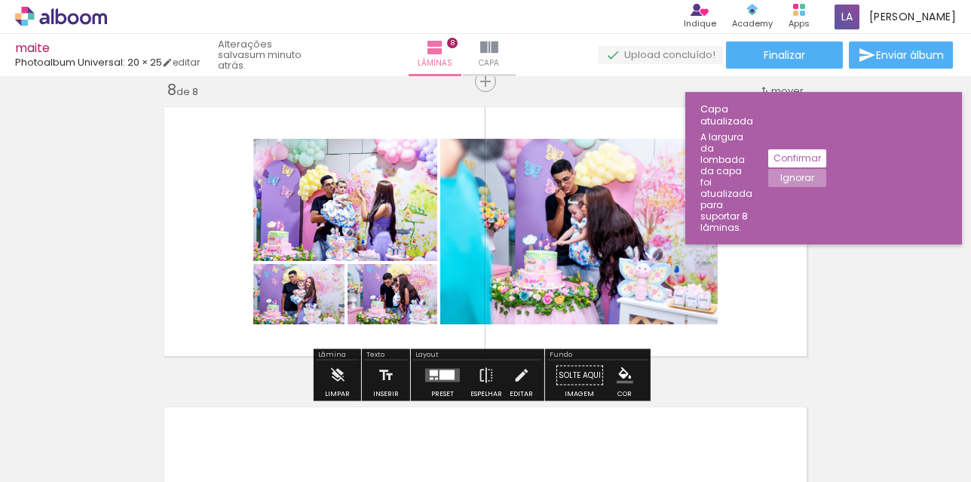
click at [444, 375] on div at bounding box center [446, 375] width 15 height 10
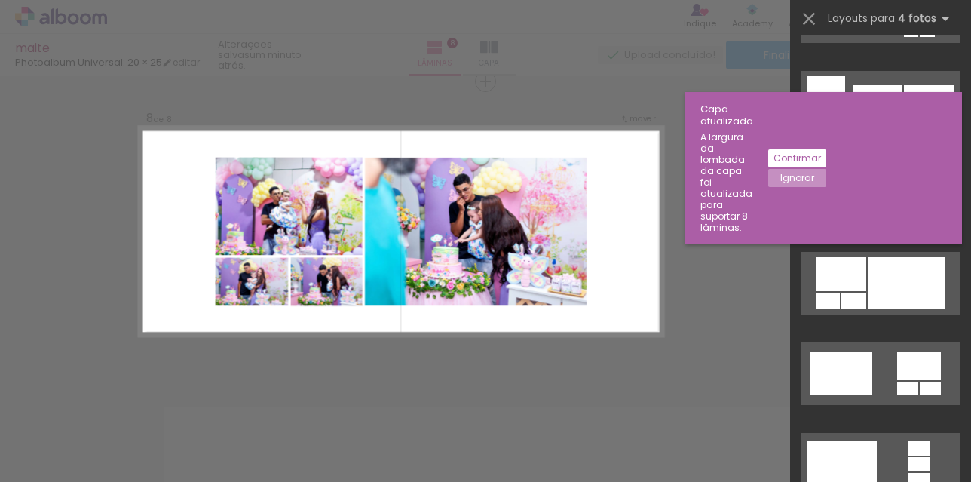
scroll to position [4100, 0]
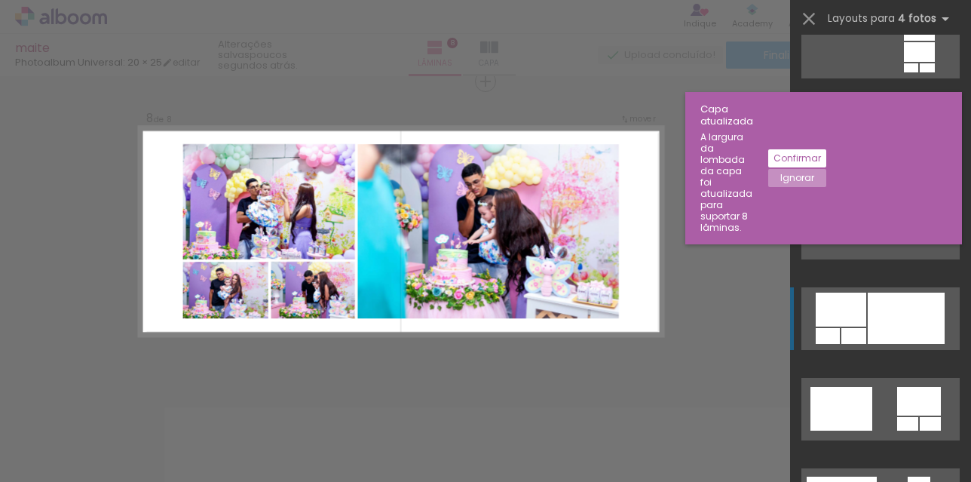
click at [891, 326] on div at bounding box center [905, 317] width 77 height 51
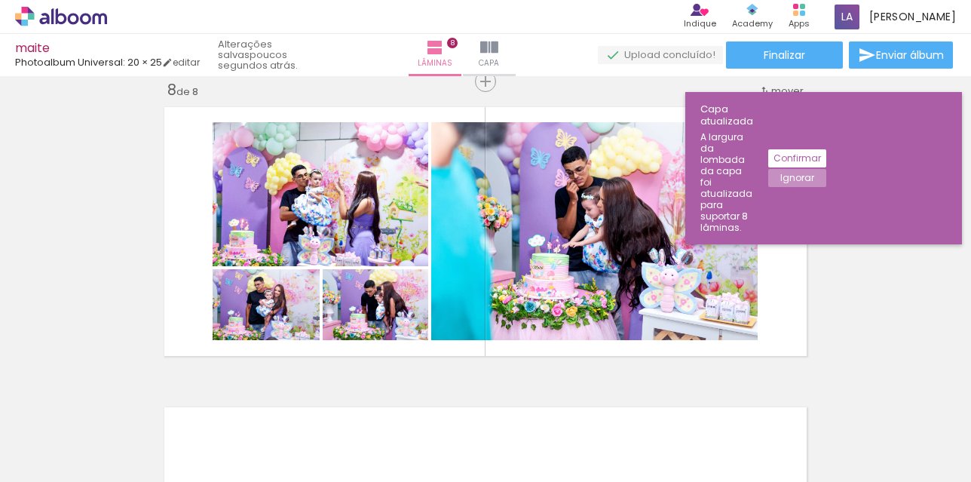
scroll to position [0, 1858]
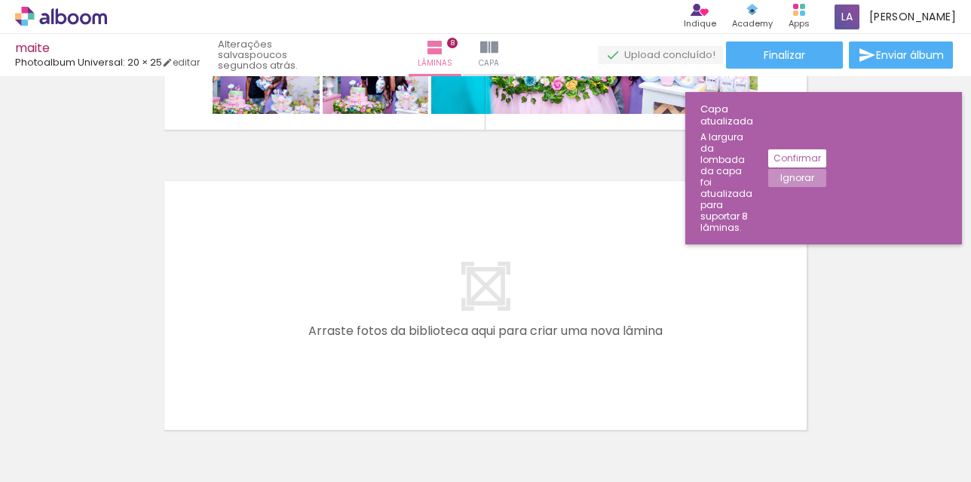
scroll to position [2447, 0]
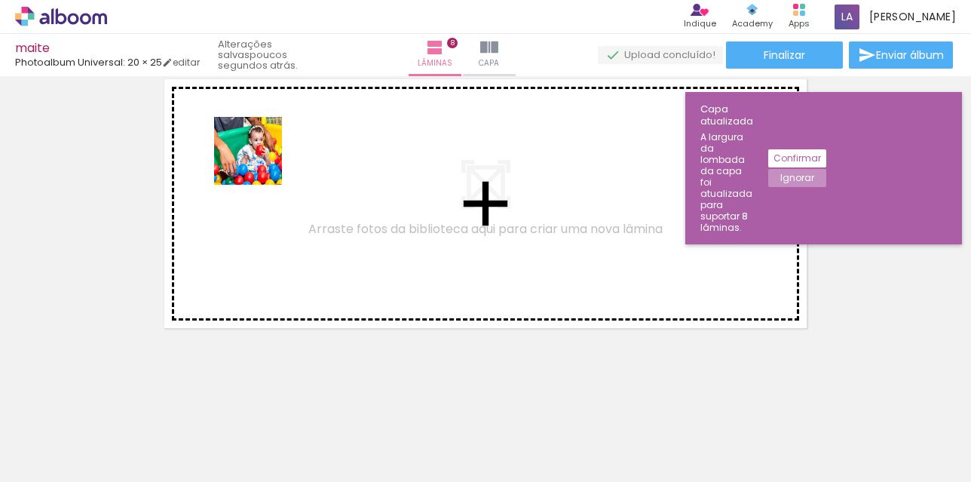
drag, startPoint x: 293, startPoint y: 444, endPoint x: 259, endPoint y: 162, distance: 283.9
click at [259, 162] on quentale-workspace at bounding box center [485, 241] width 971 height 482
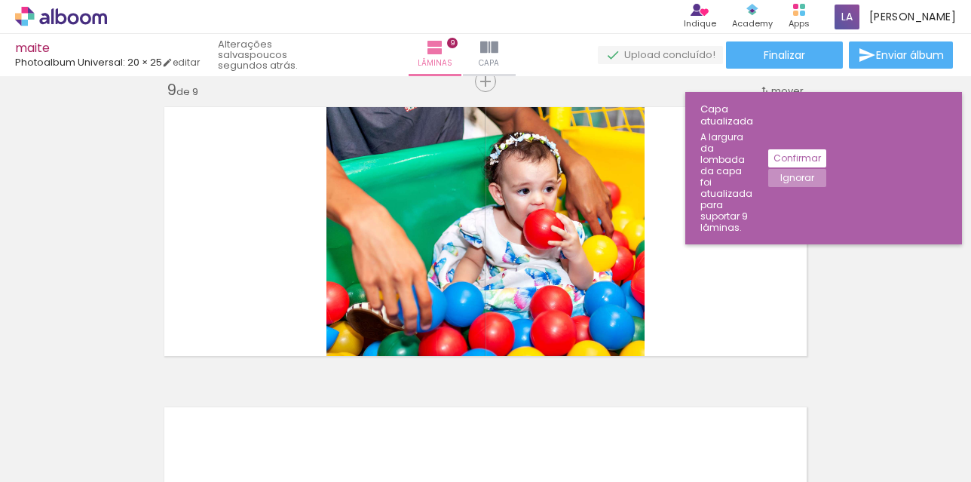
scroll to position [4100, 0]
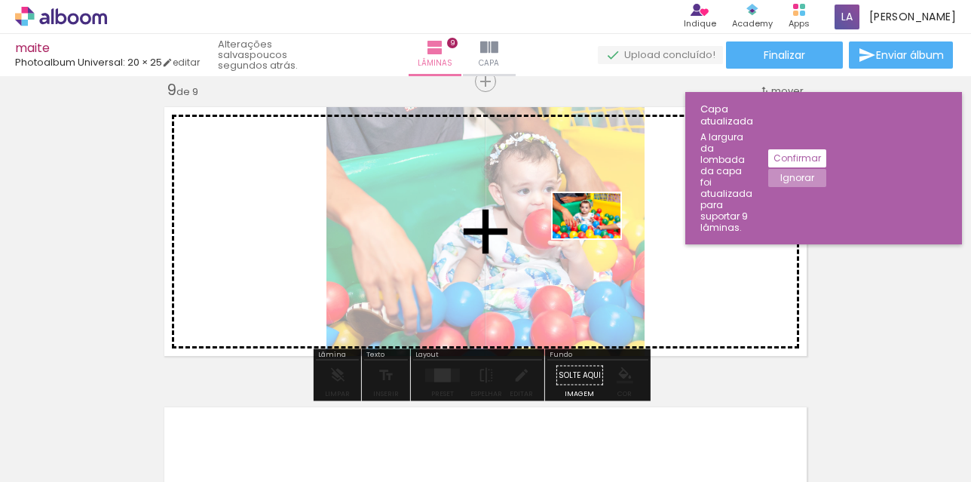
drag, startPoint x: 365, startPoint y: 444, endPoint x: 598, endPoint y: 238, distance: 310.7
click at [598, 238] on quentale-workspace at bounding box center [485, 241] width 971 height 482
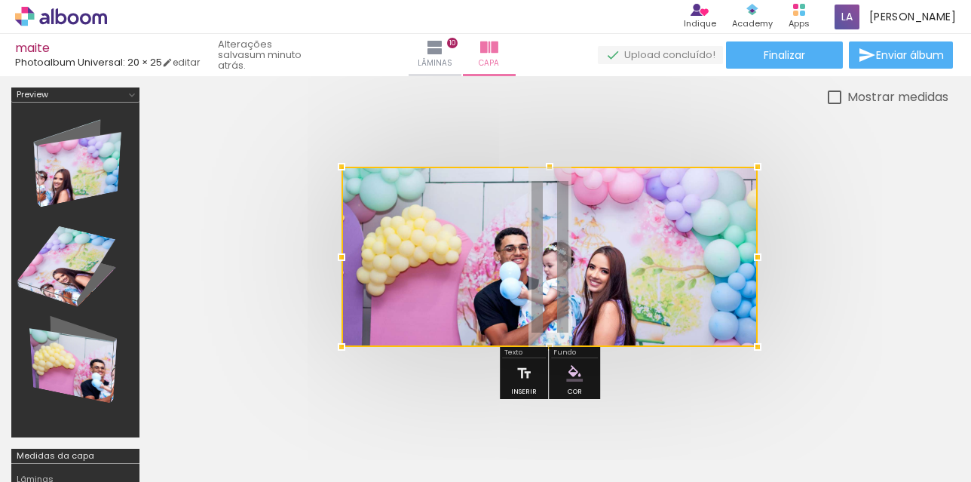
click at [341, 332] on div at bounding box center [341, 347] width 30 height 30
click at [381, 240] on quentale-photo at bounding box center [549, 257] width 416 height 180
click at [565, 187] on div at bounding box center [549, 257] width 416 height 180
click at [706, 167] on album-spread at bounding box center [549, 257] width 416 height 180
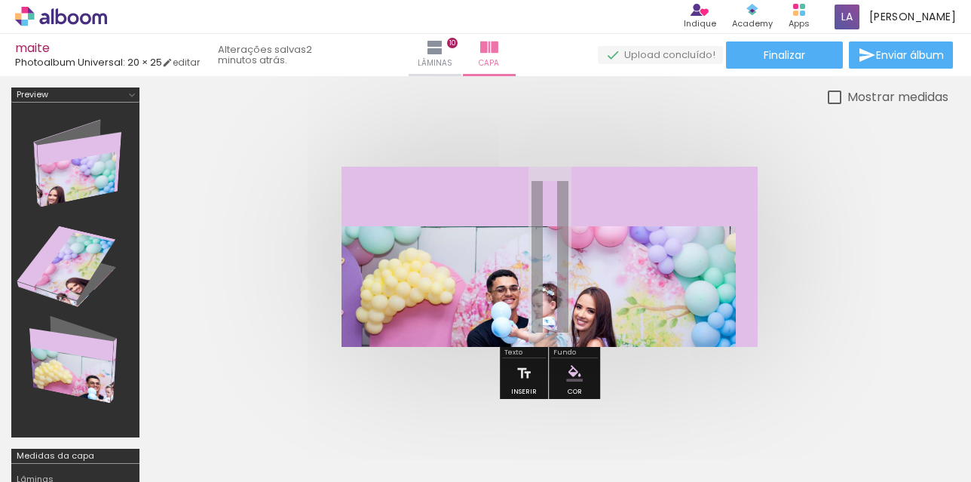
click at [631, 226] on quentale-photo at bounding box center [538, 286] width 394 height 121
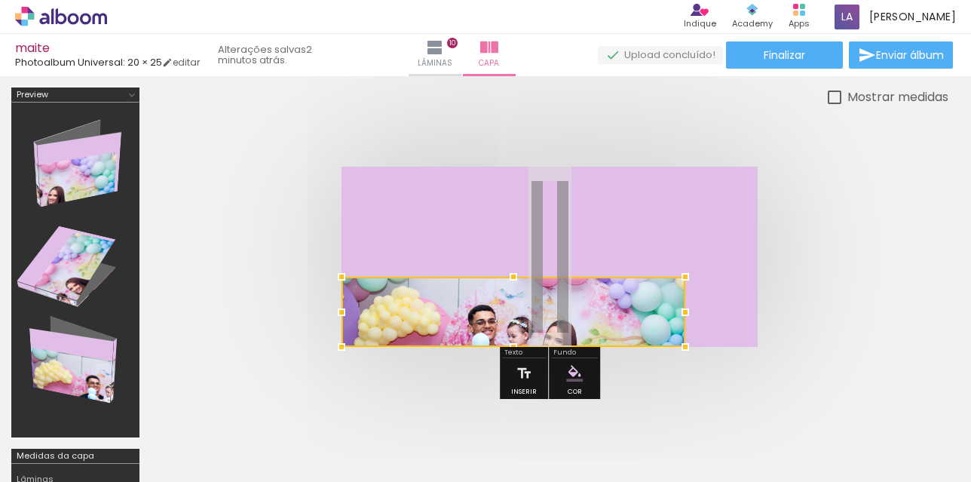
scroll to position [75, 0]
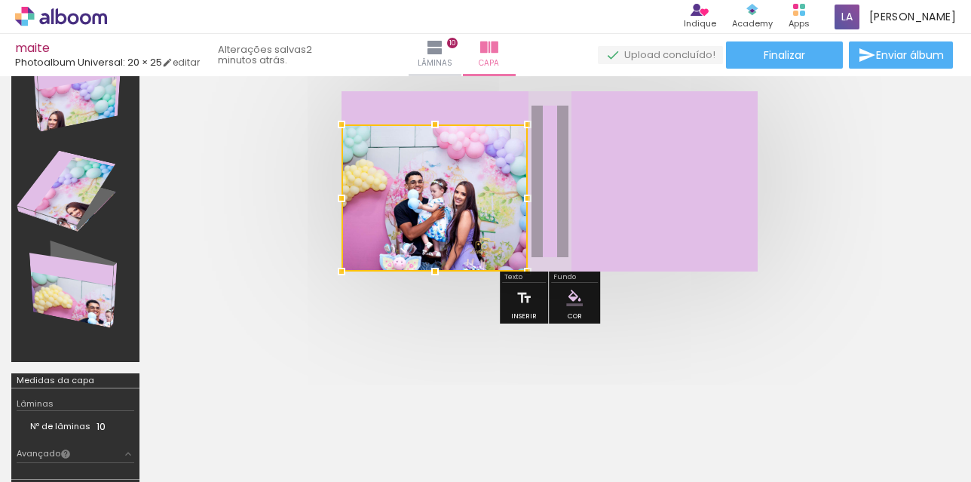
drag, startPoint x: 735, startPoint y: 151, endPoint x: 527, endPoint y: 123, distance: 209.9
click at [527, 123] on div at bounding box center [527, 124] width 30 height 30
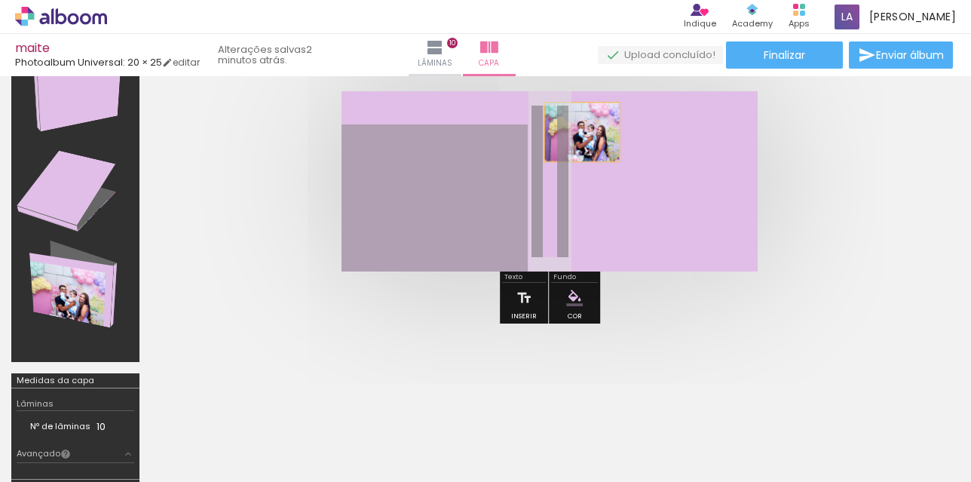
scroll to position [0, 1858]
drag, startPoint x: 454, startPoint y: 200, endPoint x: 578, endPoint y: 133, distance: 140.6
click at [578, 133] on quentale-layouter at bounding box center [549, 181] width 416 height 180
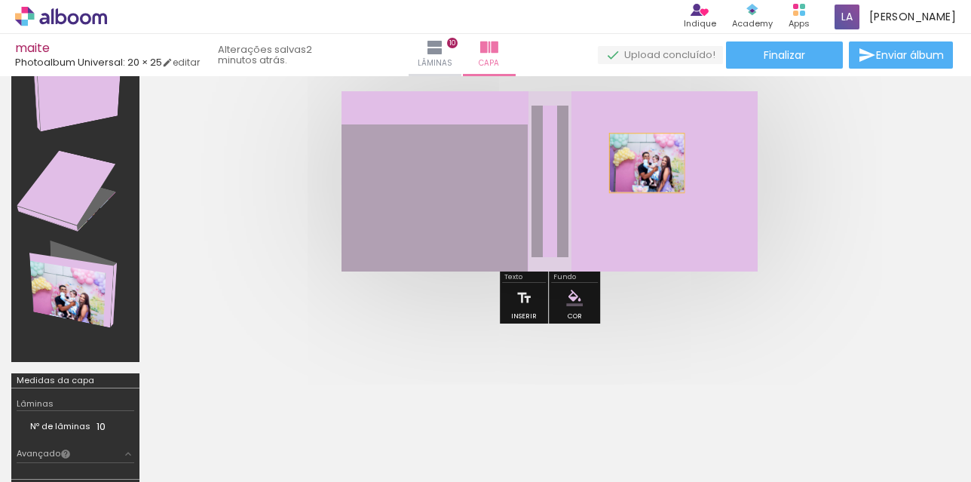
drag, startPoint x: 450, startPoint y: 214, endPoint x: 647, endPoint y: 163, distance: 204.0
click at [647, 163] on quentale-layouter at bounding box center [549, 181] width 416 height 180
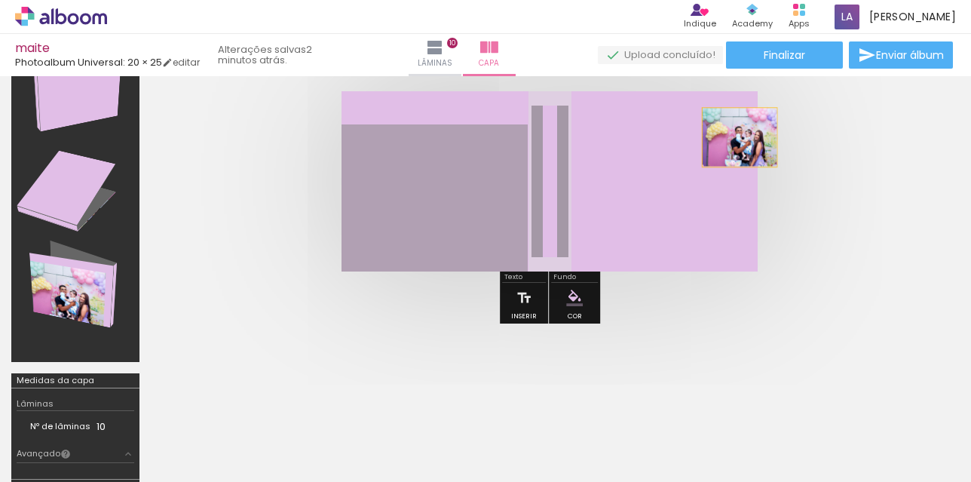
drag, startPoint x: 474, startPoint y: 206, endPoint x: 739, endPoint y: 137, distance: 274.0
click at [739, 137] on quentale-layouter at bounding box center [549, 181] width 416 height 180
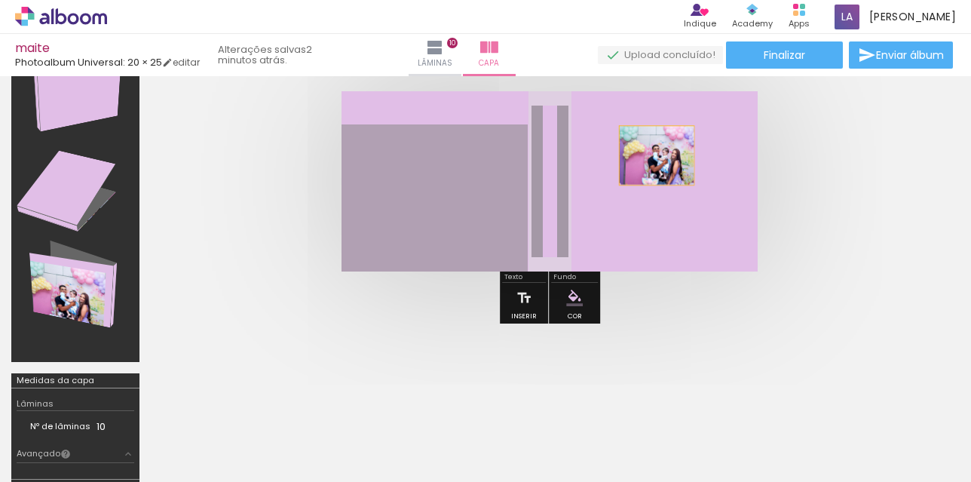
drag, startPoint x: 445, startPoint y: 187, endPoint x: 656, endPoint y: 155, distance: 214.1
click at [656, 155] on quentale-layouter at bounding box center [549, 181] width 416 height 180
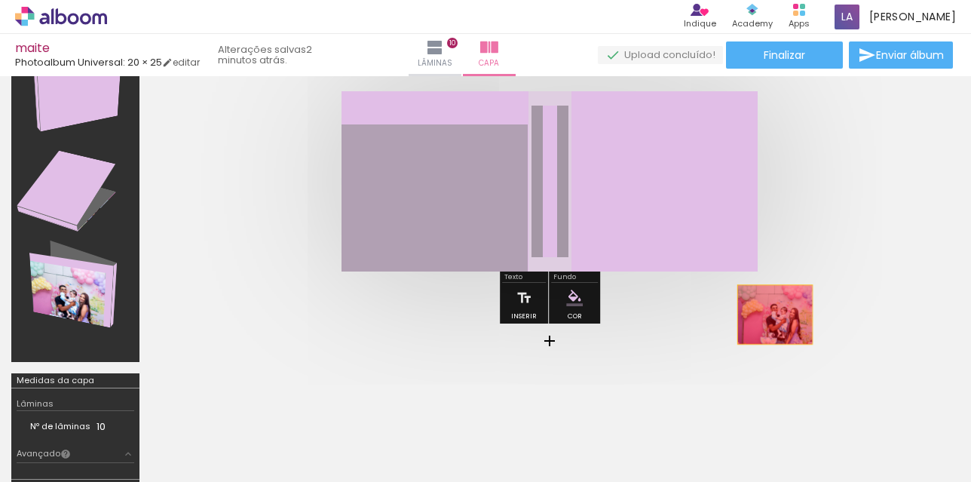
drag, startPoint x: 613, startPoint y: 158, endPoint x: 775, endPoint y: 314, distance: 224.9
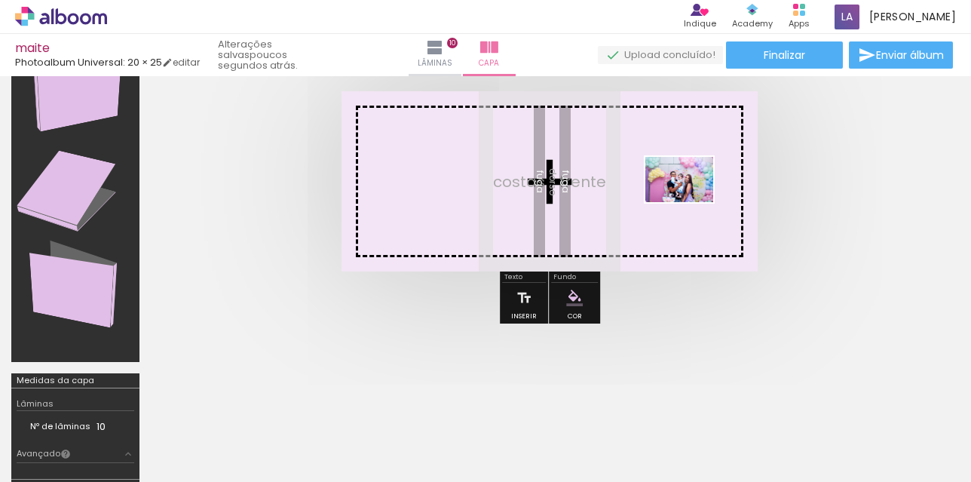
drag, startPoint x: 906, startPoint y: 442, endPoint x: 690, endPoint y: 202, distance: 322.9
click at [690, 202] on quentale-workspace at bounding box center [485, 241] width 971 height 482
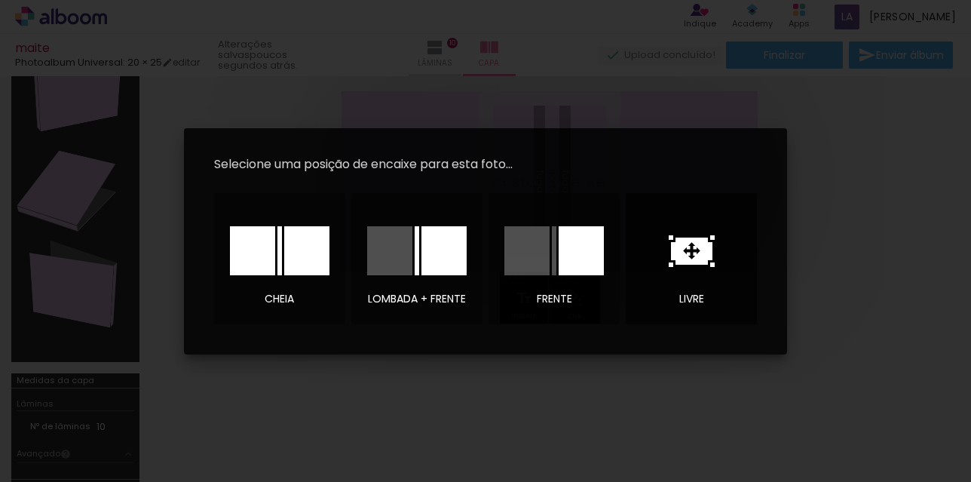
click at [689, 265] on icon at bounding box center [691, 251] width 46 height 32
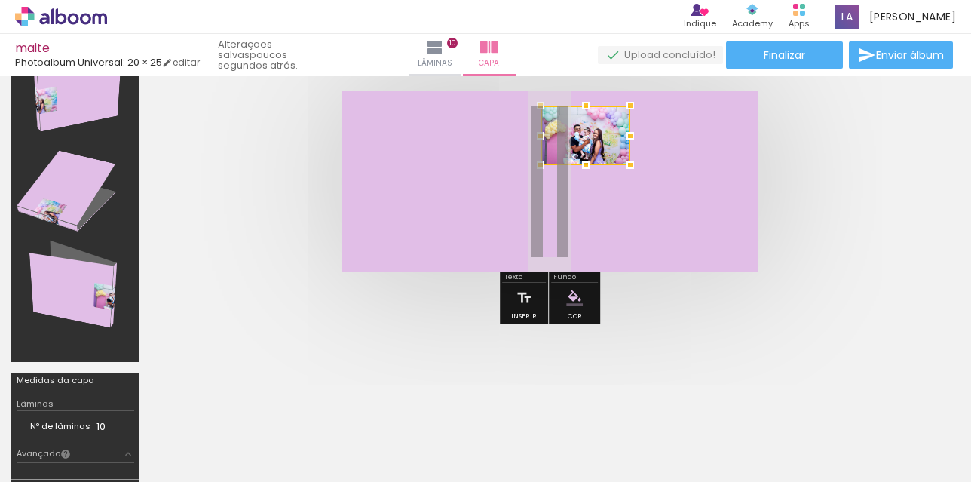
drag, startPoint x: 558, startPoint y: 185, endPoint x: 594, endPoint y: 139, distance: 57.9
click at [594, 139] on div at bounding box center [585, 136] width 90 height 60
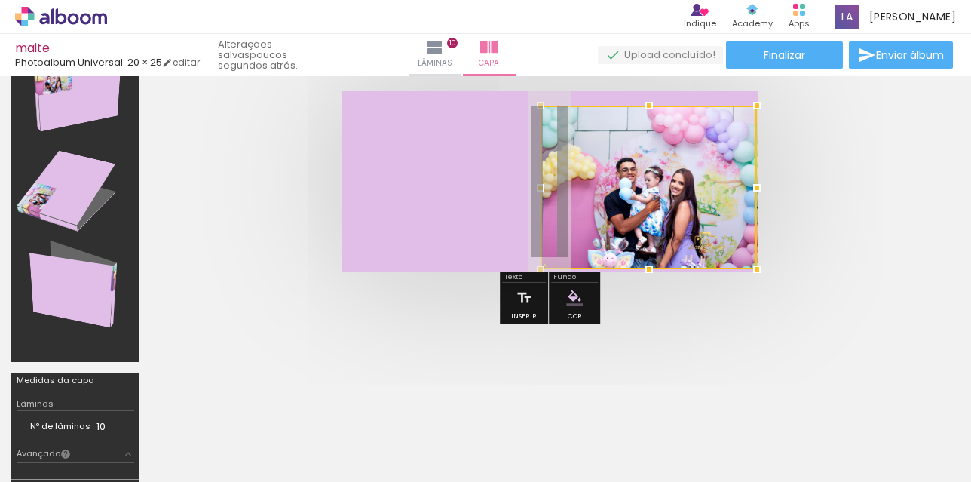
drag, startPoint x: 631, startPoint y: 167, endPoint x: 781, endPoint y: 257, distance: 174.7
click at [781, 257] on quentale-cover at bounding box center [549, 181] width 677 height 180
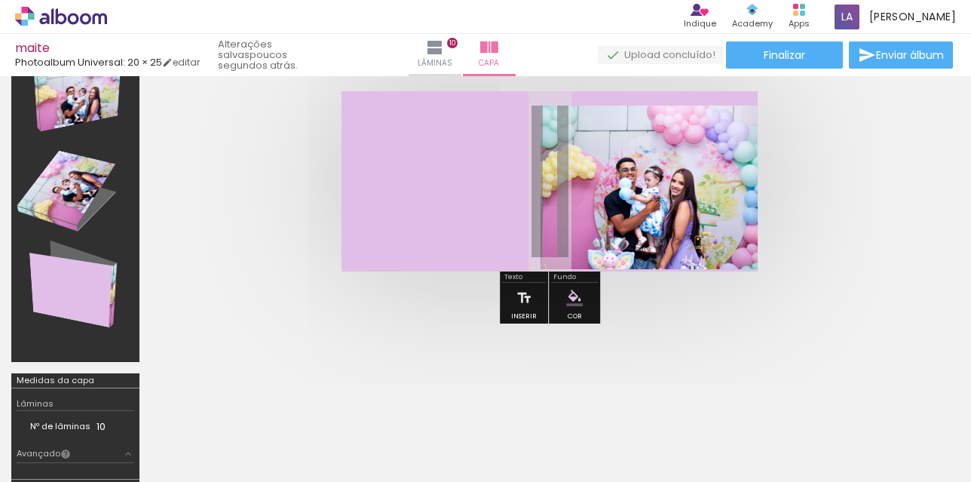
scroll to position [0, 0]
click at [783, 59] on span "Finalizar" at bounding box center [783, 55] width 41 height 11
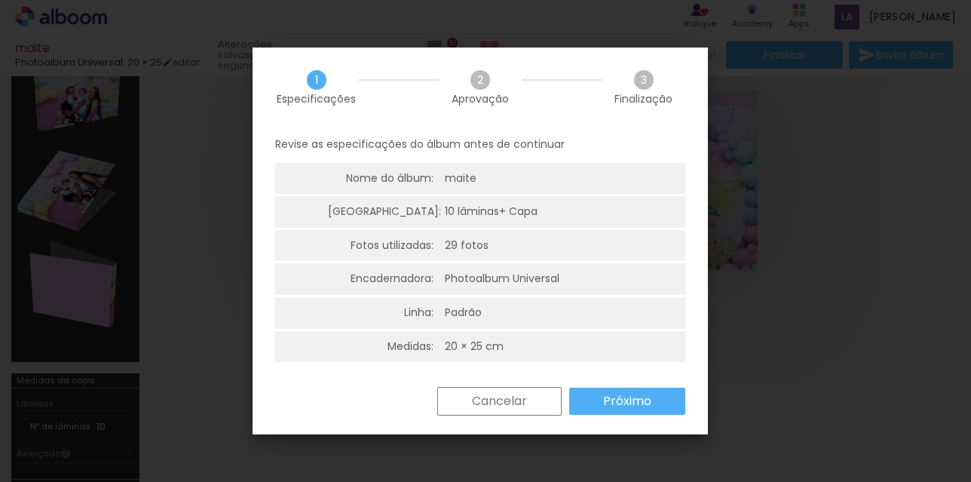
click at [602, 403] on paper-button "Próximo" at bounding box center [627, 400] width 116 height 27
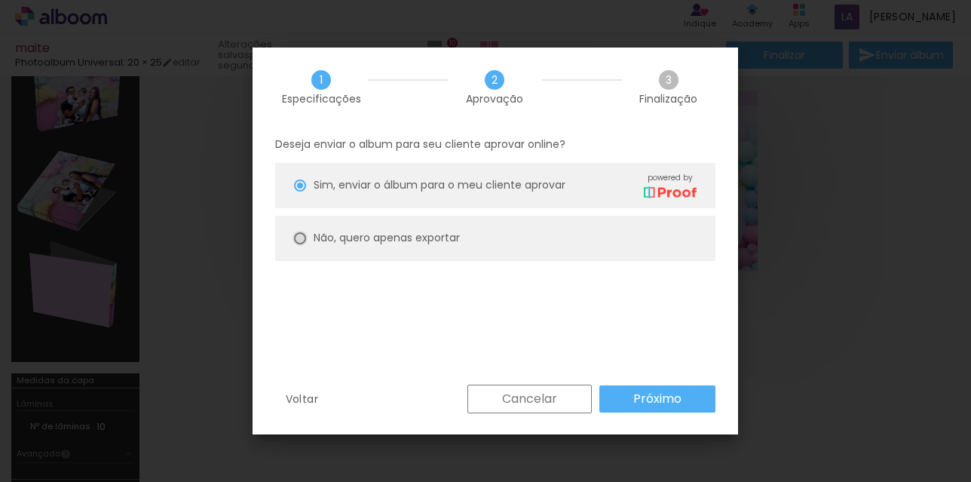
click at [297, 236] on div at bounding box center [300, 238] width 12 height 12
type paper-radio-button "on"
click at [0, 0] on slot "Próximo" at bounding box center [0, 0] width 0 height 0
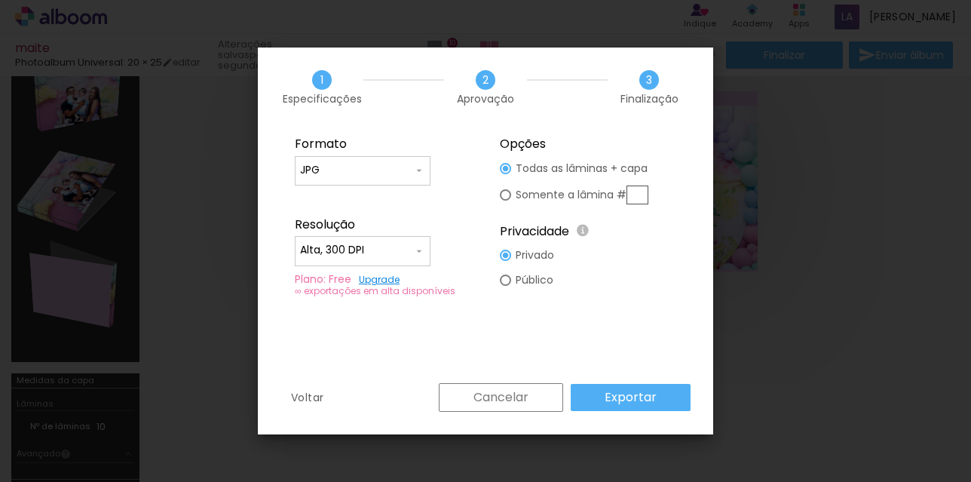
type input "Alta, 300 DPI"
click at [422, 169] on iron-icon at bounding box center [419, 170] width 12 height 12
click at [363, 197] on paper-item "PDF" at bounding box center [363, 198] width 136 height 30
type input "PDF"
click at [418, 252] on iron-icon at bounding box center [419, 251] width 12 height 12
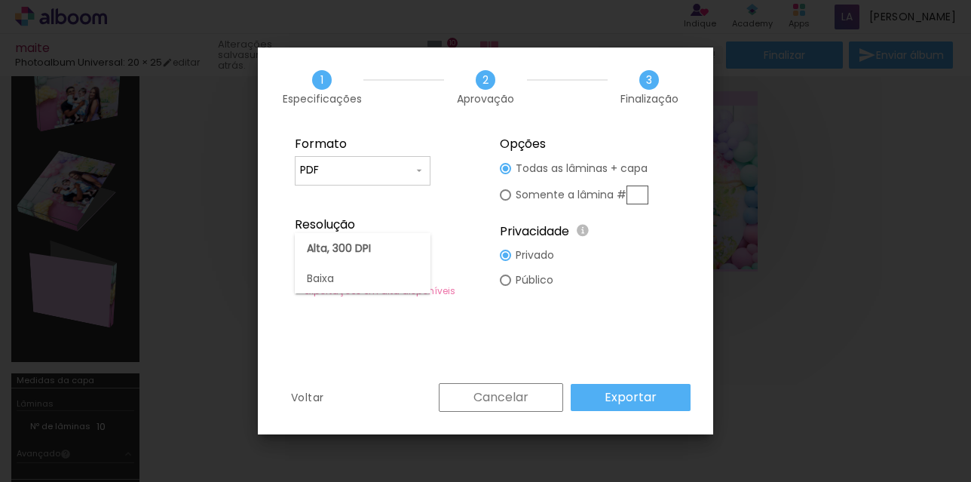
click at [418, 252] on paper-item "Alta, 300 DPI" at bounding box center [363, 248] width 136 height 30
click at [0, 0] on slot "Exportar" at bounding box center [0, 0] width 0 height 0
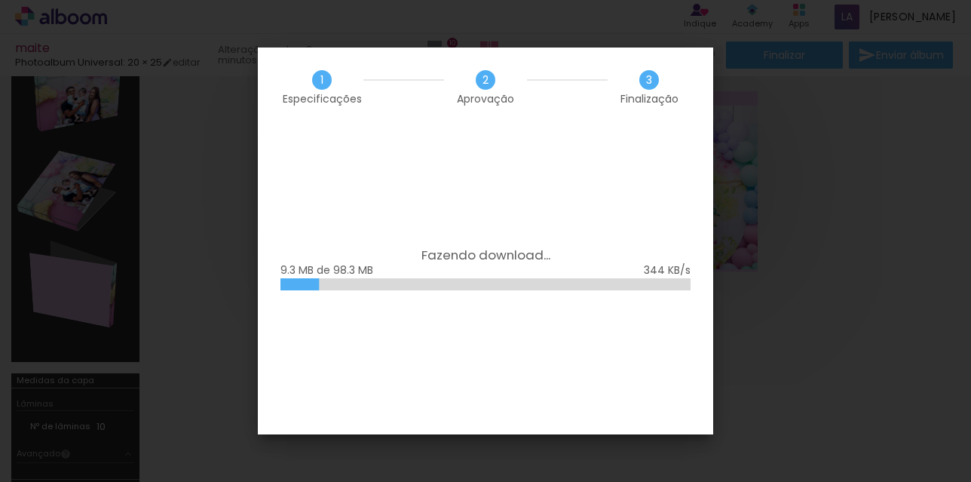
scroll to position [1959, 0]
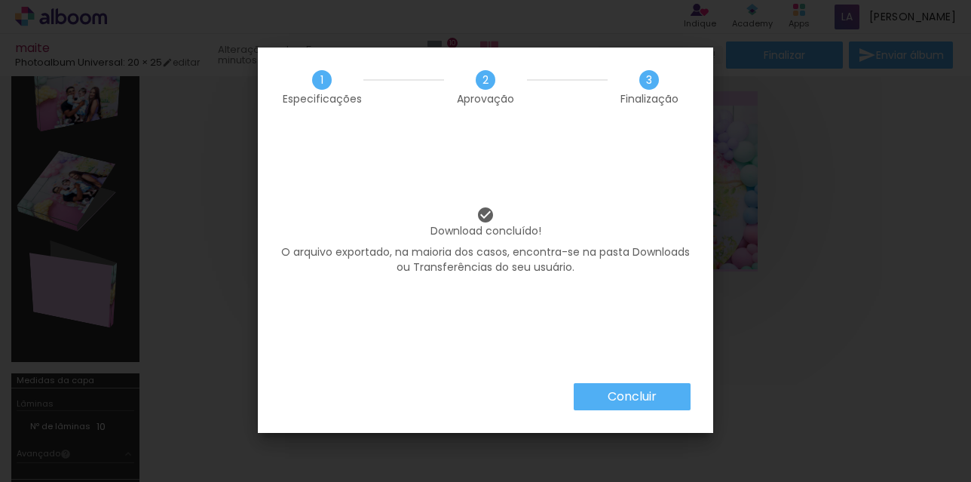
click at [0, 0] on slot "Concluir" at bounding box center [0, 0] width 0 height 0
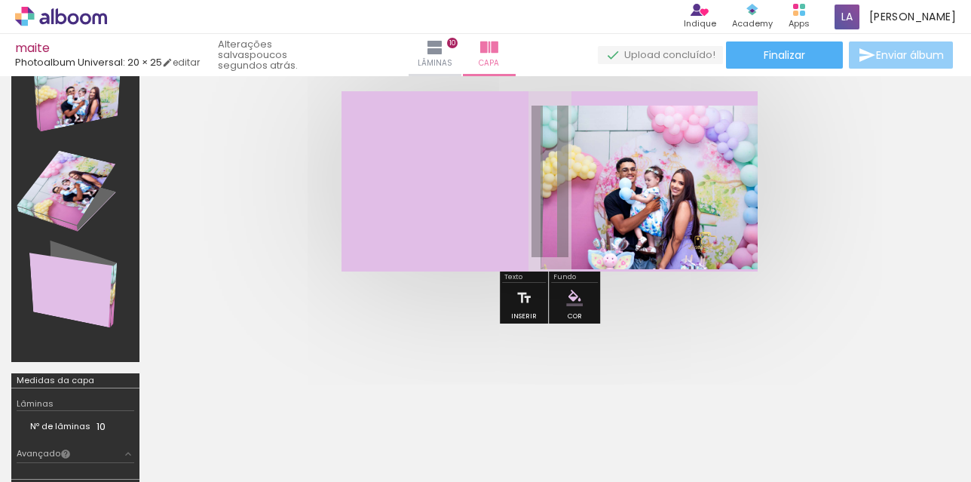
click at [901, 63] on paper-button "Enviar álbum" at bounding box center [901, 54] width 104 height 27
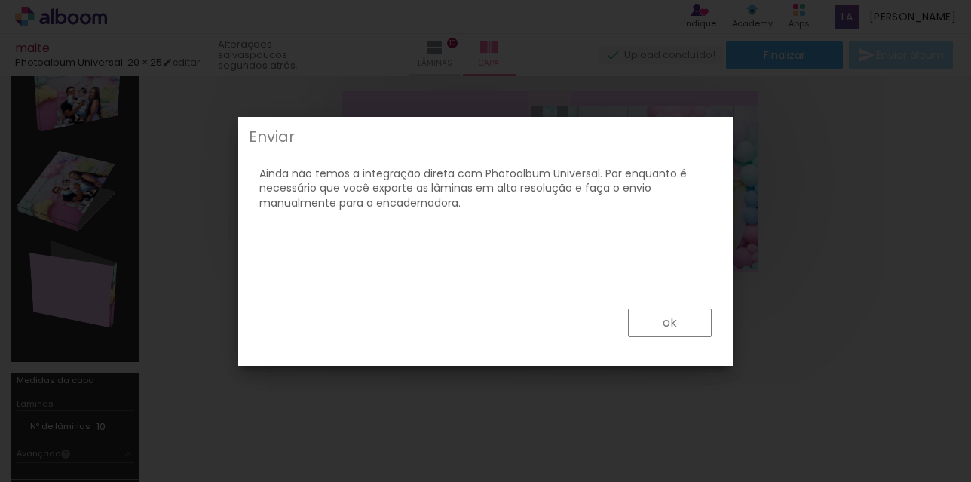
click at [0, 0] on slot "ok" at bounding box center [0, 0] width 0 height 0
